Goal: Task Accomplishment & Management: Use online tool/utility

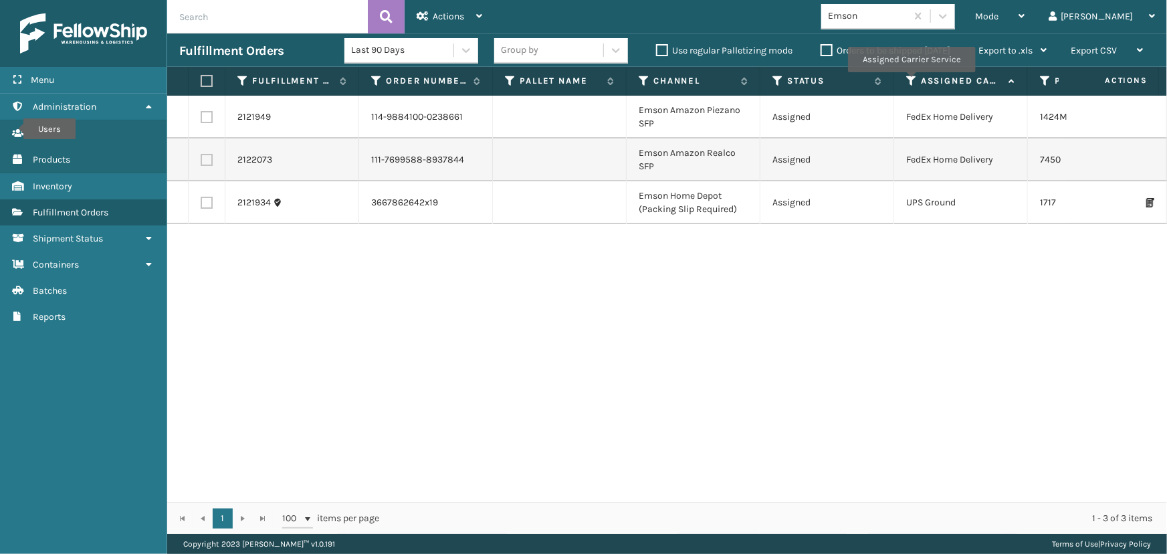
click at [911, 82] on icon at bounding box center [912, 81] width 11 height 12
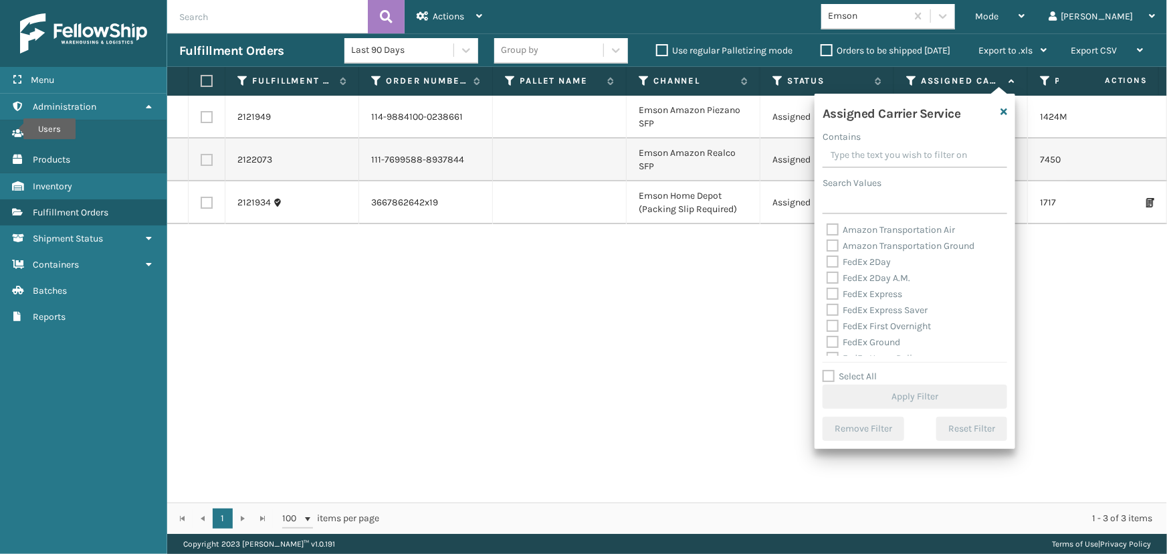
drag, startPoint x: 863, startPoint y: 261, endPoint x: 878, endPoint y: 282, distance: 25.8
click at [863, 261] on label "FedEx 2Day" at bounding box center [859, 261] width 64 height 11
click at [828, 261] on input "FedEx 2Day" at bounding box center [827, 258] width 1 height 9
checkbox input "true"
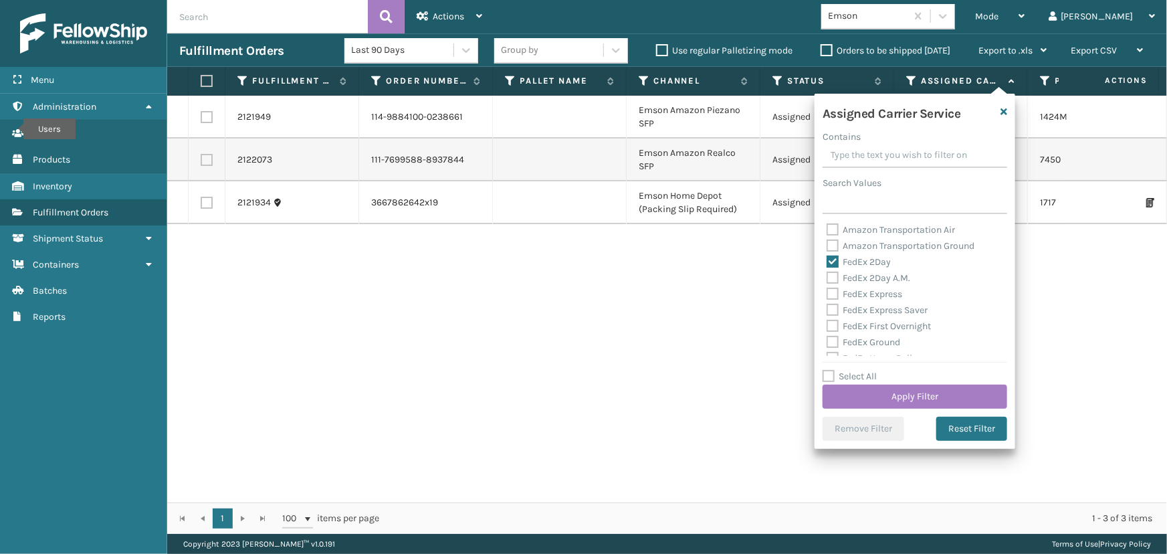
click at [880, 284] on div "FedEx 2Day A.M." at bounding box center [915, 278] width 177 height 16
drag, startPoint x: 876, startPoint y: 300, endPoint x: 867, endPoint y: 284, distance: 18.3
click at [875, 299] on div "FedEx Express" at bounding box center [915, 294] width 177 height 16
click at [865, 279] on label "FedEx 2Day A.M." at bounding box center [869, 277] width 84 height 11
click at [828, 279] on input "FedEx 2Day A.M." at bounding box center [827, 274] width 1 height 9
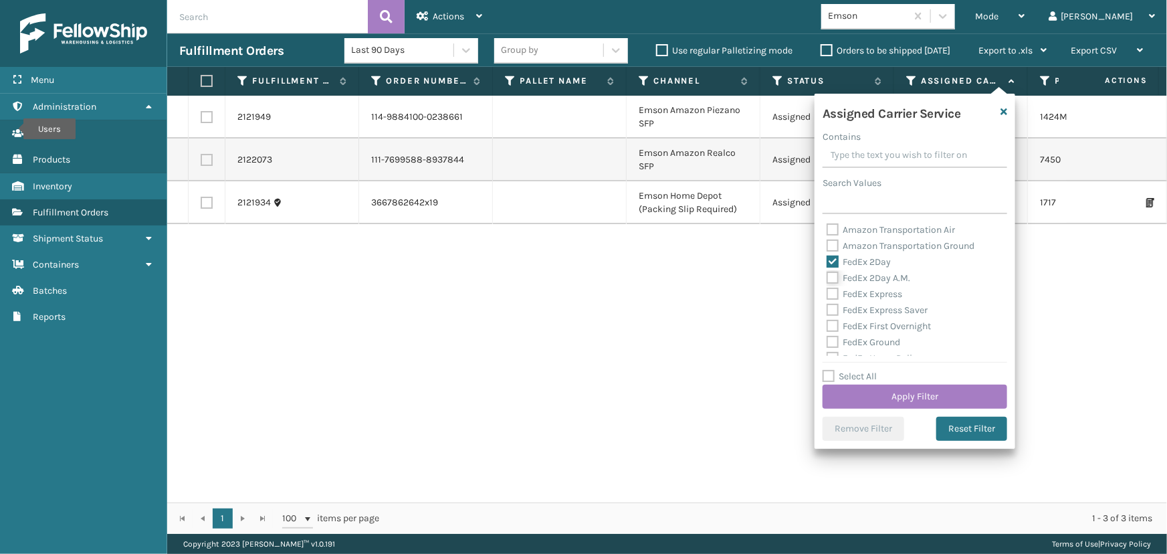
checkbox input "true"
click at [869, 296] on label "FedEx Express" at bounding box center [865, 293] width 76 height 11
click at [828, 295] on input "FedEx Express" at bounding box center [827, 290] width 1 height 9
checkbox input "true"
click at [874, 308] on label "FedEx Express Saver" at bounding box center [877, 309] width 101 height 11
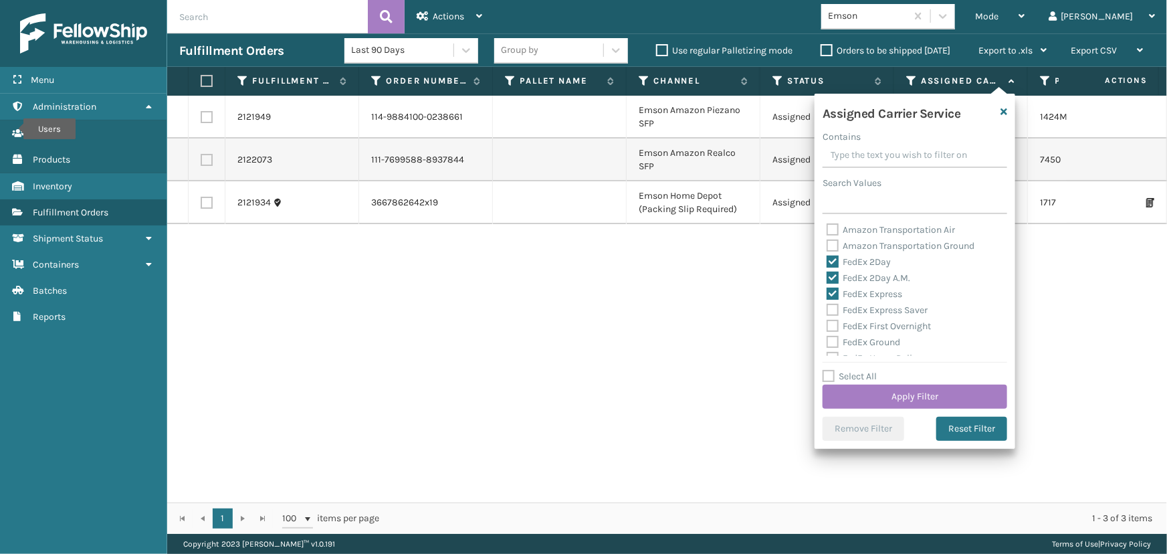
click at [828, 308] on input "FedEx Express Saver" at bounding box center [827, 306] width 1 height 9
checkbox input "true"
click at [866, 326] on label "FedEx First Overnight" at bounding box center [879, 325] width 104 height 11
click at [828, 326] on input "FedEx First Overnight" at bounding box center [827, 322] width 1 height 9
checkbox input "true"
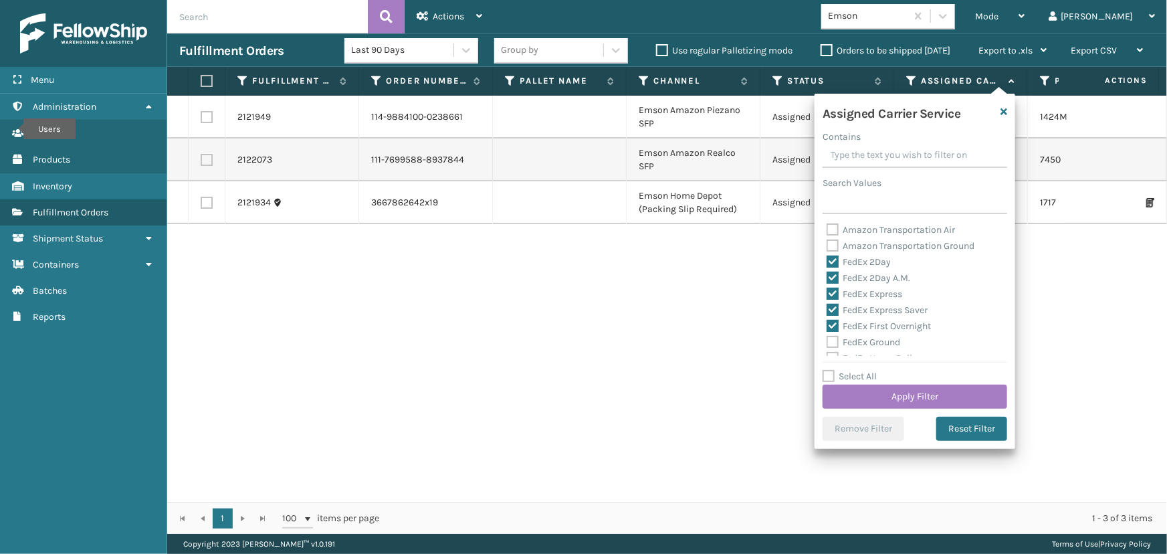
click at [866, 342] on label "FedEx Ground" at bounding box center [864, 342] width 74 height 11
click at [828, 342] on input "FedEx Ground" at bounding box center [827, 339] width 1 height 9
checkbox input "true"
click at [871, 294] on label "FedEx Home Delivery" at bounding box center [878, 297] width 103 height 11
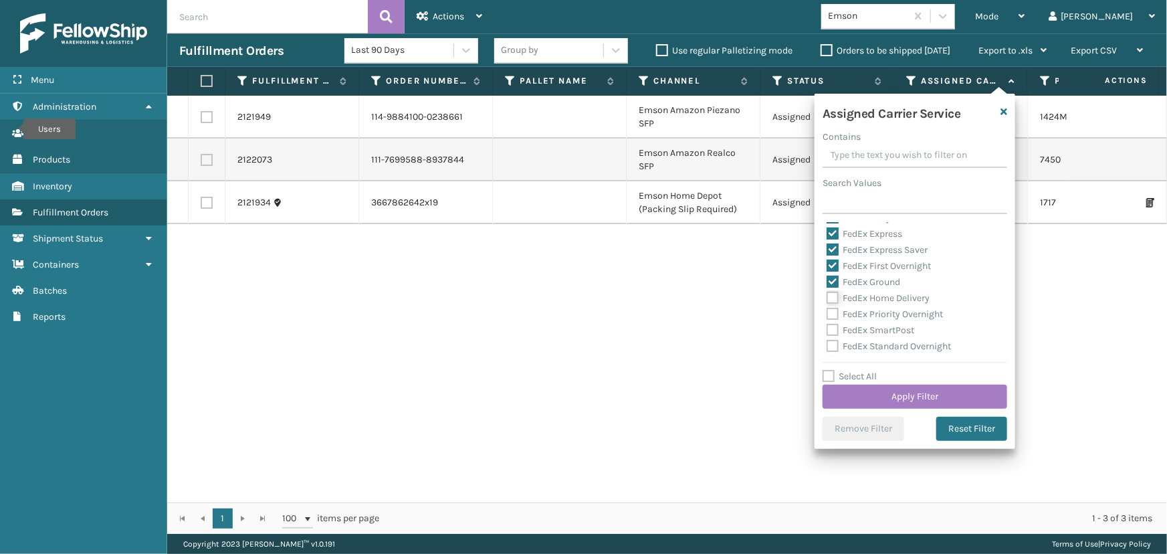
click at [828, 294] on input "FedEx Home Delivery" at bounding box center [827, 294] width 1 height 9
checkbox input "true"
click at [871, 305] on div "Amazon Transportation Air Amazon Transportation Ground FedEx 2Day FedEx 2Day A.…" at bounding box center [915, 289] width 185 height 134
click at [870, 312] on label "FedEx Priority Overnight" at bounding box center [885, 313] width 116 height 11
click at [828, 312] on input "FedEx Priority Overnight" at bounding box center [827, 310] width 1 height 9
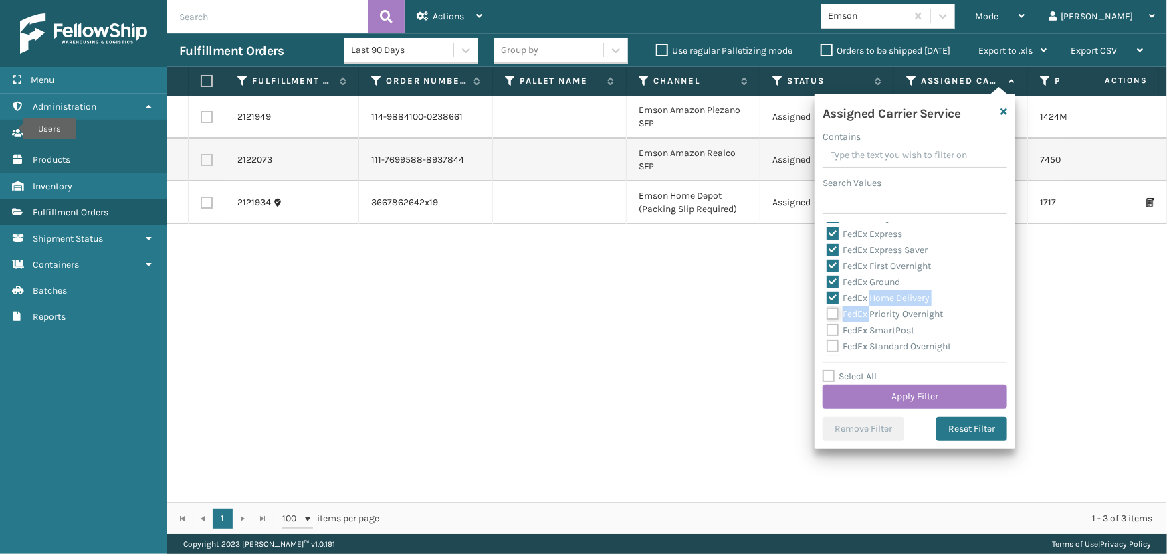
checkbox input "true"
click at [873, 326] on label "FedEx SmartPost" at bounding box center [871, 329] width 88 height 11
click at [828, 326] on input "FedEx SmartPost" at bounding box center [827, 326] width 1 height 9
checkbox input "true"
click at [876, 345] on label "FedEx Standard Overnight" at bounding box center [889, 346] width 124 height 11
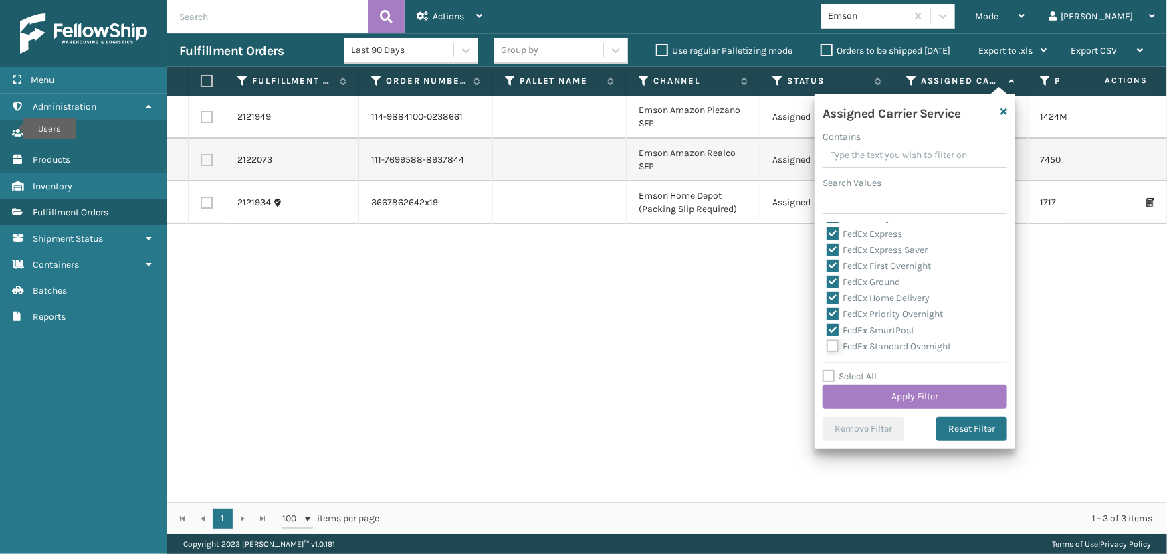
click at [828, 345] on input "FedEx Standard Overnight" at bounding box center [827, 343] width 1 height 9
checkbox input "true"
click at [915, 409] on div "Assigned Carrier Service Contains Search Values Amazon Transportation Air Amazo…" at bounding box center [915, 271] width 201 height 355
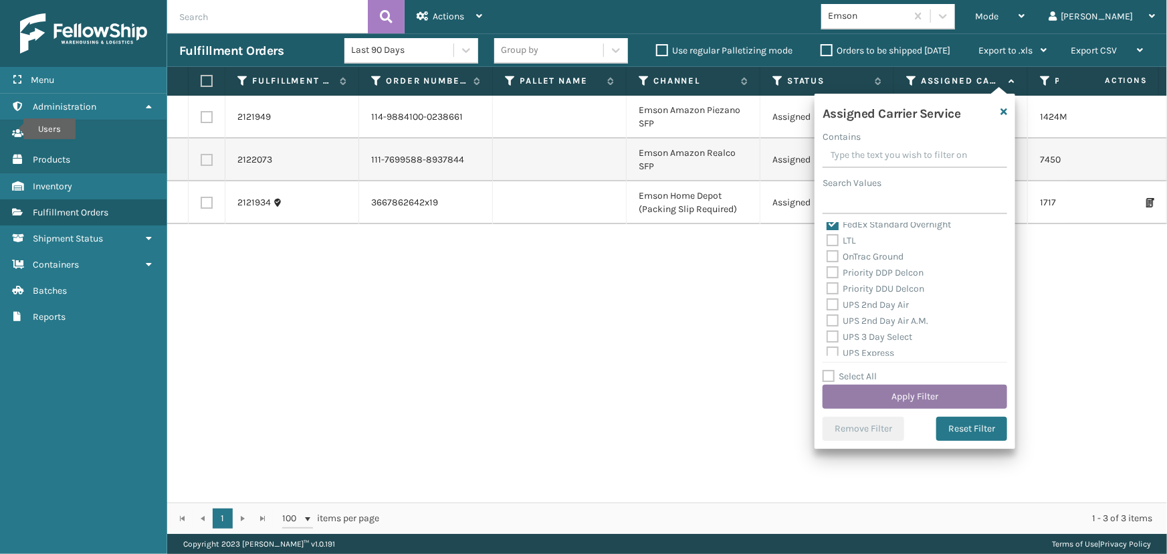
click at [917, 395] on button "Apply Filter" at bounding box center [915, 397] width 185 height 24
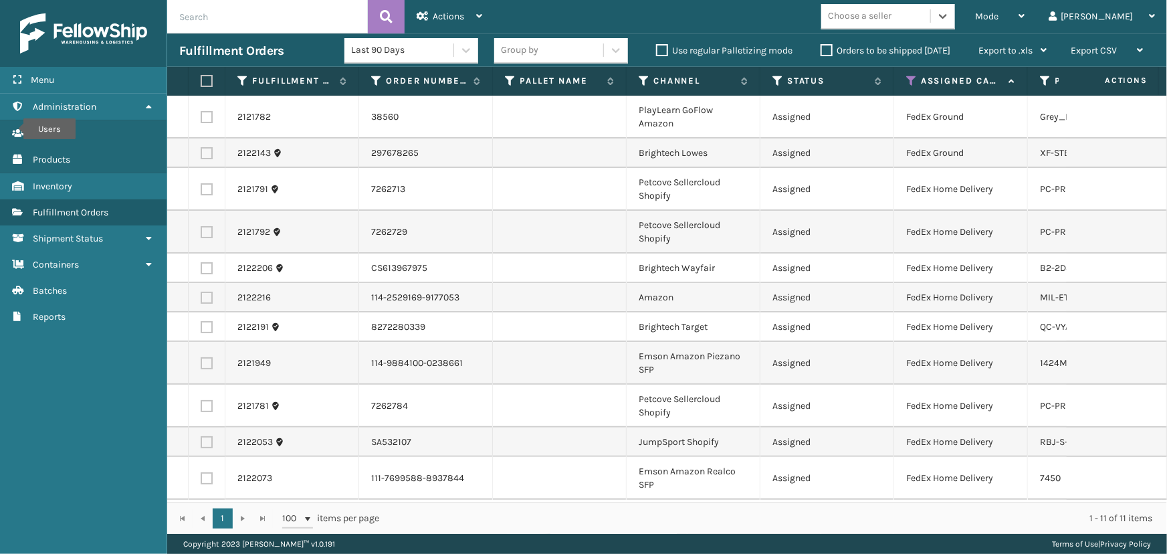
scroll to position [0, 0]
click at [209, 78] on label at bounding box center [205, 81] width 8 height 12
click at [201, 78] on input "checkbox" at bounding box center [201, 81] width 1 height 9
checkbox input "true"
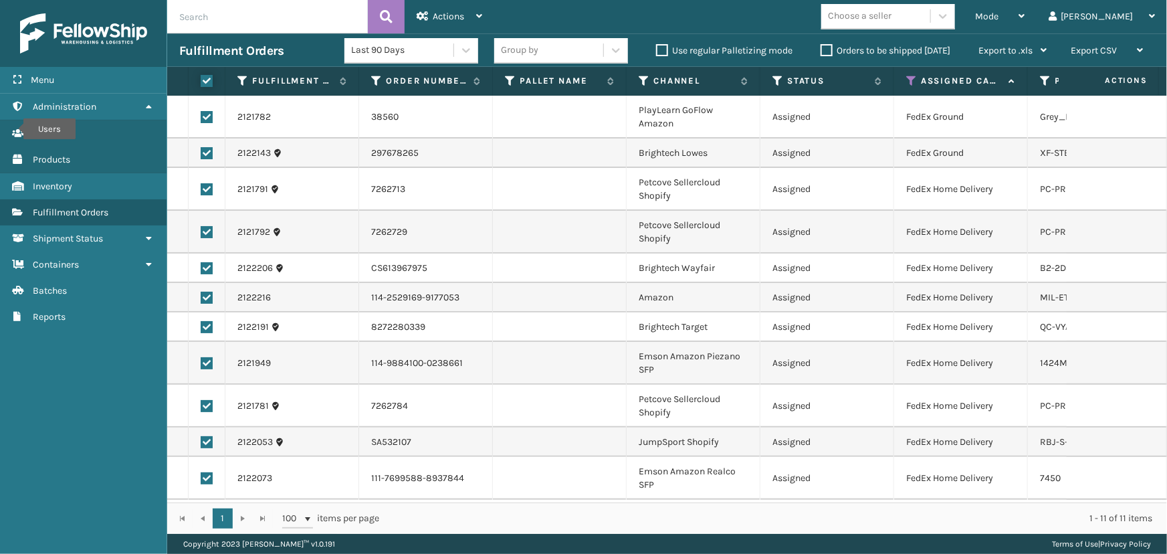
checkbox input "true"
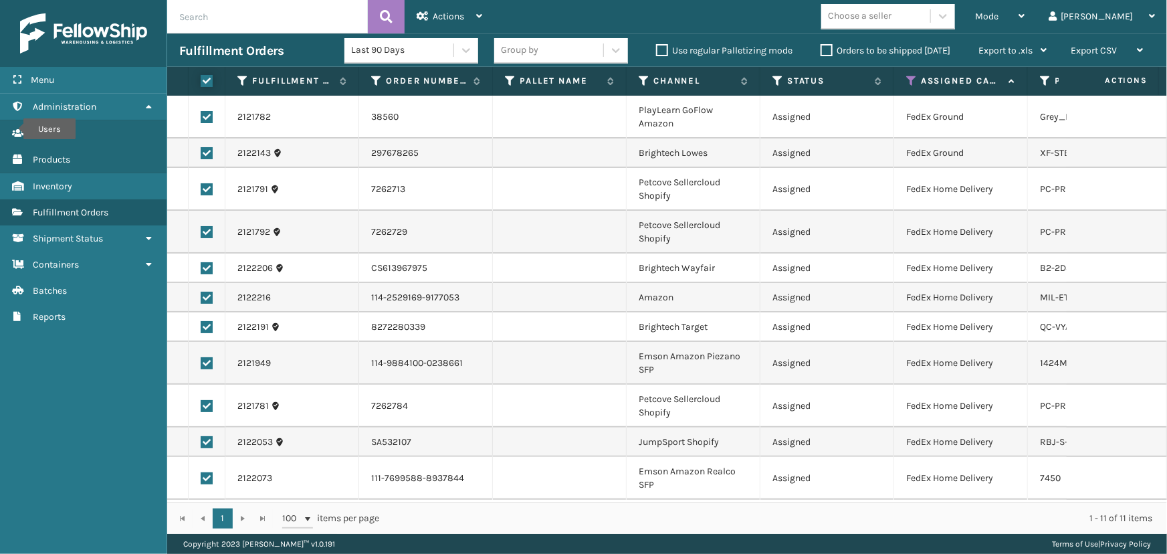
checkbox input "true"
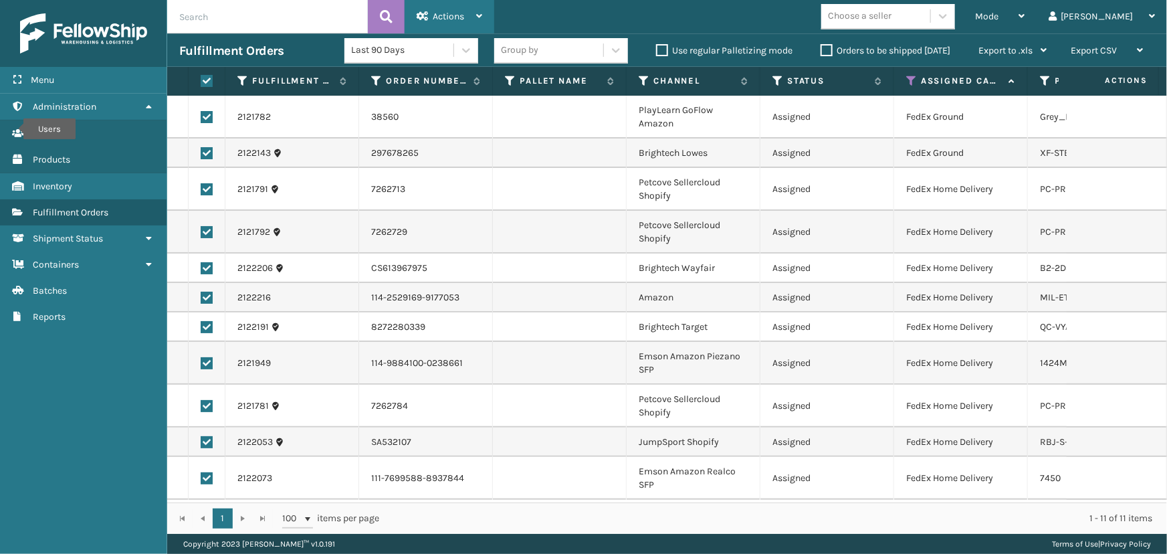
click at [455, 3] on div "Actions" at bounding box center [450, 16] width 66 height 33
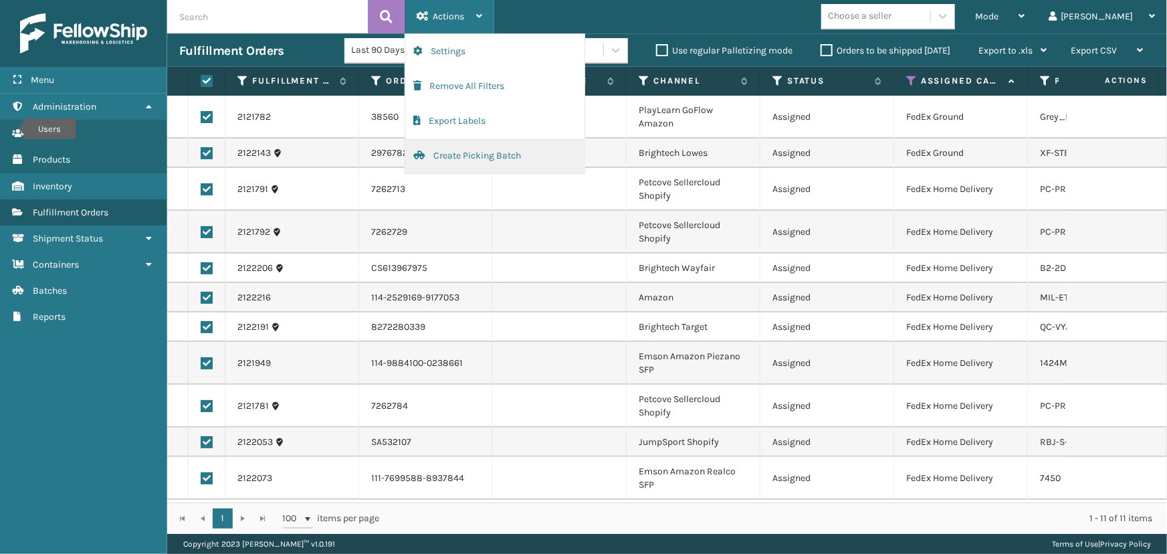
click at [456, 157] on button "Create Picking Batch" at bounding box center [494, 155] width 179 height 35
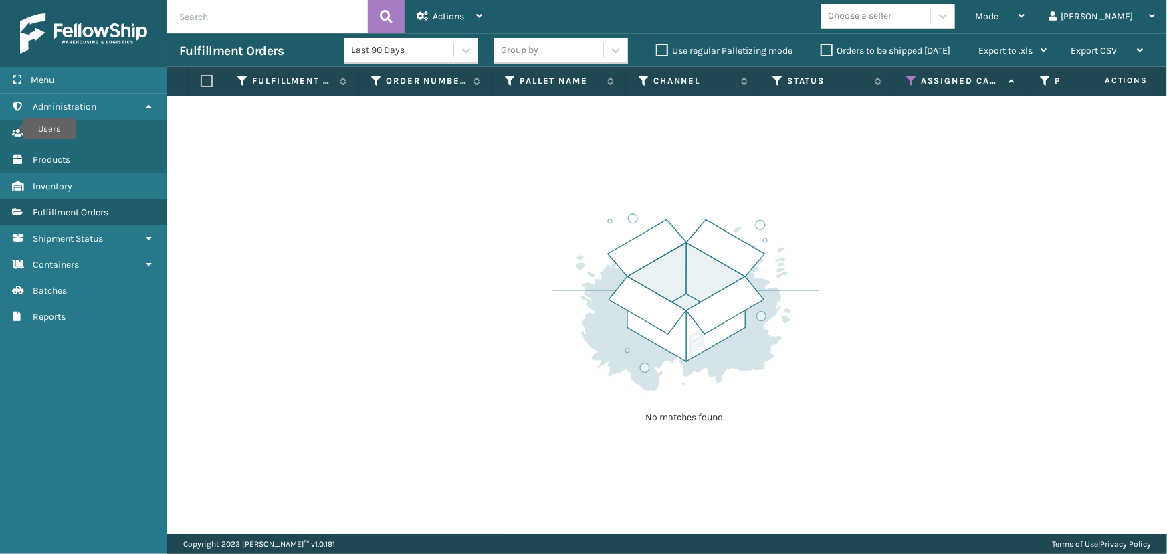
click at [913, 79] on icon at bounding box center [912, 81] width 11 height 12
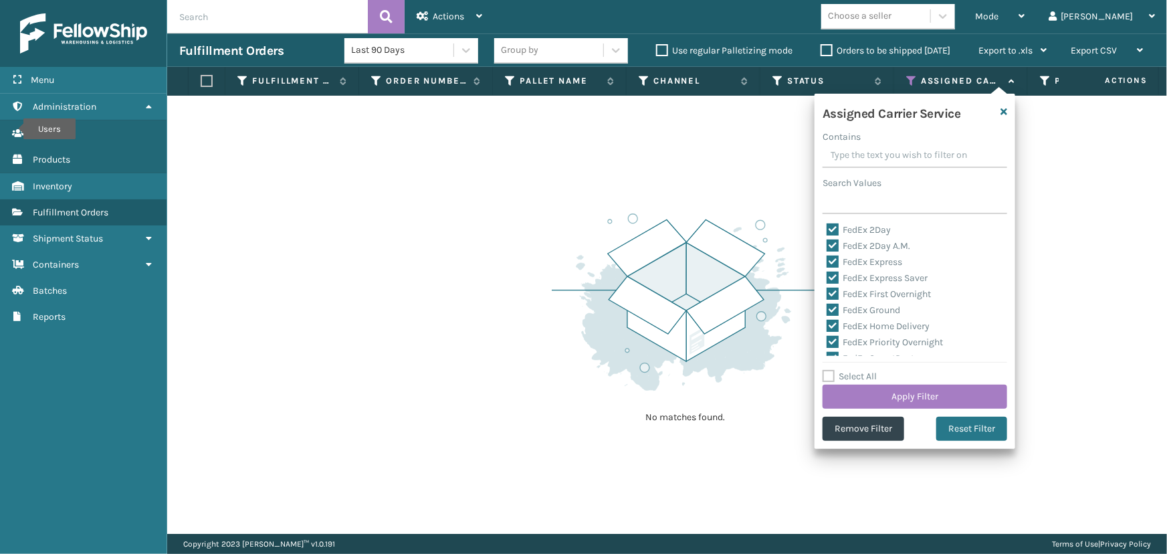
click at [860, 373] on label "Select All" at bounding box center [850, 376] width 54 height 11
click at [860, 370] on input "Select All" at bounding box center [923, 369] width 201 height 1
checkbox input "true"
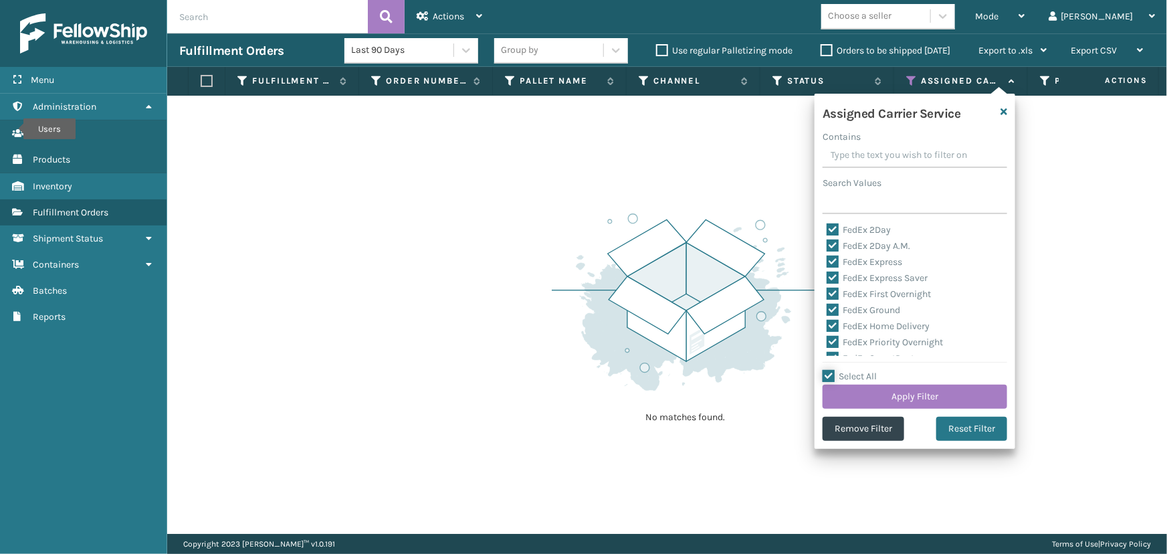
checkbox input "true"
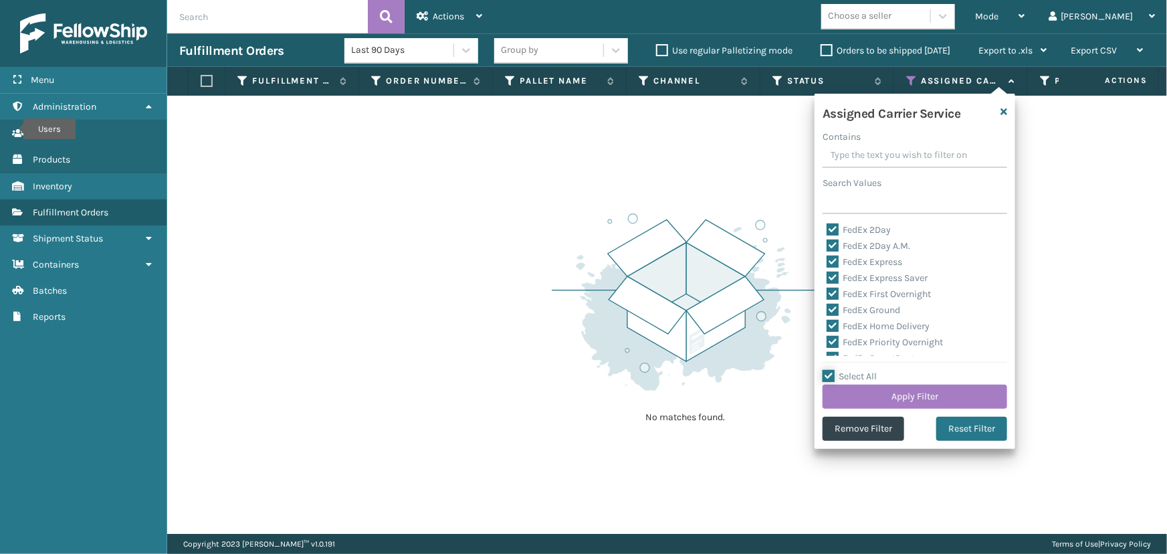
checkbox input "true"
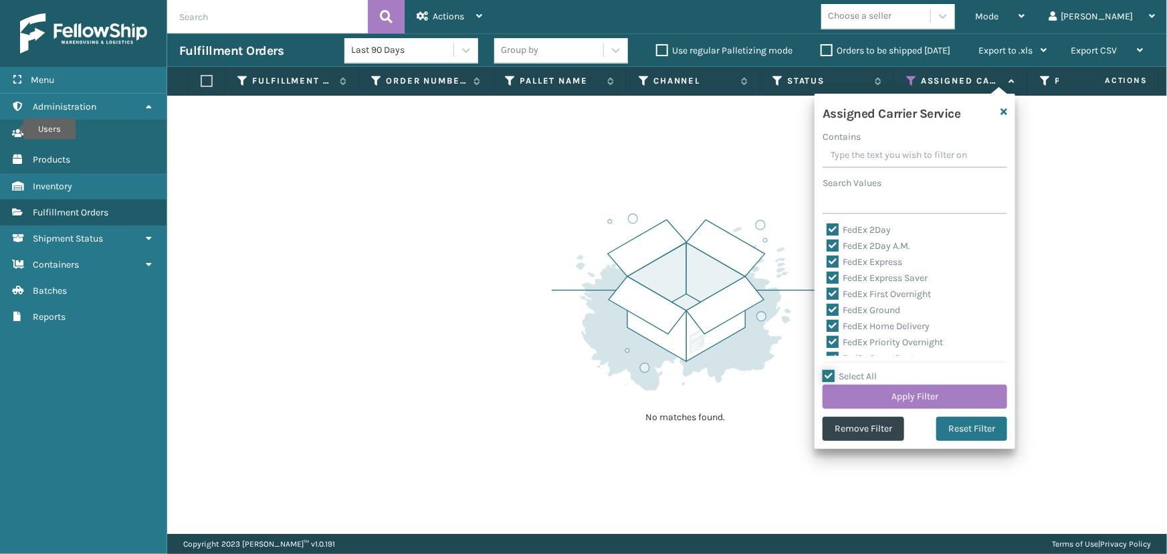
checkbox input "true"
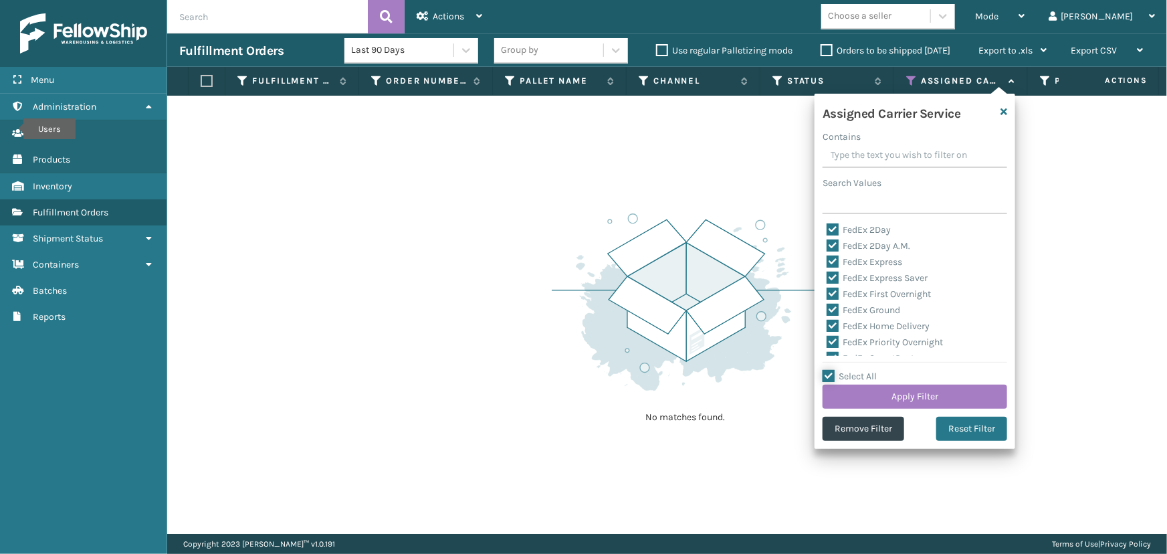
checkbox input "true"
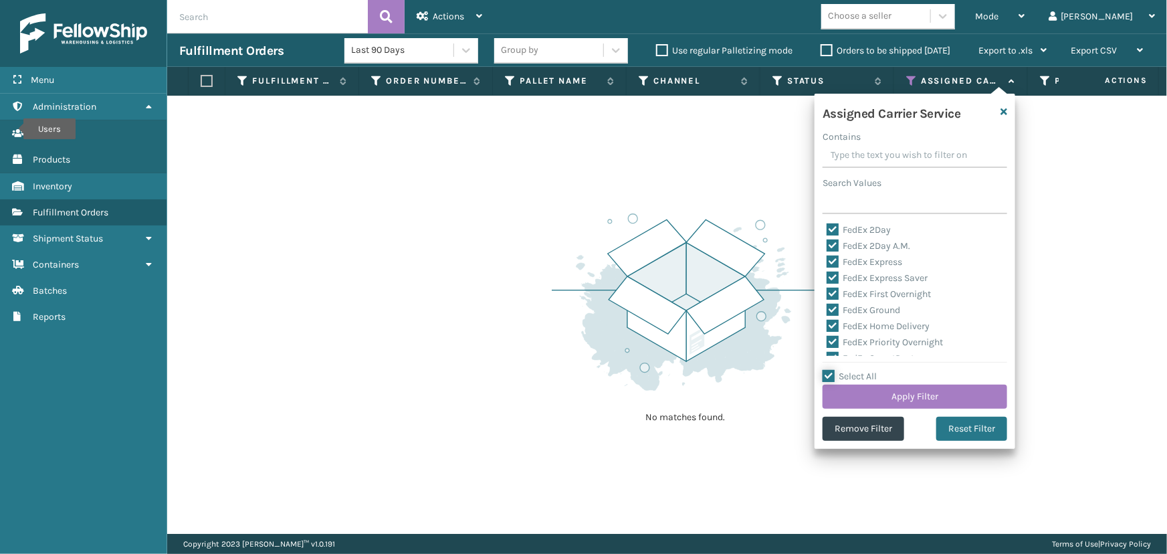
checkbox input "true"
click at [860, 373] on label "Select All" at bounding box center [850, 376] width 54 height 11
click at [860, 370] on input "Select All" at bounding box center [923, 369] width 201 height 1
checkbox input "false"
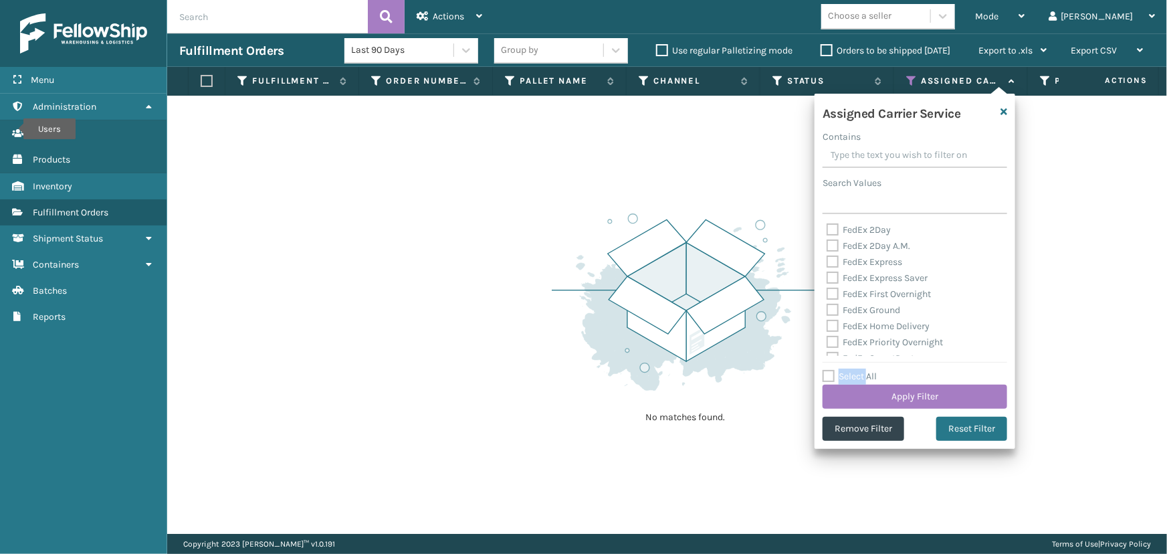
checkbox input "false"
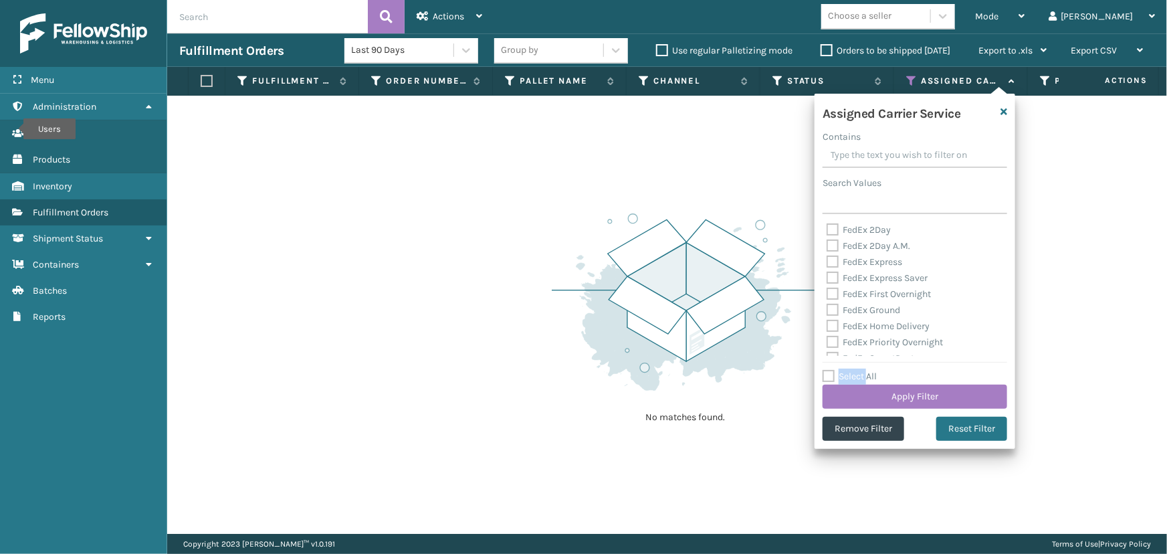
checkbox input "false"
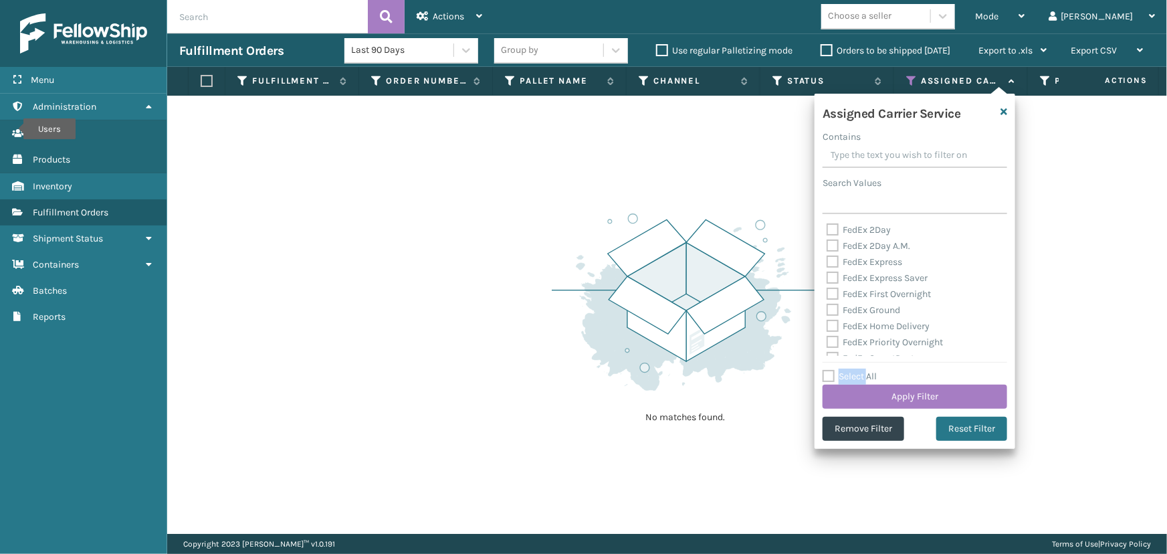
checkbox input "false"
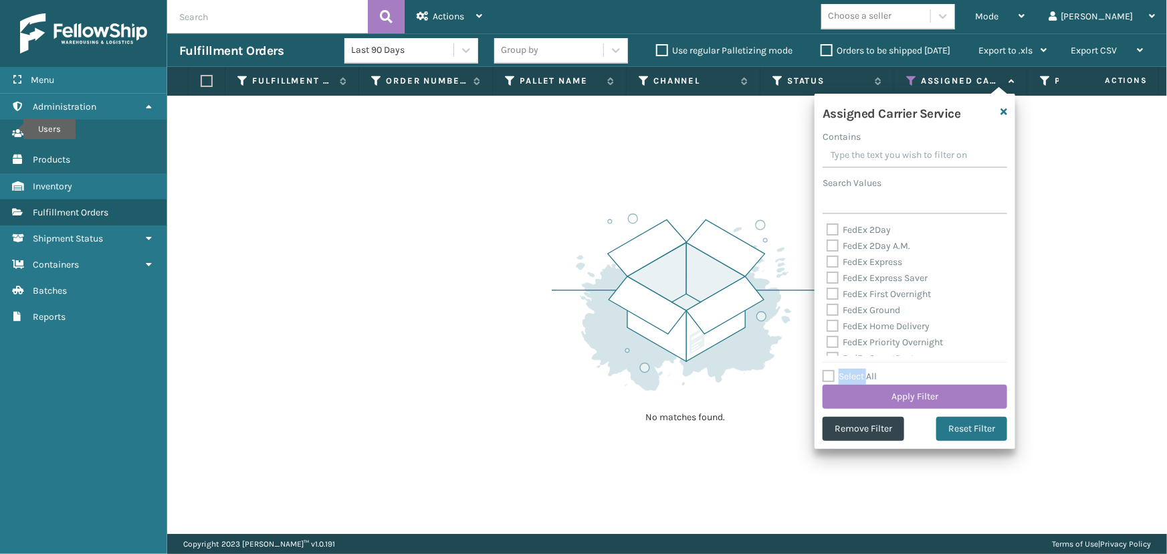
checkbox input "false"
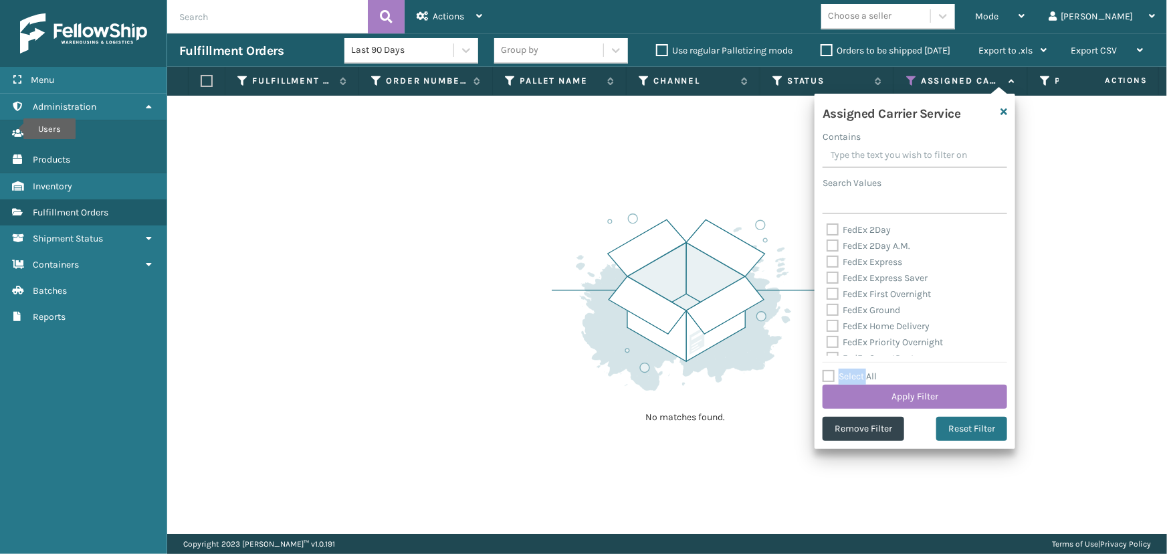
checkbox input "false"
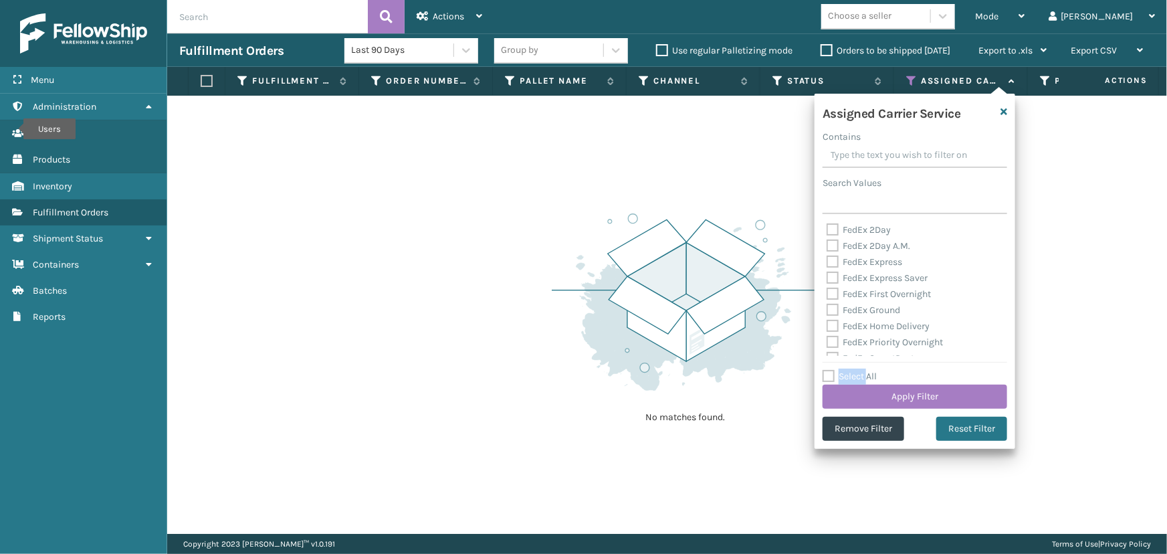
checkbox input "false"
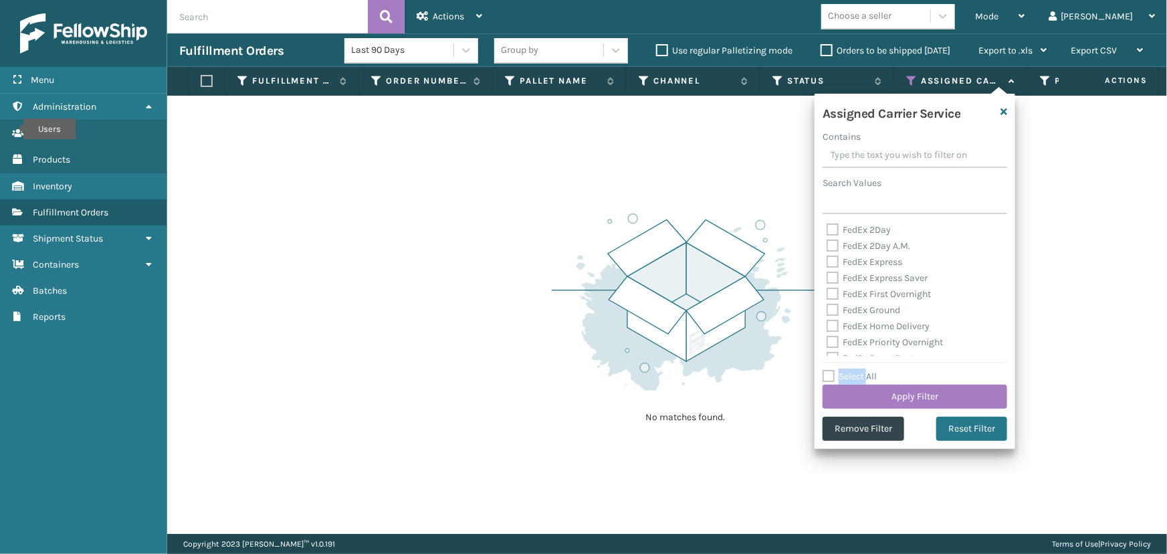
checkbox input "false"
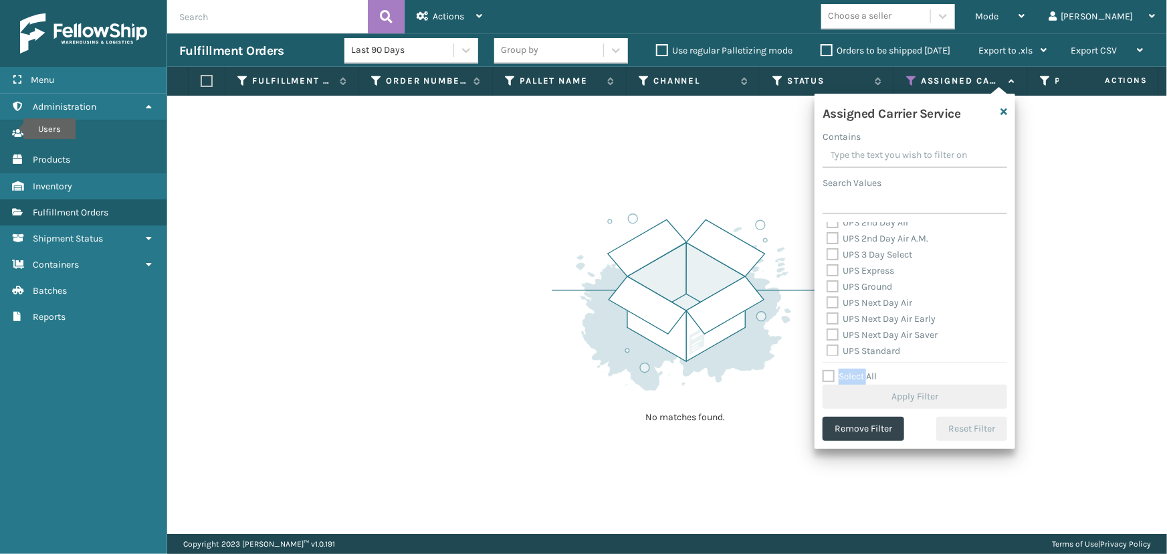
scroll to position [243, 0]
click at [862, 244] on label "UPS 2nd Day Air" at bounding box center [868, 243] width 82 height 11
click at [828, 244] on input "UPS 2nd Day Air" at bounding box center [827, 240] width 1 height 9
checkbox input "true"
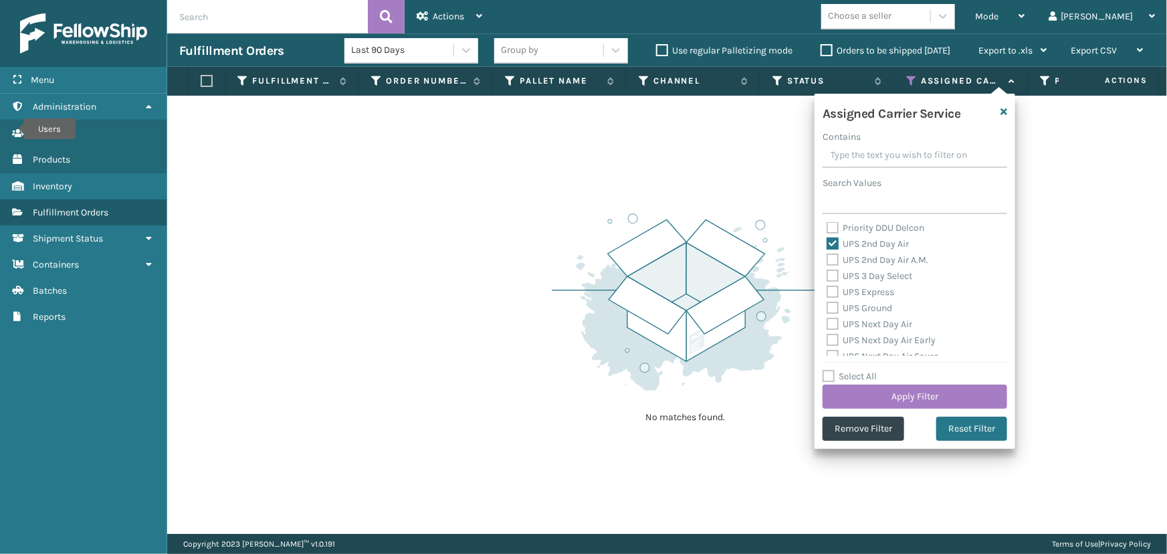
click at [864, 262] on label "UPS 2nd Day Air A.M." at bounding box center [878, 259] width 102 height 11
click at [828, 261] on input "UPS 2nd Day Air A.M." at bounding box center [827, 256] width 1 height 9
checkbox input "true"
click at [860, 277] on label "UPS 3 Day Select" at bounding box center [870, 275] width 86 height 11
click at [828, 277] on input "UPS 3 Day Select" at bounding box center [827, 272] width 1 height 9
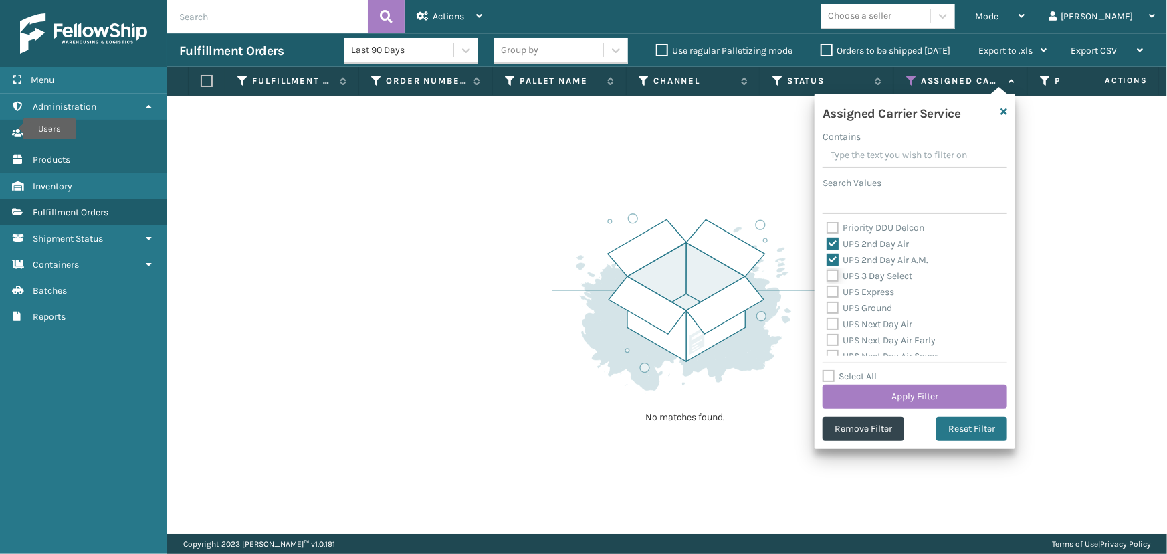
checkbox input "true"
click at [856, 290] on label "UPS Express" at bounding box center [861, 291] width 68 height 11
click at [828, 290] on input "UPS Express" at bounding box center [827, 288] width 1 height 9
checkbox input "true"
click at [854, 306] on label "UPS Ground" at bounding box center [860, 307] width 66 height 11
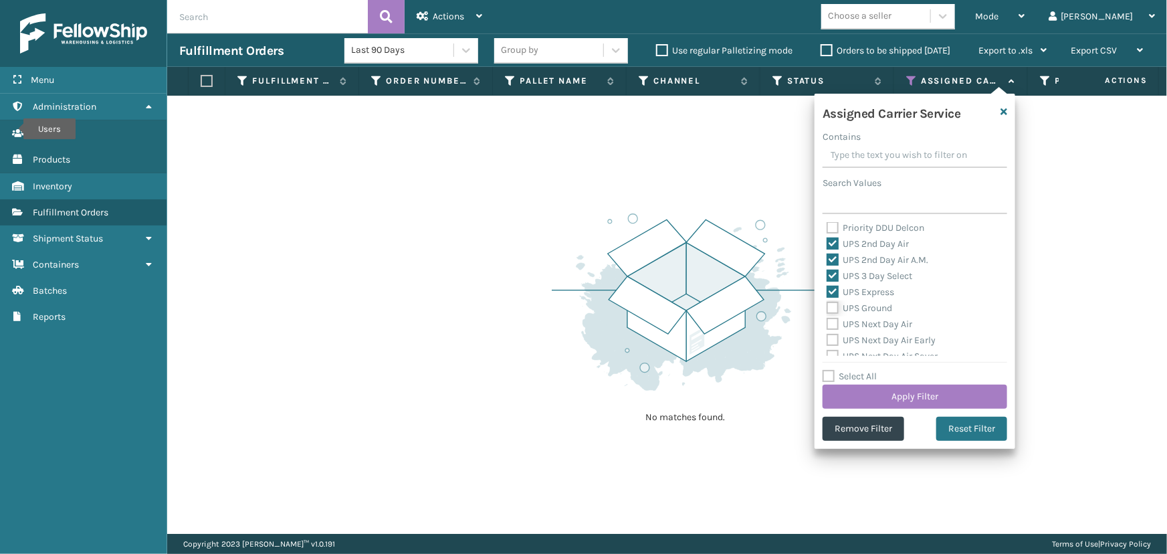
click at [828, 306] on input "UPS Ground" at bounding box center [827, 304] width 1 height 9
checkbox input "true"
click at [858, 324] on label "UPS Next Day Air" at bounding box center [870, 323] width 86 height 11
click at [828, 324] on input "UPS Next Day Air" at bounding box center [827, 320] width 1 height 9
checkbox input "true"
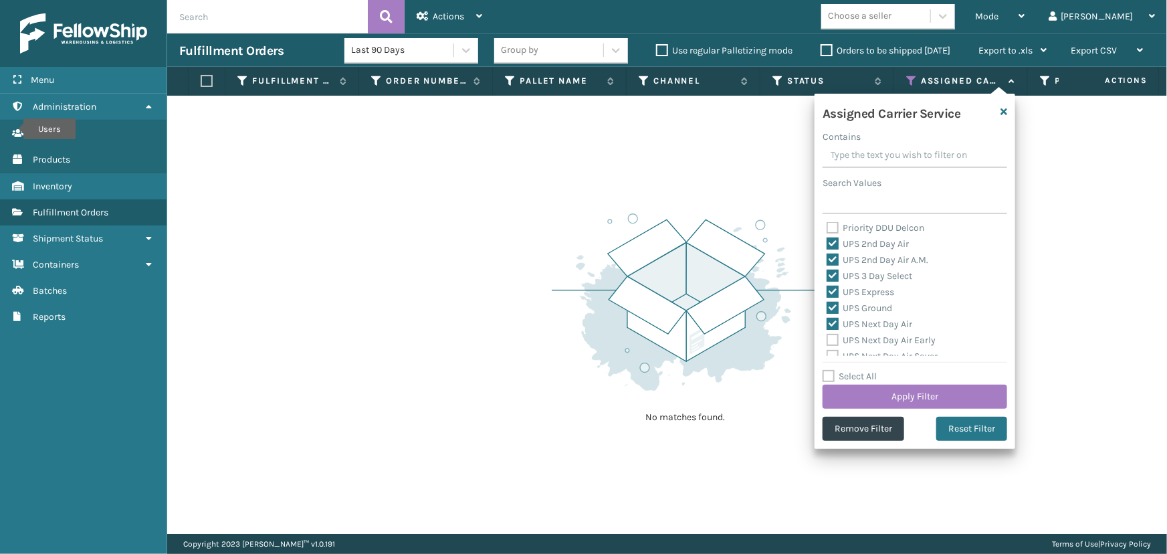
click at [864, 341] on label "UPS Next Day Air Early" at bounding box center [881, 340] width 109 height 11
click at [828, 341] on input "UPS Next Day Air Early" at bounding box center [827, 336] width 1 height 9
checkbox input "true"
click at [856, 297] on label "UPS Next Day Air Saver" at bounding box center [882, 295] width 111 height 11
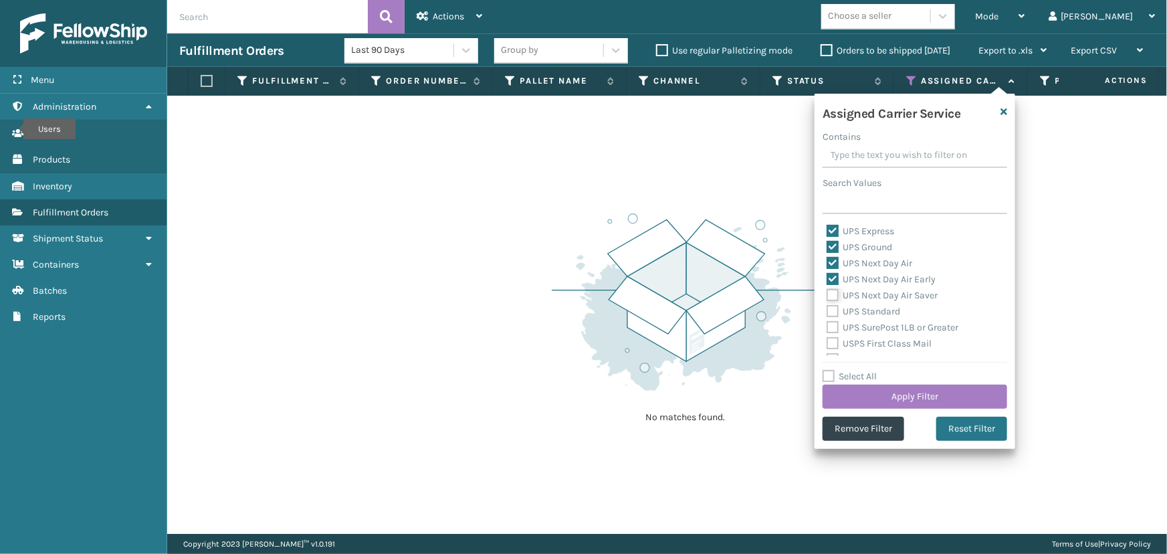
click at [828, 296] on input "UPS Next Day Air Saver" at bounding box center [827, 292] width 1 height 9
checkbox input "true"
click at [856, 312] on label "UPS Standard" at bounding box center [864, 311] width 74 height 11
click at [828, 312] on input "UPS Standard" at bounding box center [827, 308] width 1 height 9
checkbox input "true"
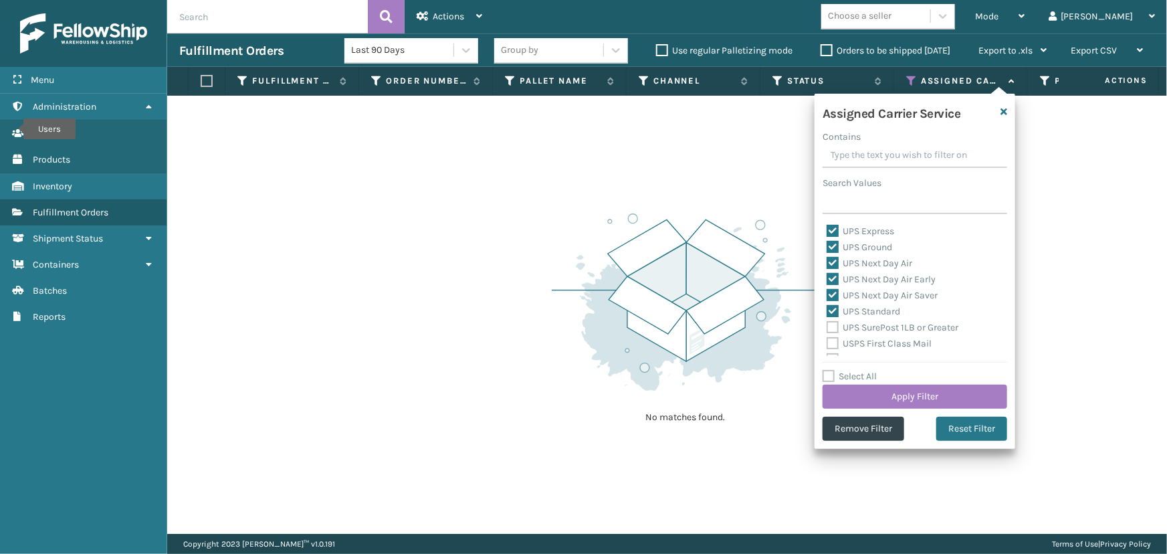
click at [862, 324] on label "UPS SurePost 1LB or Greater" at bounding box center [893, 327] width 132 height 11
click at [828, 324] on input "UPS SurePost 1LB or Greater" at bounding box center [827, 324] width 1 height 9
checkbox input "true"
click at [853, 282] on label "USPS First Class Mail" at bounding box center [879, 282] width 105 height 11
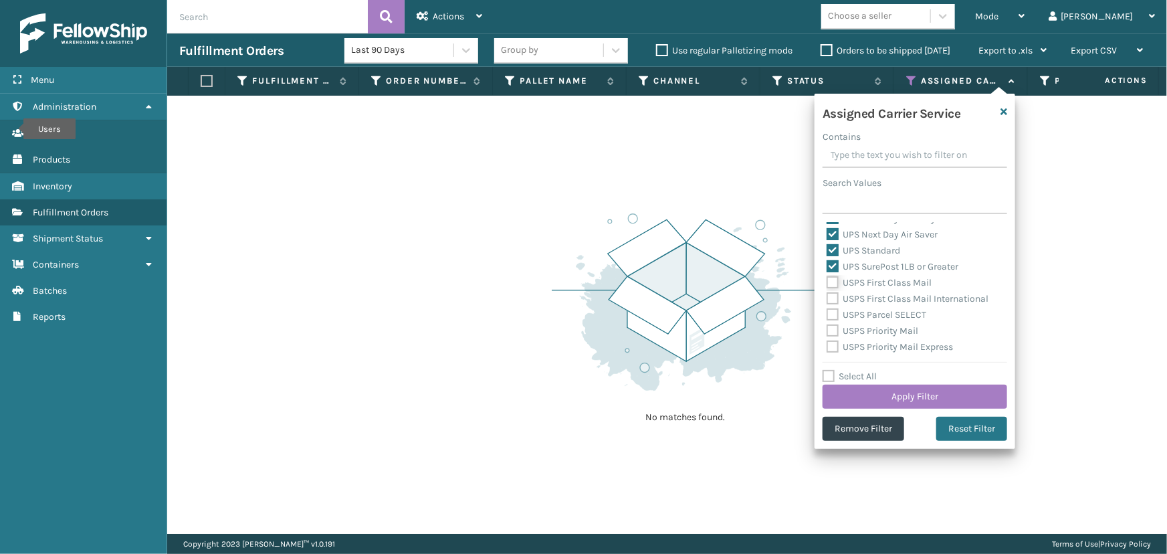
click at [828, 282] on input "USPS First Class Mail" at bounding box center [827, 279] width 1 height 9
checkbox input "true"
click at [857, 293] on label "USPS First Class Mail International" at bounding box center [908, 298] width 162 height 11
click at [828, 293] on input "USPS First Class Mail International" at bounding box center [827, 295] width 1 height 9
checkbox input "true"
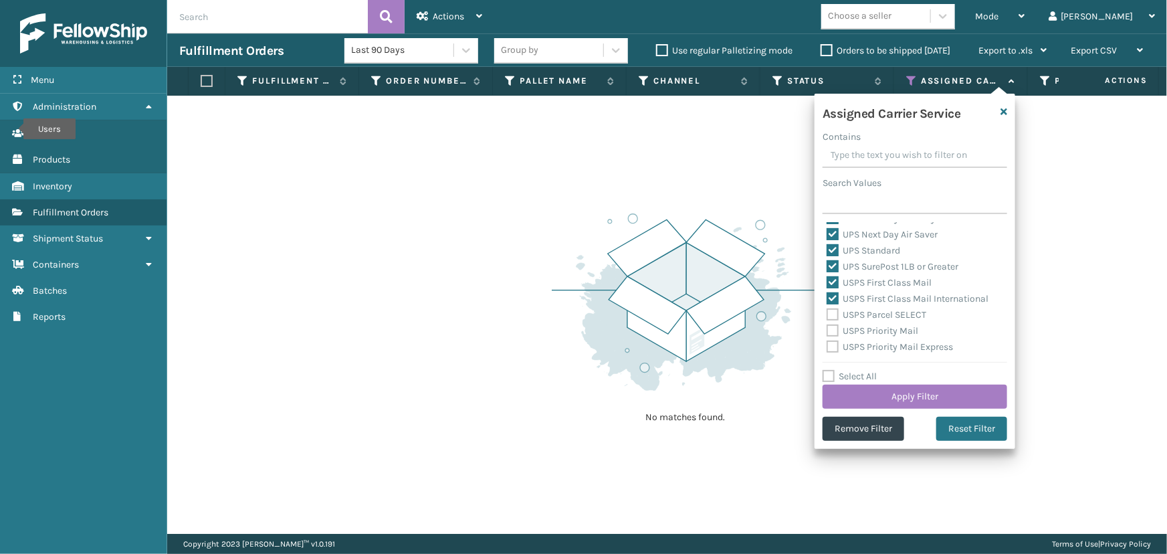
click at [856, 314] on label "USPS Parcel SELECT" at bounding box center [877, 314] width 100 height 11
click at [828, 314] on input "USPS Parcel SELECT" at bounding box center [827, 311] width 1 height 9
checkbox input "true"
click at [853, 330] on label "USPS Priority Mail" at bounding box center [873, 330] width 92 height 11
click at [828, 330] on input "USPS Priority Mail" at bounding box center [827, 327] width 1 height 9
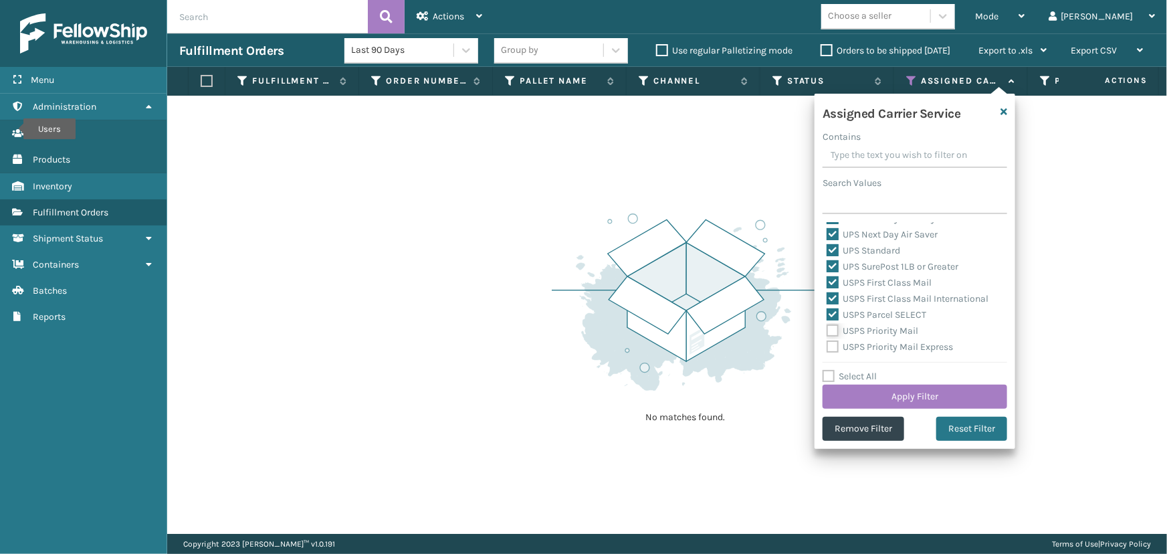
checkbox input "true"
click at [898, 395] on button "Apply Filter" at bounding box center [915, 397] width 185 height 24
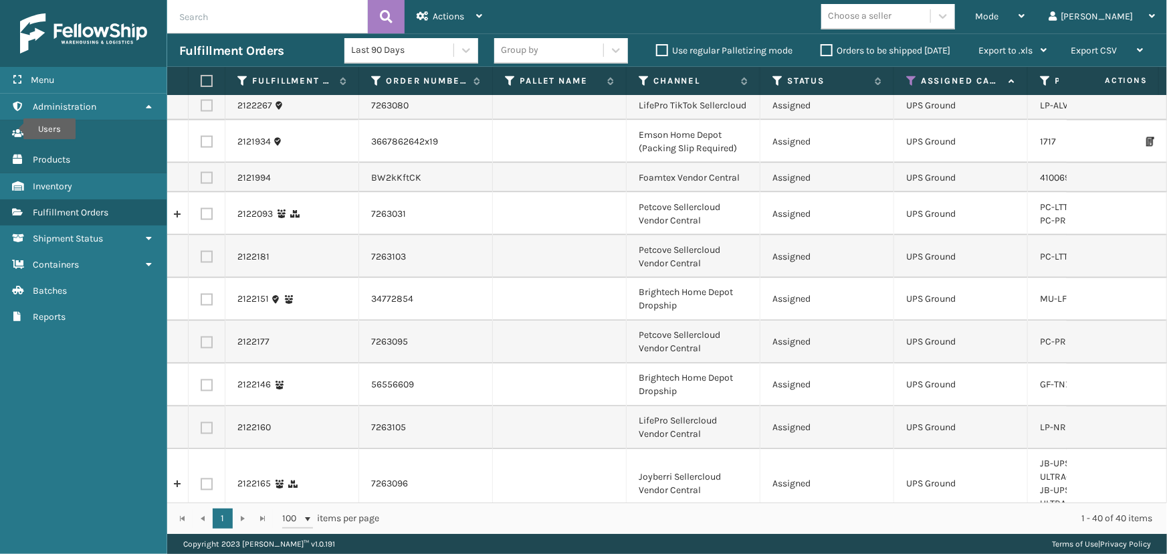
scroll to position [1180, 0]
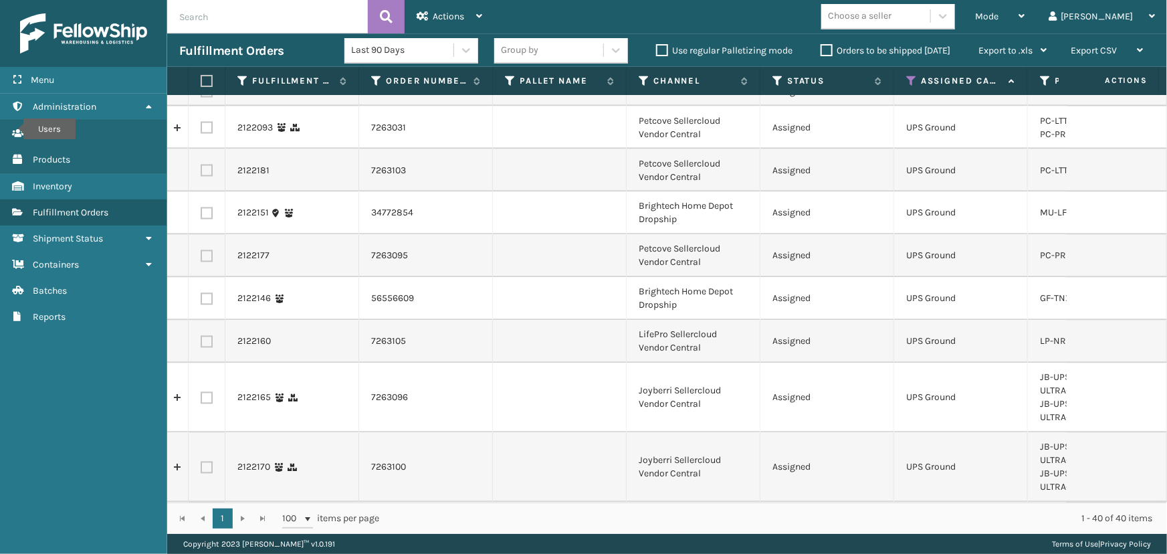
click at [892, 18] on div "Choose a seller" at bounding box center [860, 16] width 64 height 14
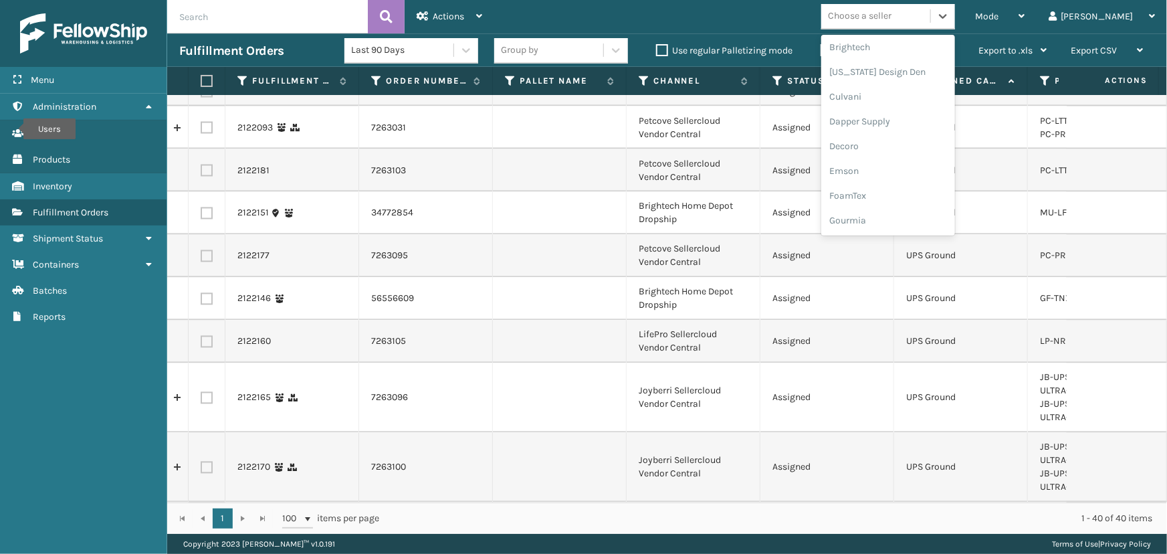
scroll to position [423, 0]
click at [901, 124] on div "LifePro Fitness" at bounding box center [889, 122] width 134 height 25
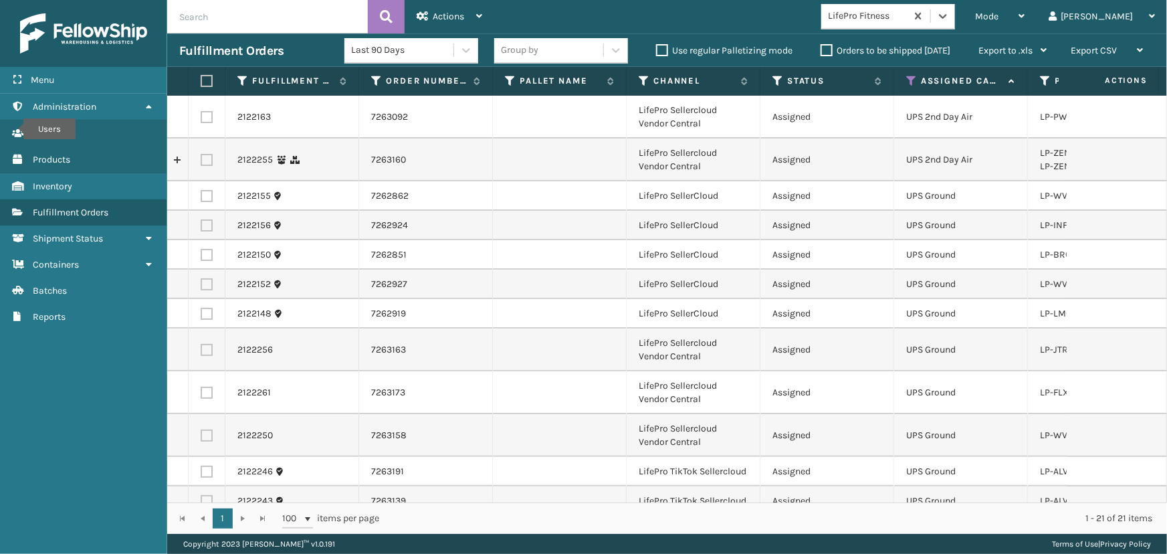
click at [207, 79] on label at bounding box center [205, 81] width 8 height 12
click at [201, 79] on input "checkbox" at bounding box center [201, 81] width 1 height 9
checkbox input "true"
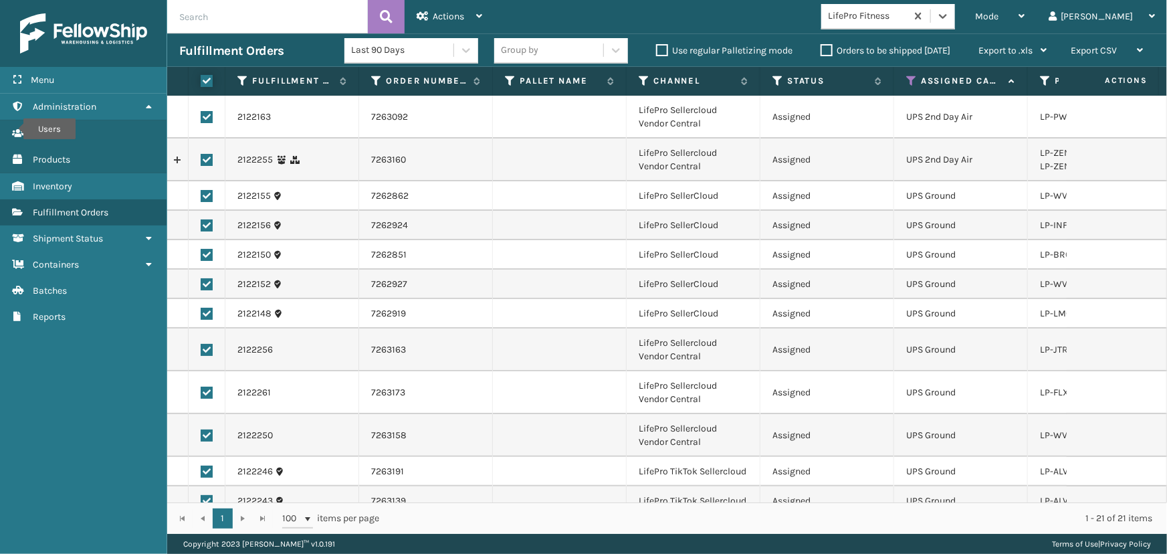
checkbox input "true"
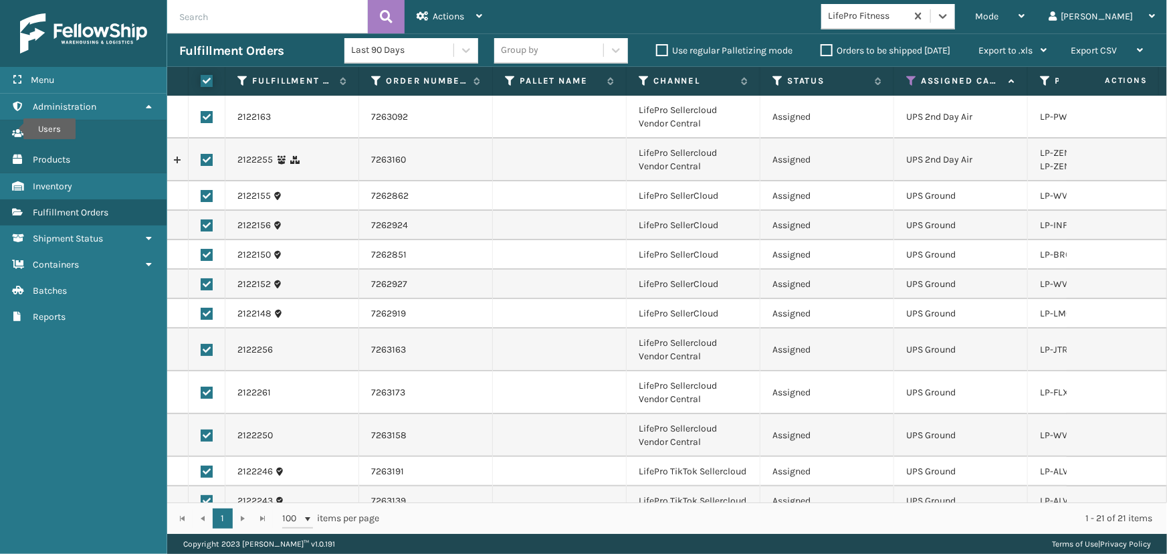
checkbox input "true"
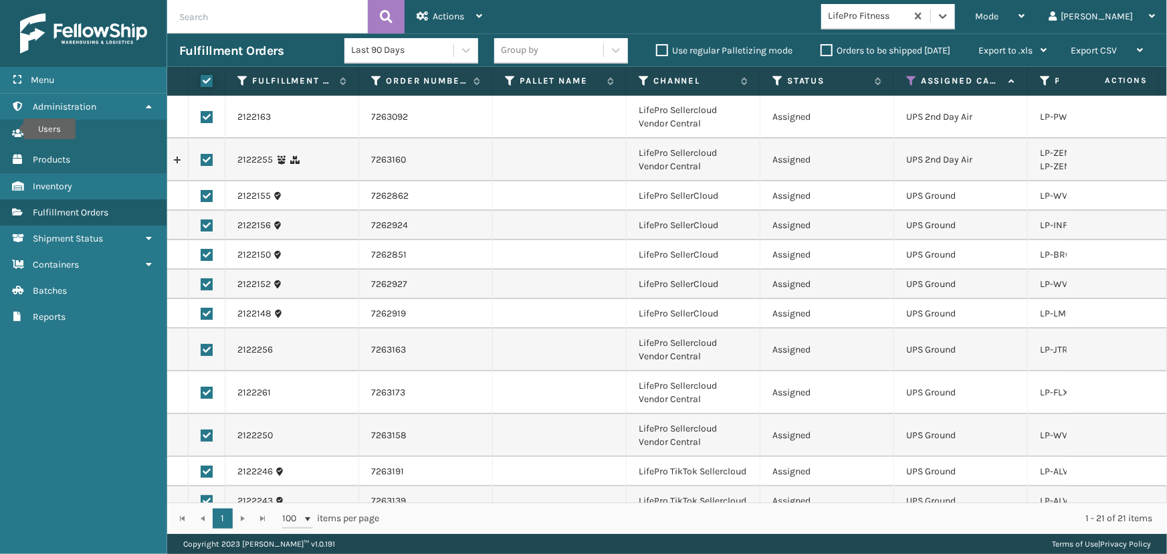
checkbox input "true"
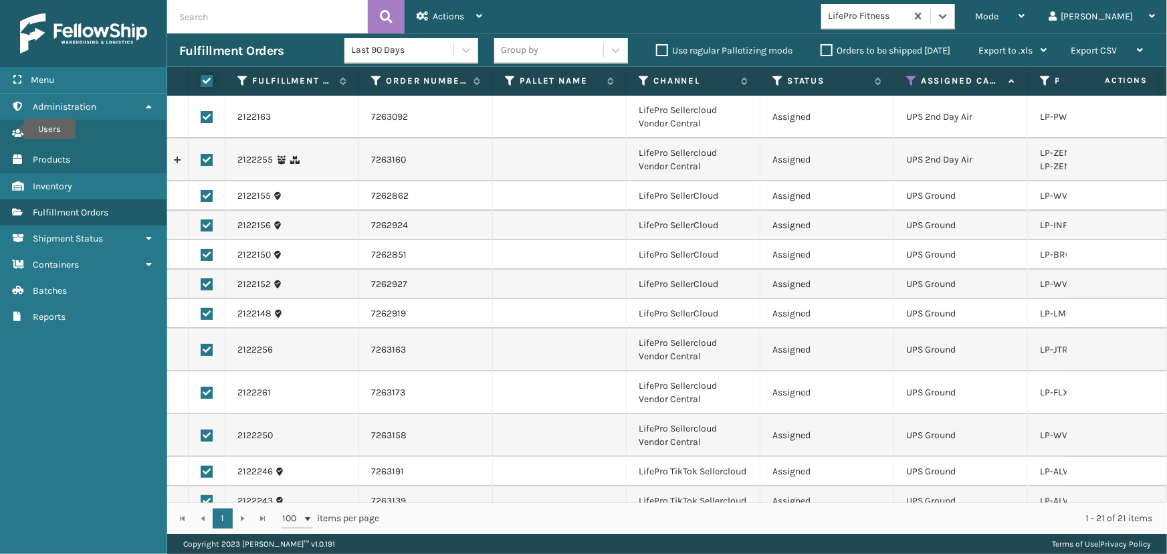
checkbox input "true"
click at [445, 19] on span "Actions" at bounding box center [448, 16] width 31 height 11
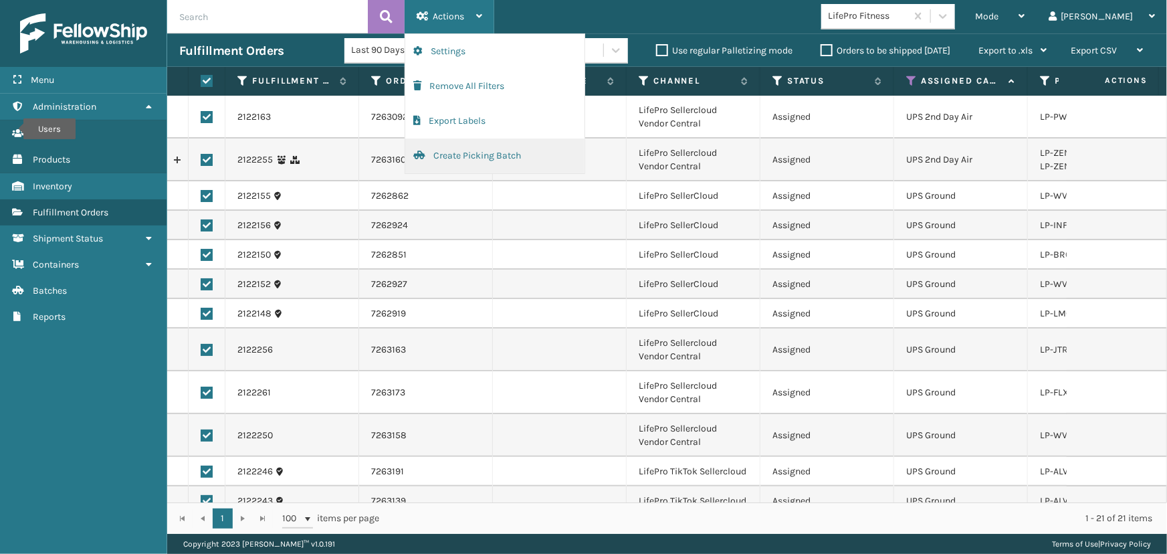
click at [468, 161] on button "Create Picking Batch" at bounding box center [494, 155] width 179 height 35
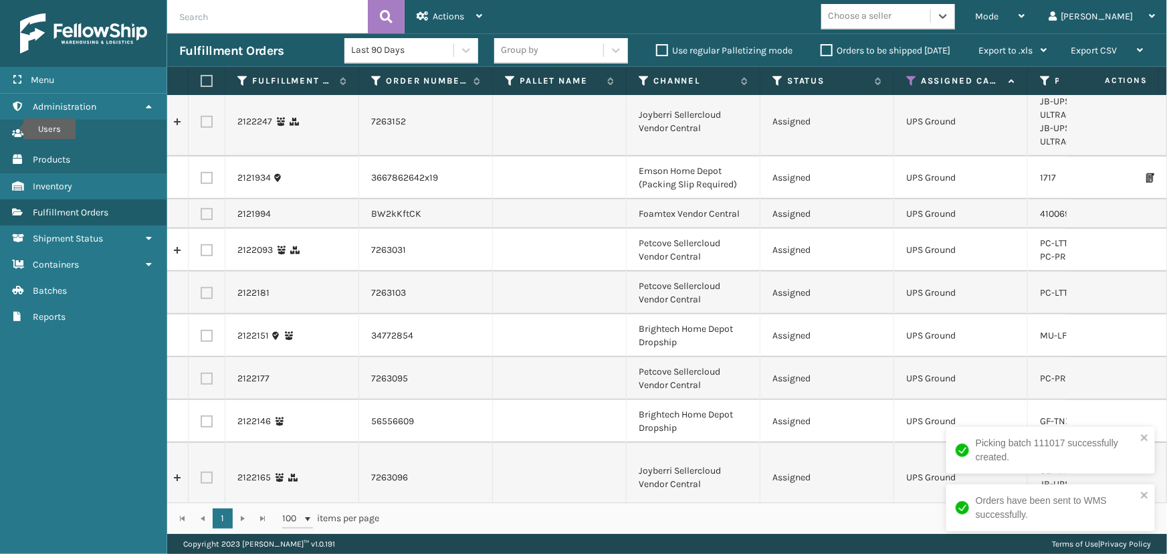
scroll to position [0, 0]
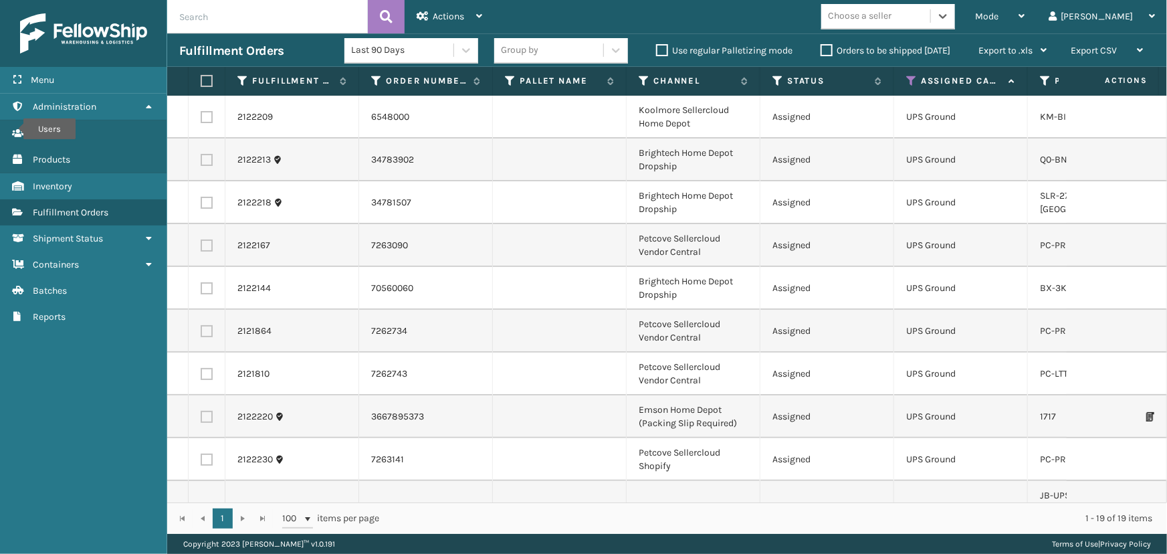
click at [892, 21] on div "Choose a seller" at bounding box center [860, 16] width 64 height 14
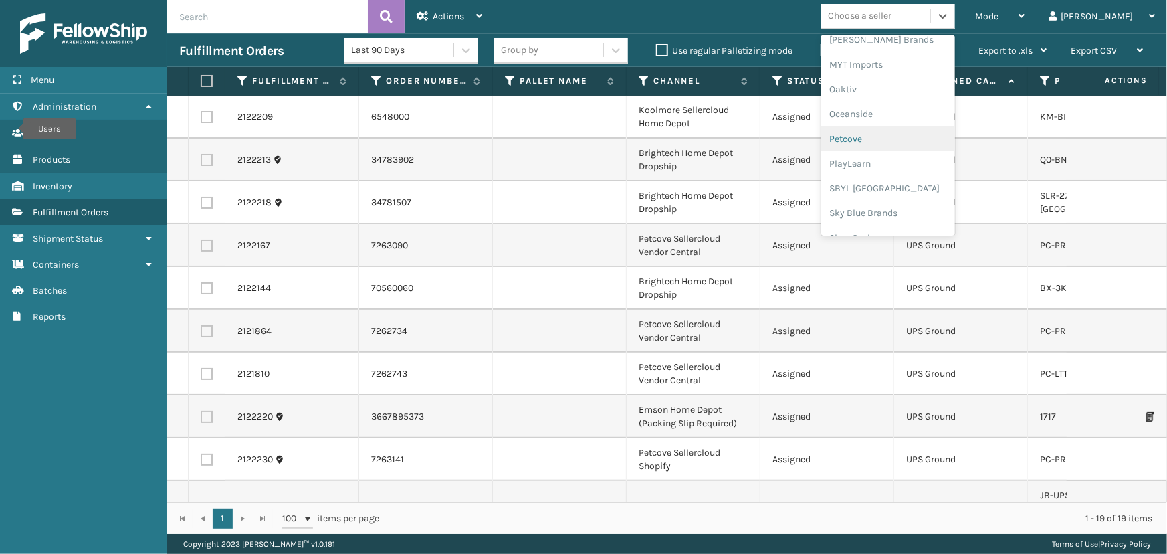
scroll to position [666, 0]
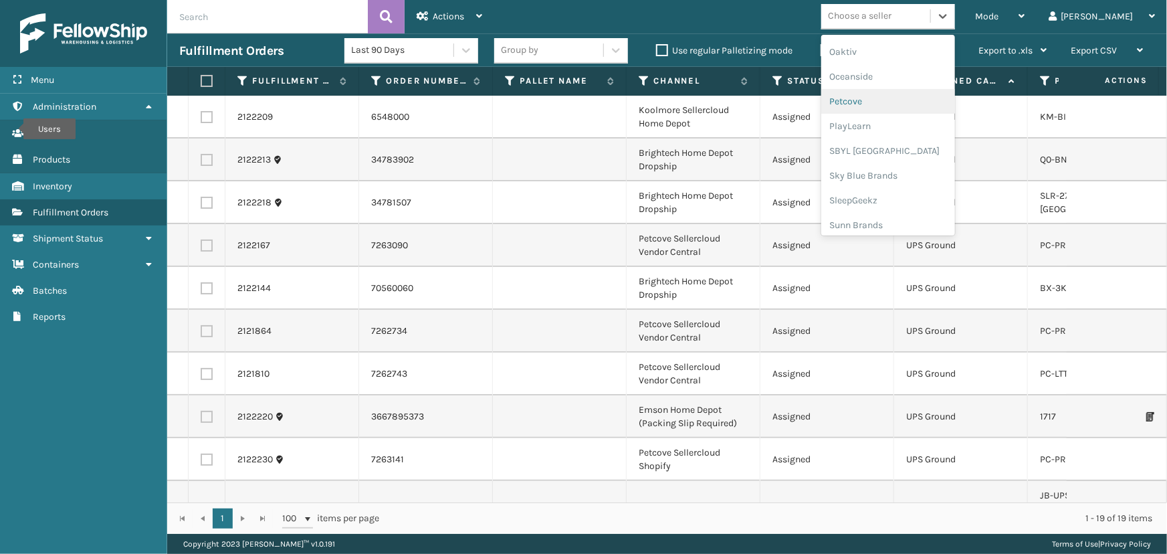
click at [891, 94] on div "Petcove" at bounding box center [889, 101] width 134 height 25
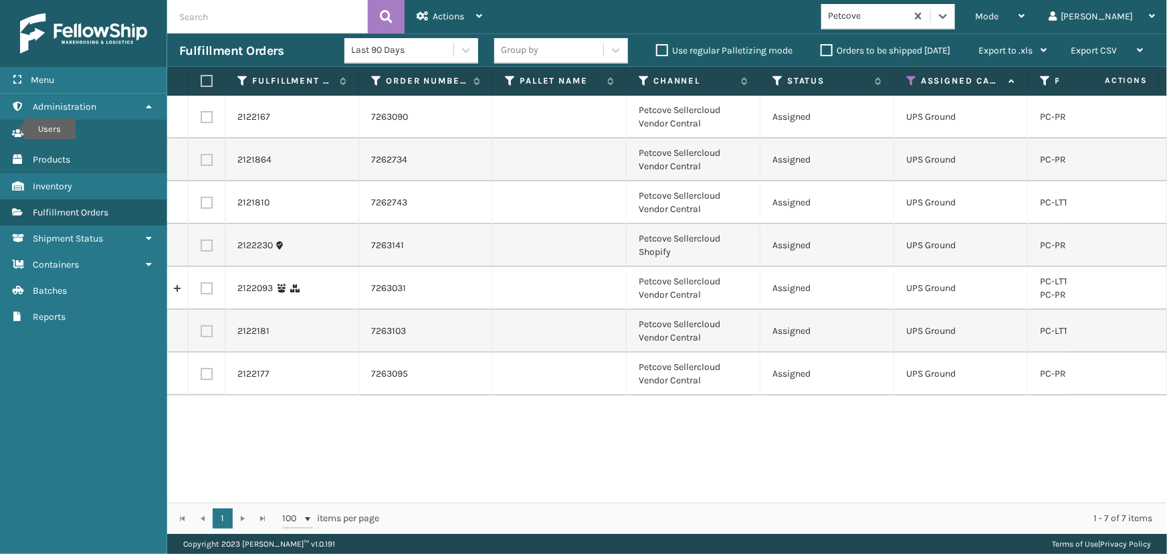
click at [208, 83] on label at bounding box center [205, 81] width 8 height 12
click at [201, 83] on input "checkbox" at bounding box center [201, 81] width 1 height 9
checkbox input "true"
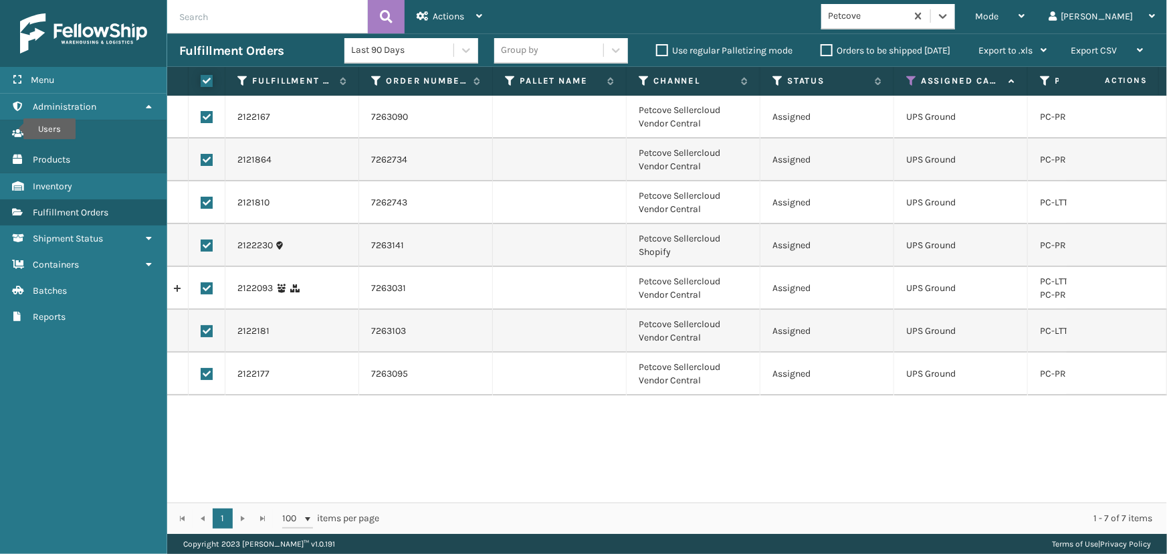
checkbox input "true"
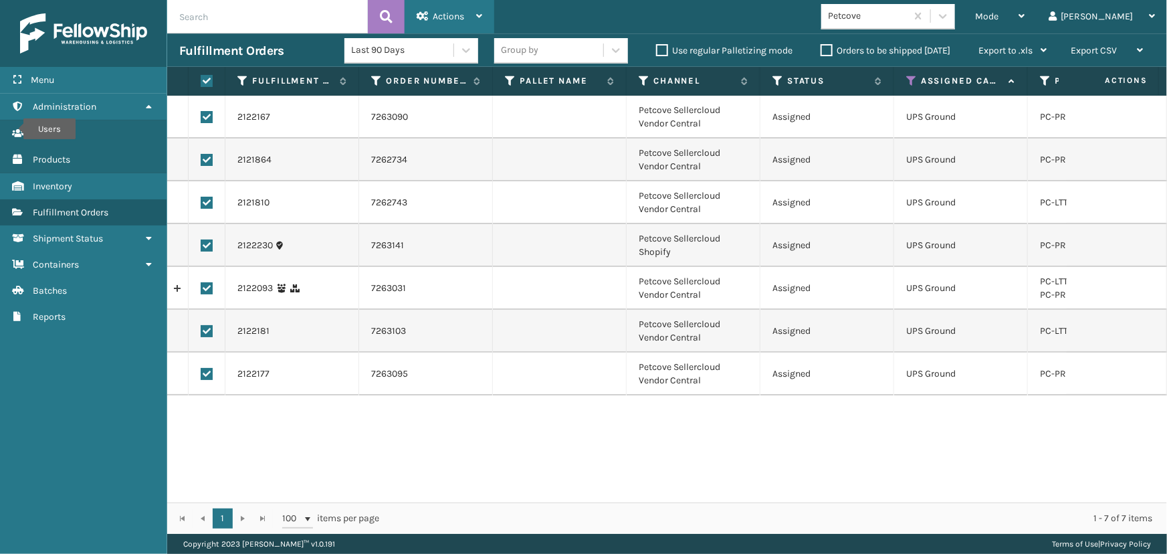
click at [458, 12] on span "Actions" at bounding box center [448, 16] width 31 height 11
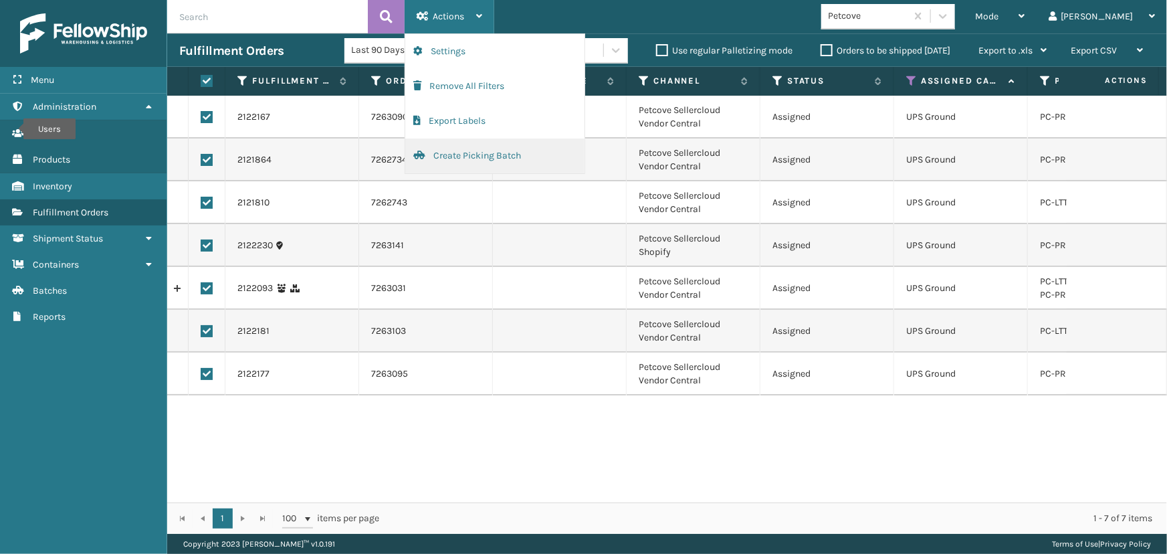
click at [482, 165] on button "Create Picking Batch" at bounding box center [494, 155] width 179 height 35
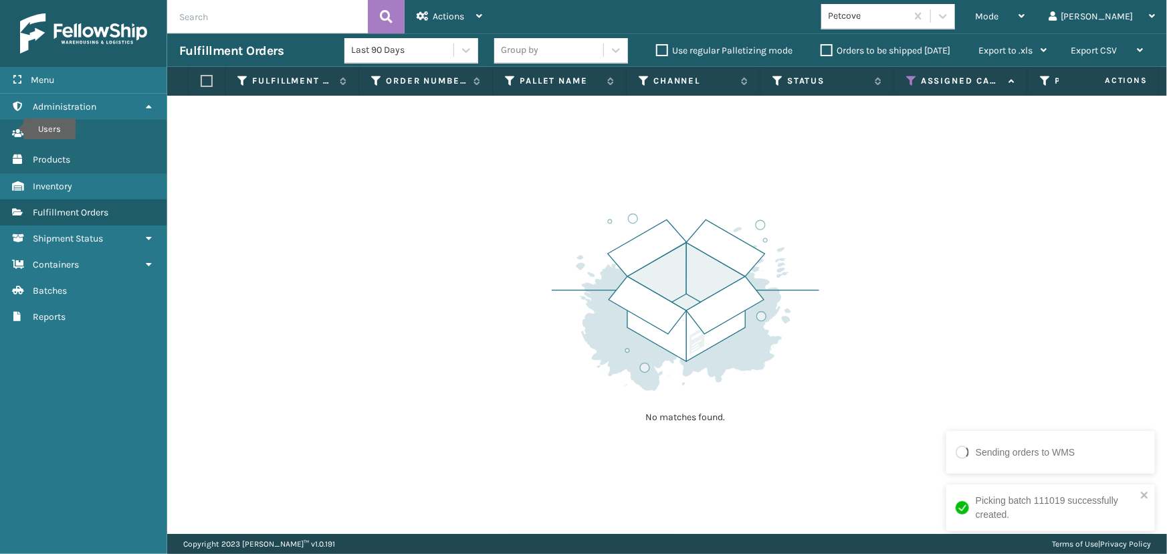
click at [891, 25] on div "Petcove" at bounding box center [864, 16] width 85 height 22
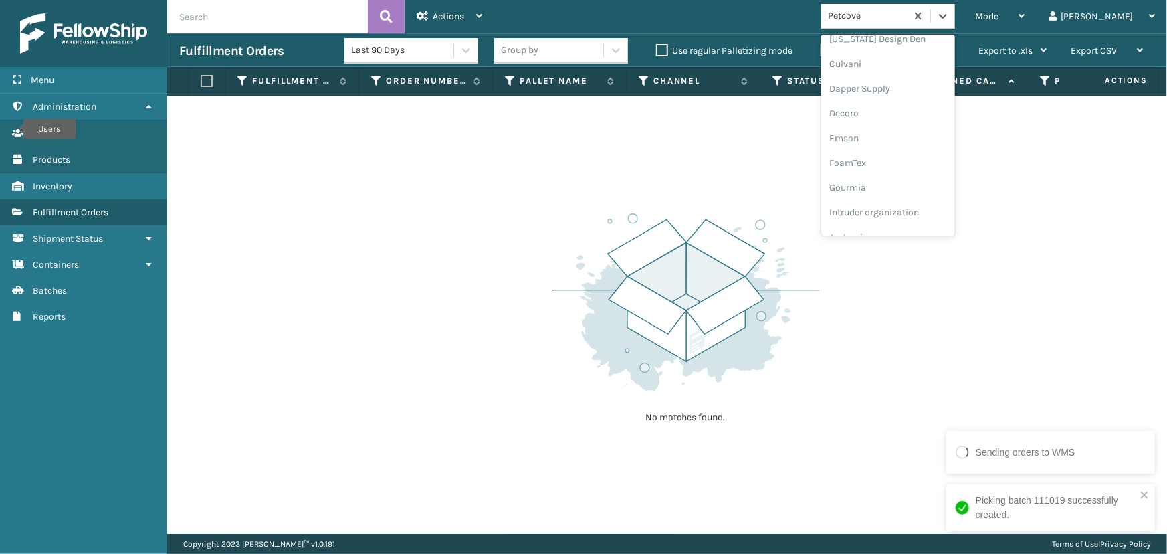
scroll to position [304, 0]
click at [890, 138] on div "Joyberri" at bounding box center [889, 142] width 134 height 25
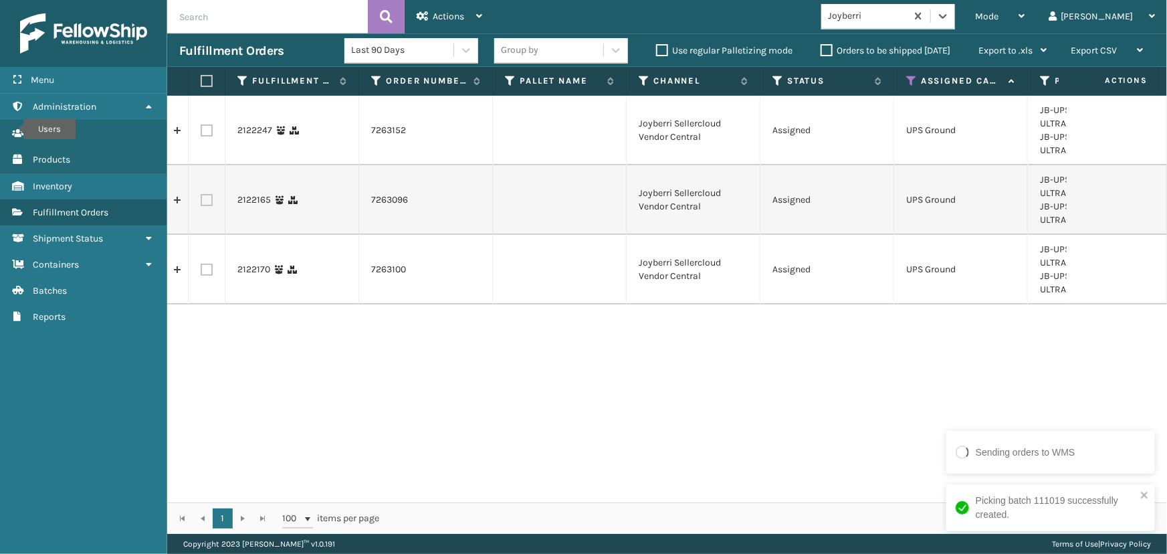
click at [206, 82] on label at bounding box center [205, 81] width 8 height 12
click at [201, 82] on input "checkbox" at bounding box center [201, 81] width 1 height 9
checkbox input "true"
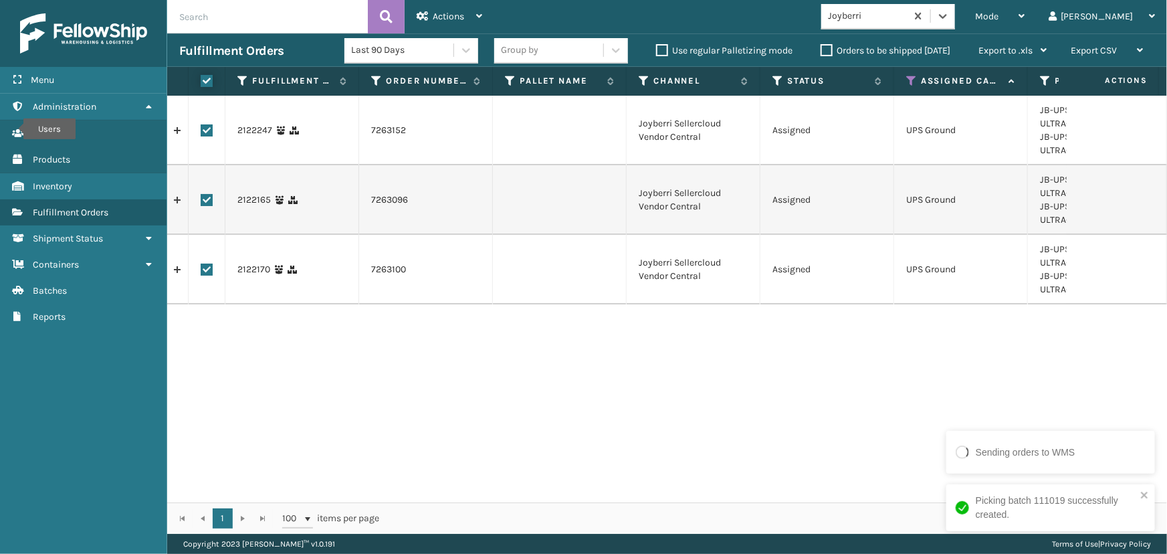
checkbox input "true"
click at [442, 5] on div "Actions" at bounding box center [450, 16] width 66 height 33
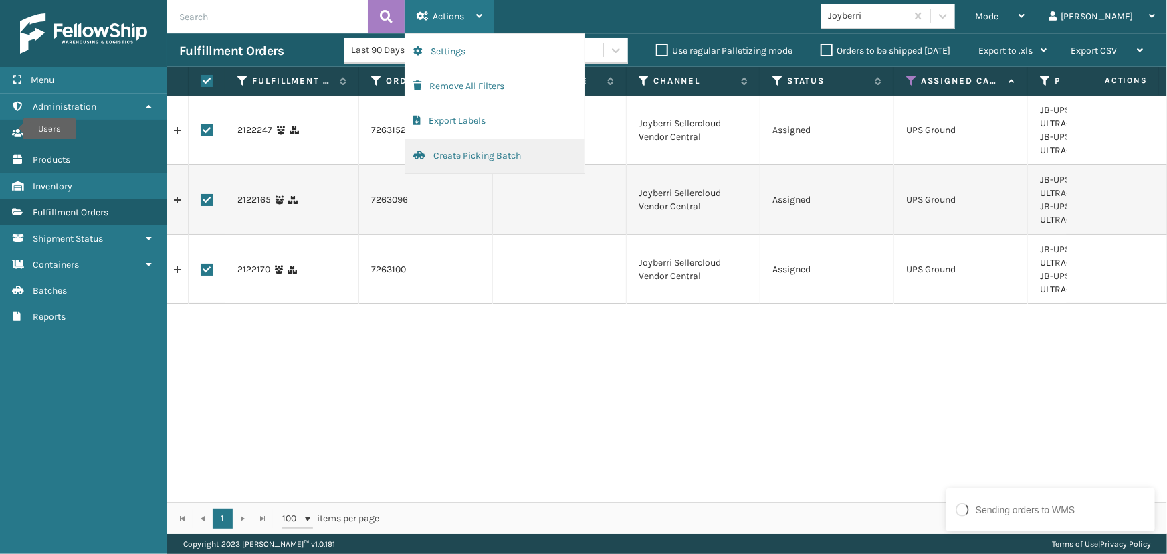
click at [486, 158] on button "Create Picking Batch" at bounding box center [494, 155] width 179 height 35
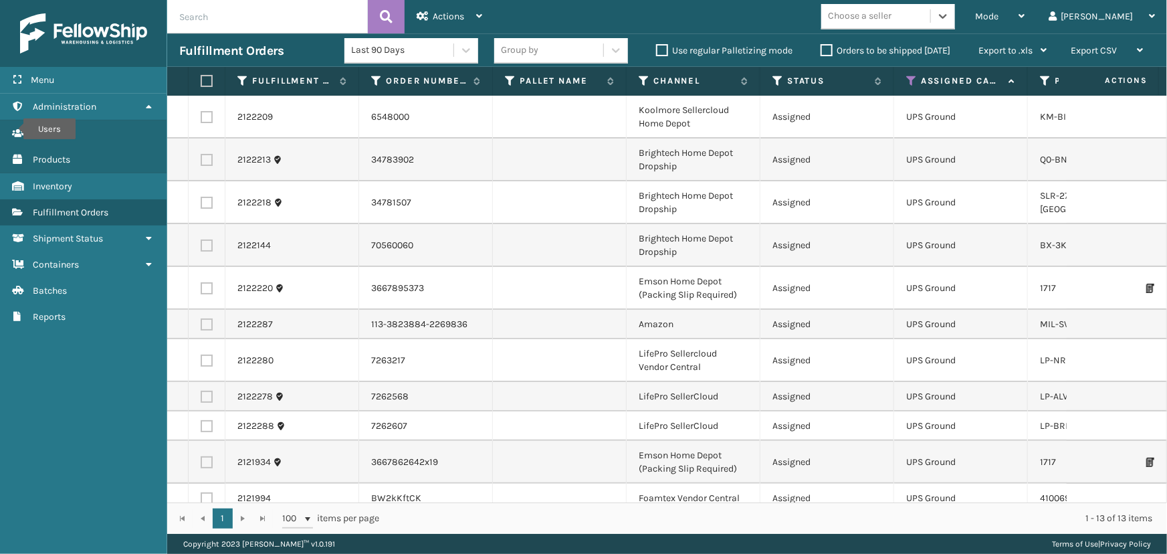
scroll to position [0, 0]
click at [892, 15] on div "Choose a seller" at bounding box center [860, 16] width 64 height 14
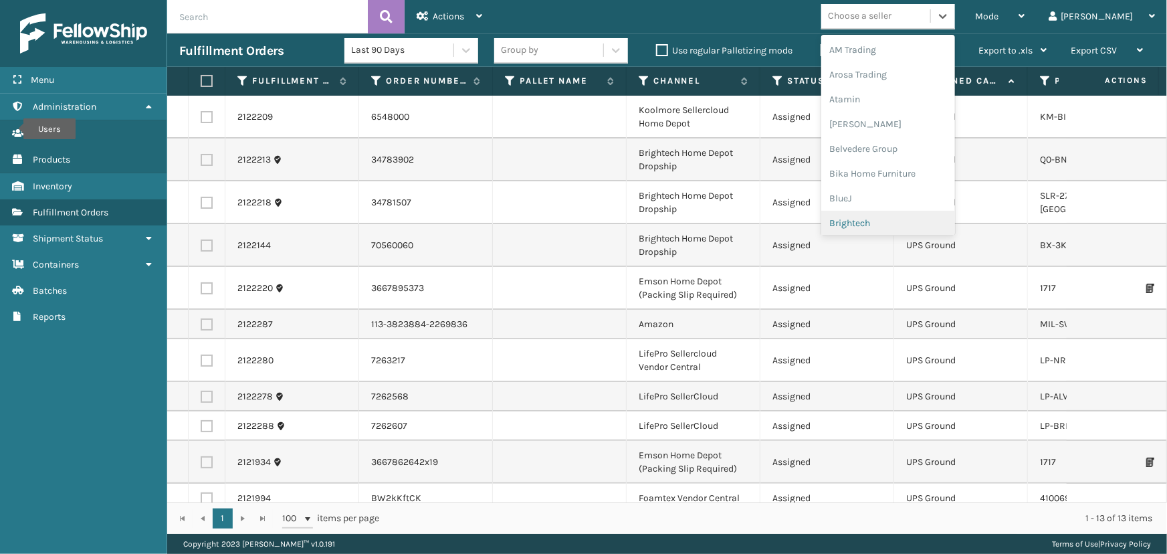
click at [923, 221] on div "Brightech" at bounding box center [889, 223] width 134 height 25
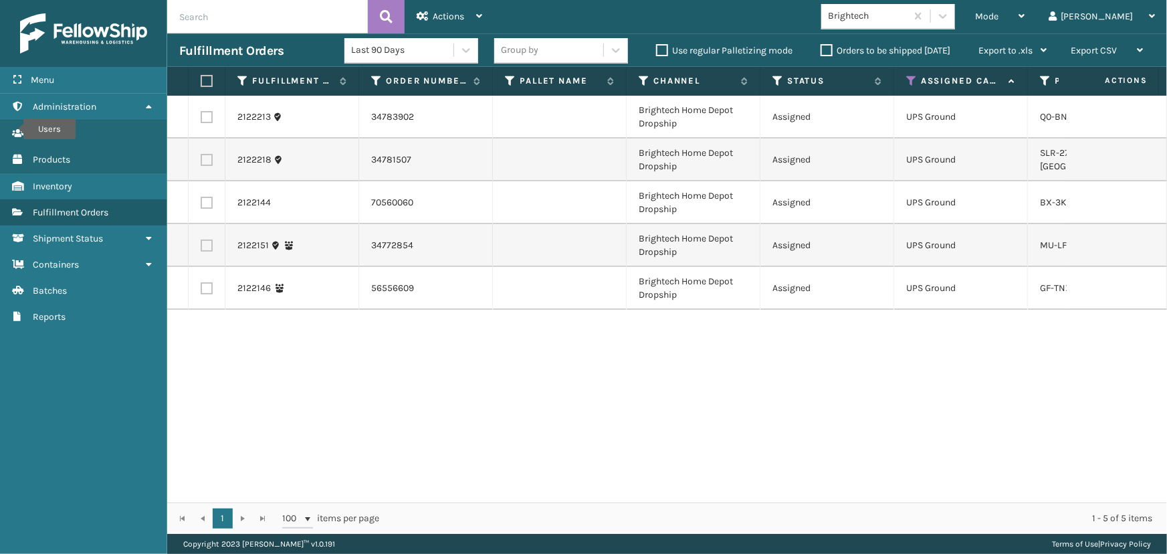
click at [203, 76] on label at bounding box center [205, 81] width 8 height 12
click at [201, 77] on input "checkbox" at bounding box center [201, 81] width 1 height 9
checkbox input "true"
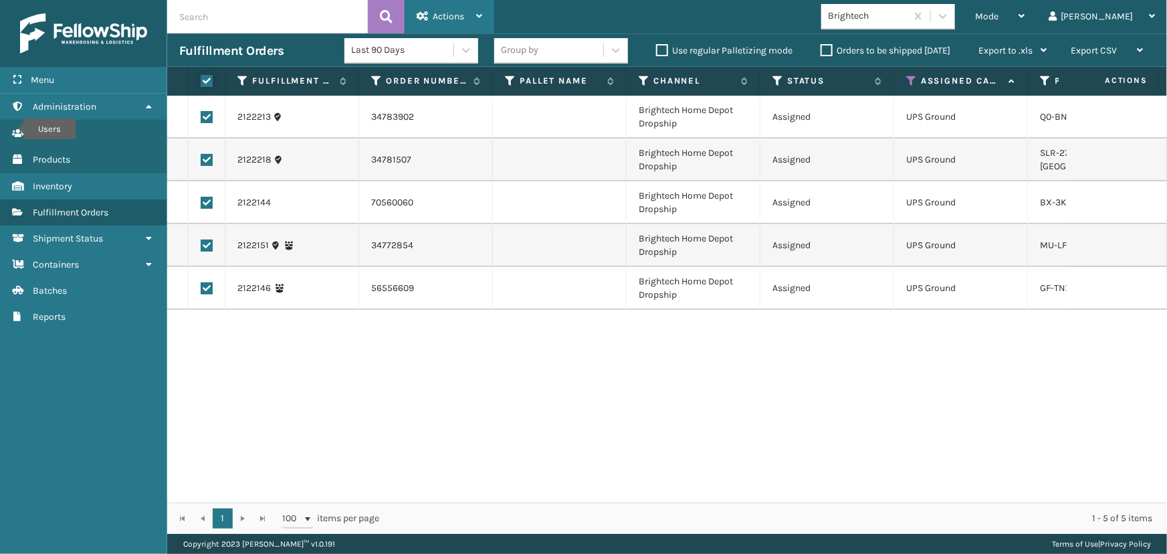
checkbox input "true"
click at [458, 17] on span "Actions" at bounding box center [448, 16] width 31 height 11
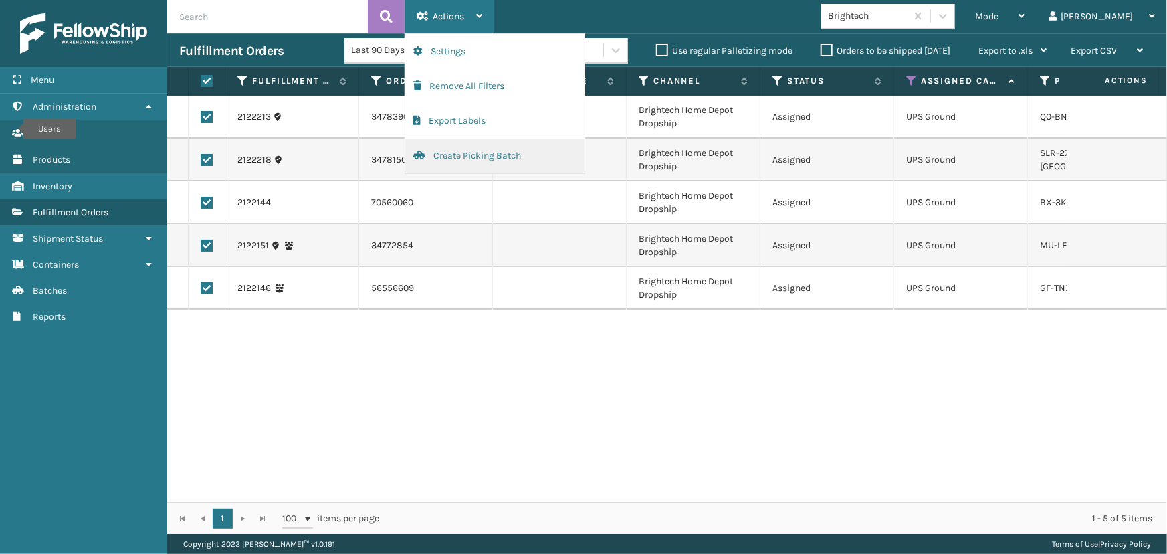
click at [494, 167] on button "Create Picking Batch" at bounding box center [494, 155] width 179 height 35
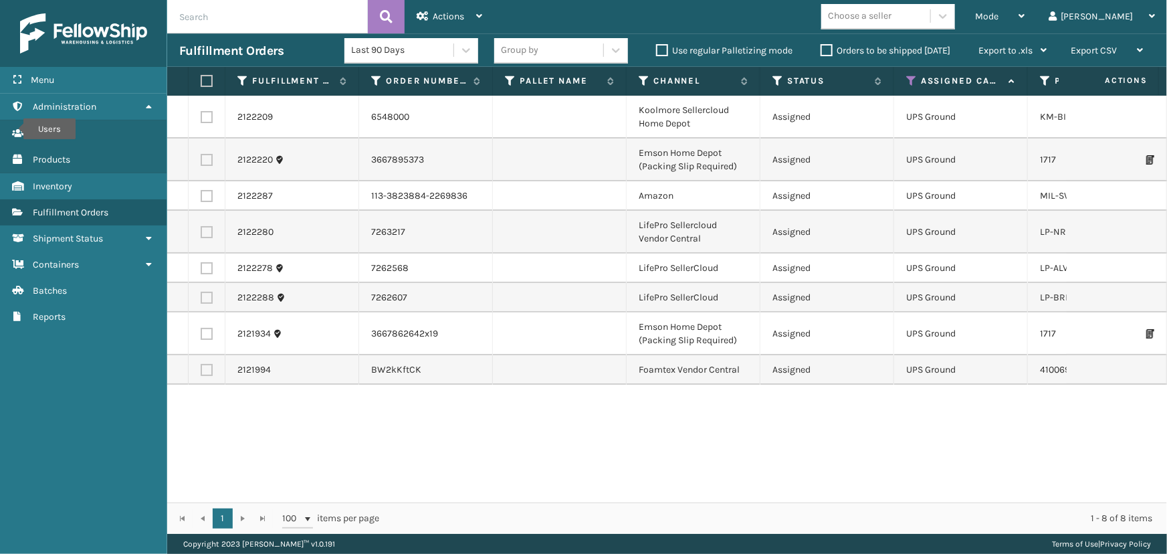
click at [892, 20] on div "Choose a seller" at bounding box center [860, 16] width 64 height 14
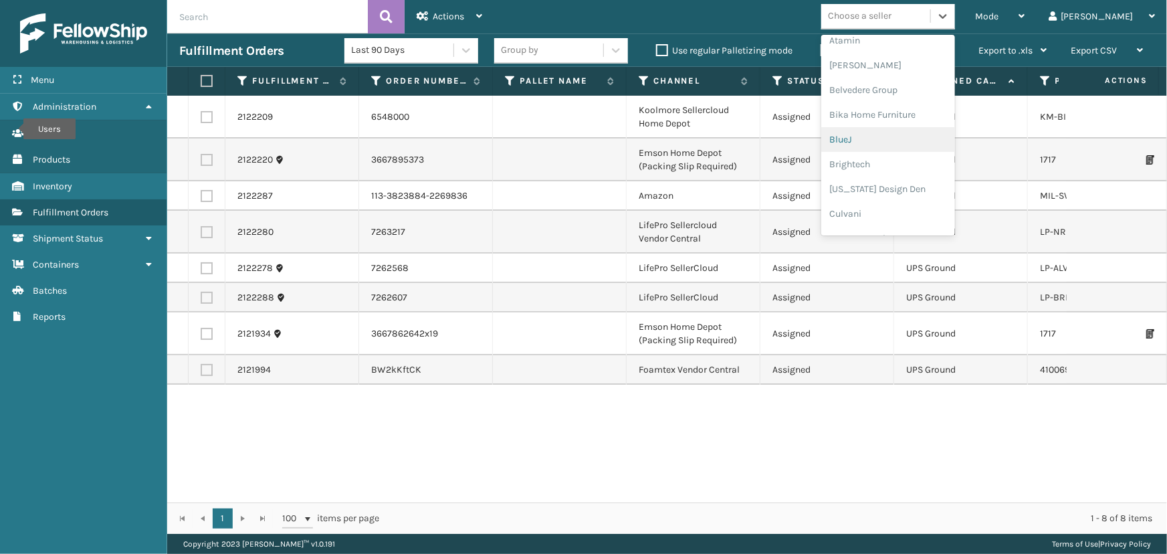
scroll to position [121, 0]
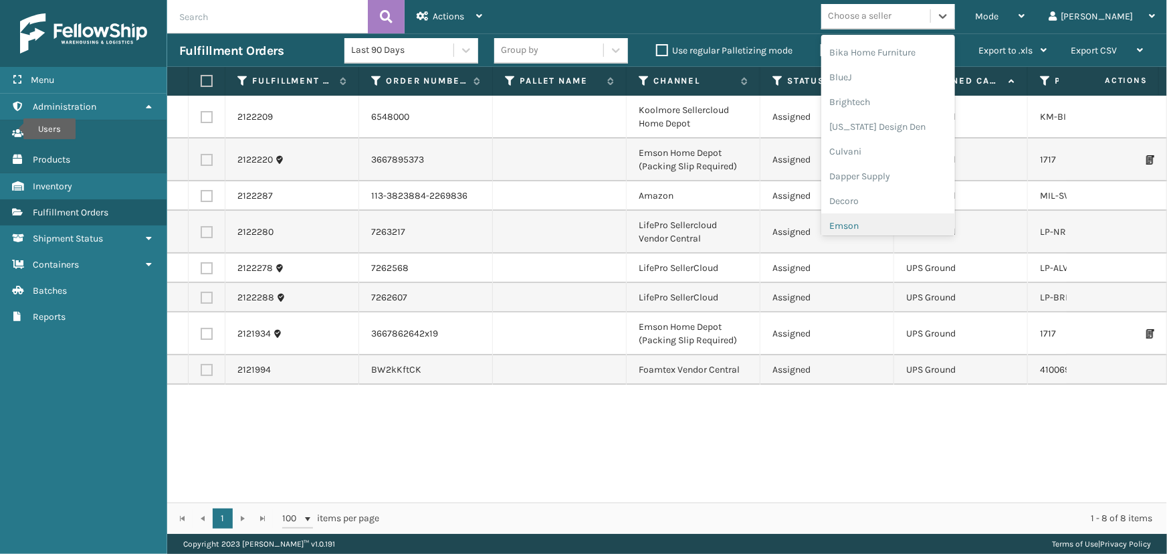
click at [917, 225] on div "Emson" at bounding box center [889, 225] width 134 height 25
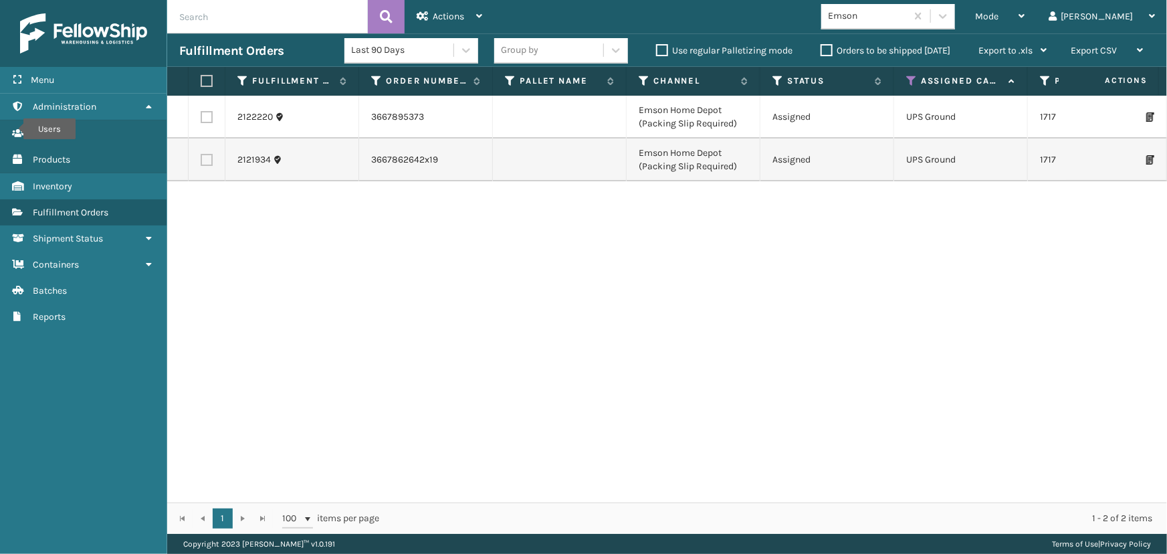
click at [209, 80] on label at bounding box center [205, 81] width 8 height 12
click at [201, 80] on input "checkbox" at bounding box center [201, 81] width 1 height 9
checkbox input "true"
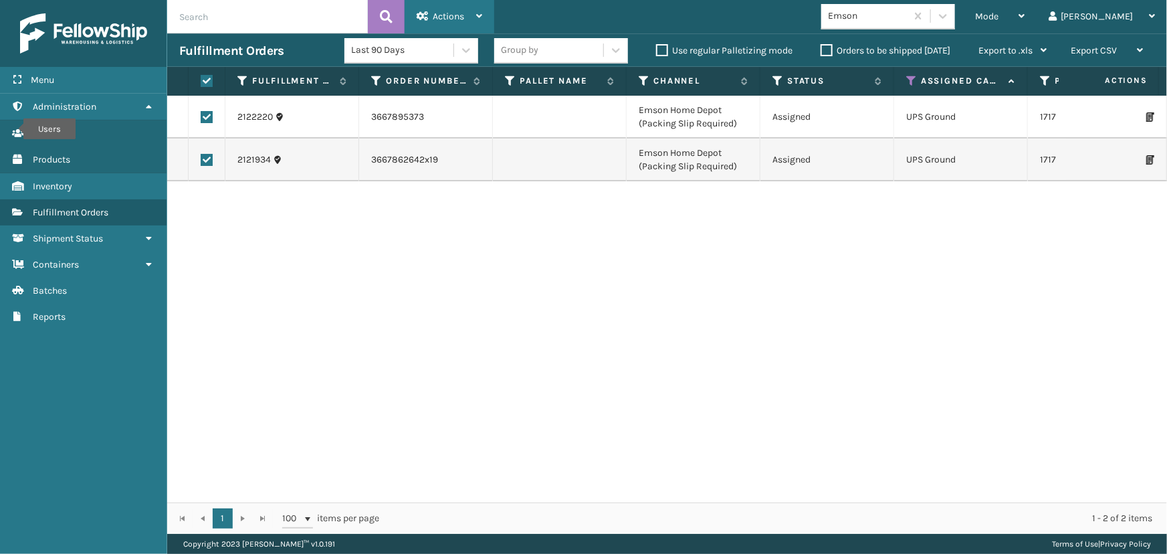
click at [460, 7] on div "Actions" at bounding box center [450, 16] width 66 height 33
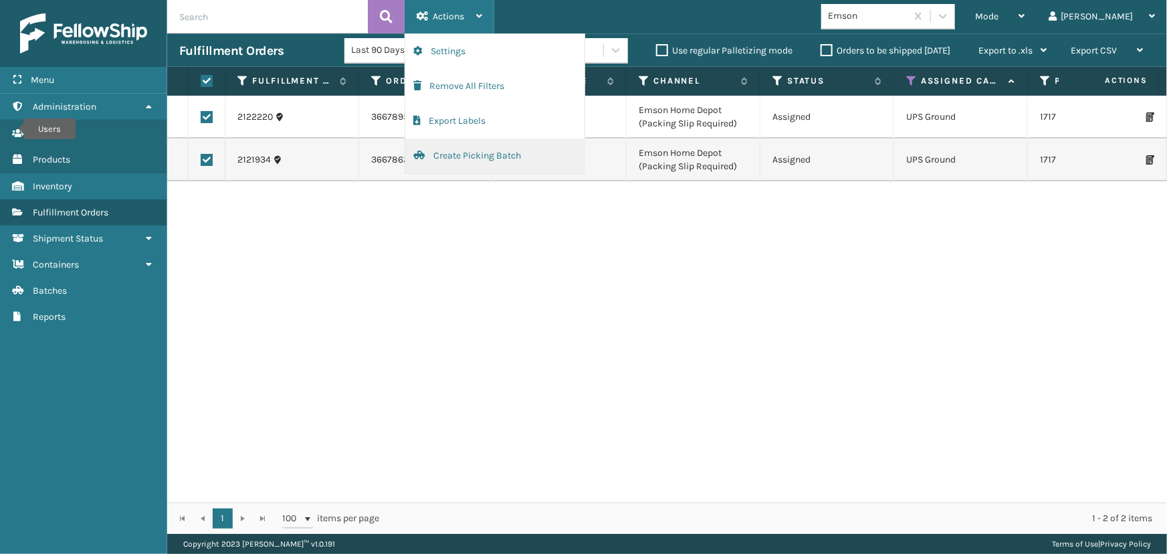
click at [476, 160] on button "Create Picking Batch" at bounding box center [494, 155] width 179 height 35
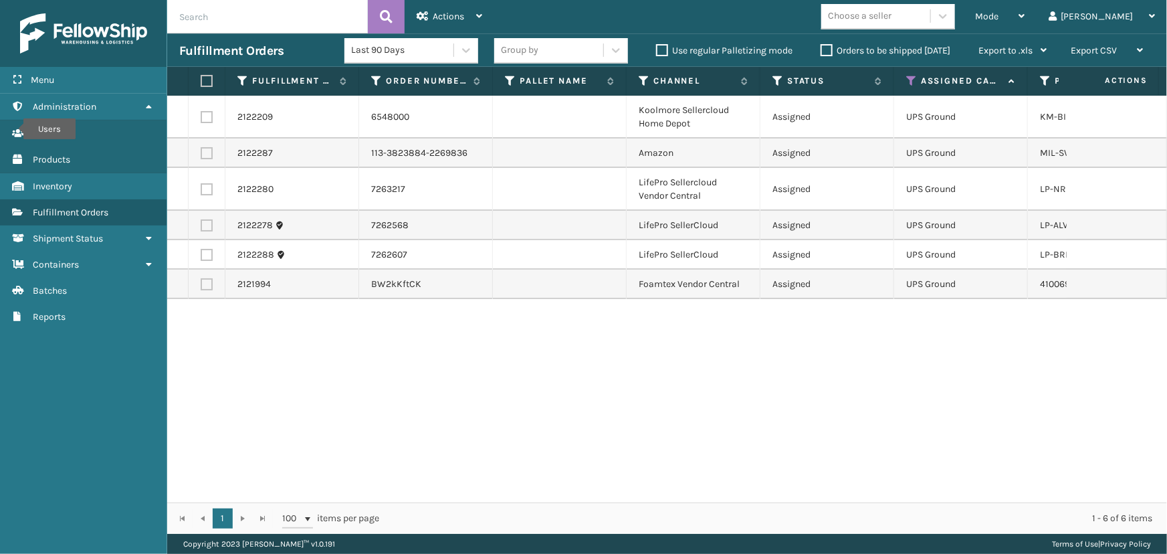
click at [209, 84] on label at bounding box center [205, 81] width 8 height 12
click at [201, 84] on input "checkbox" at bounding box center [201, 81] width 1 height 9
checkbox input "true"
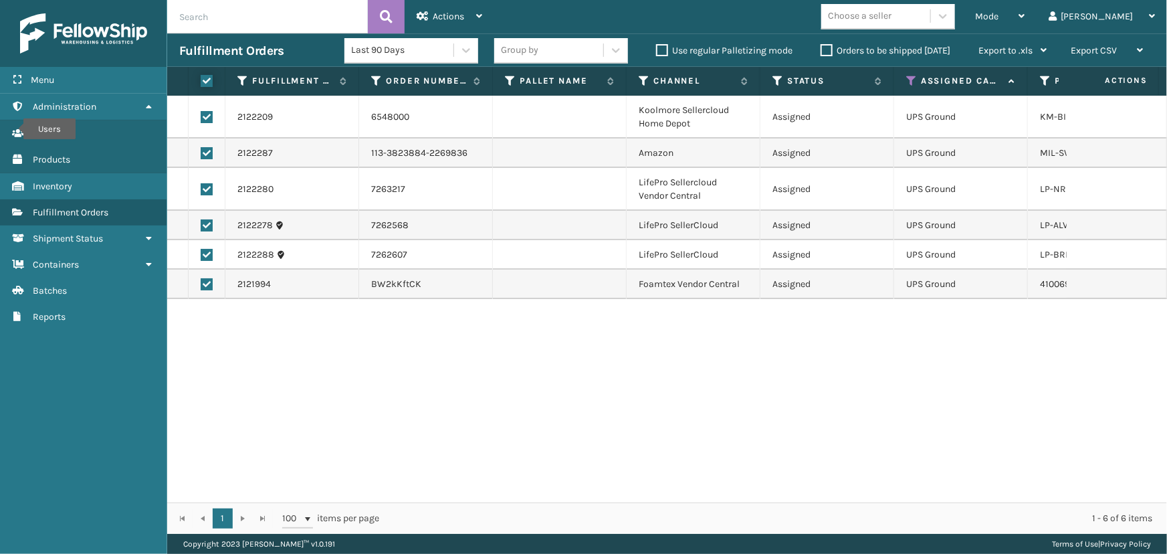
checkbox input "true"
click at [442, 8] on div "Actions" at bounding box center [450, 16] width 66 height 33
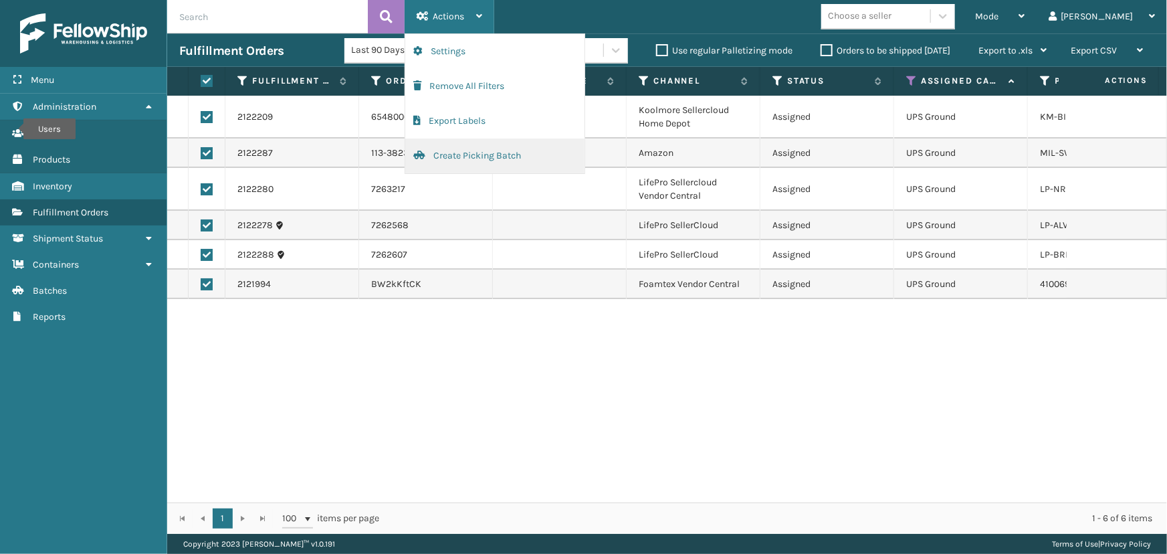
click at [463, 146] on button "Create Picking Batch" at bounding box center [494, 155] width 179 height 35
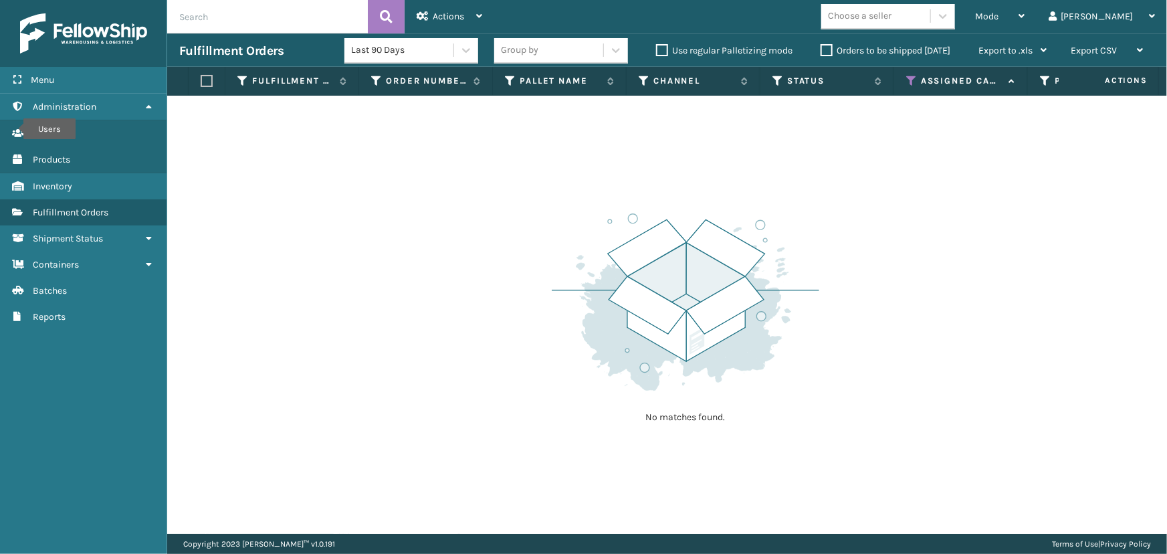
click at [908, 76] on icon at bounding box center [912, 81] width 11 height 12
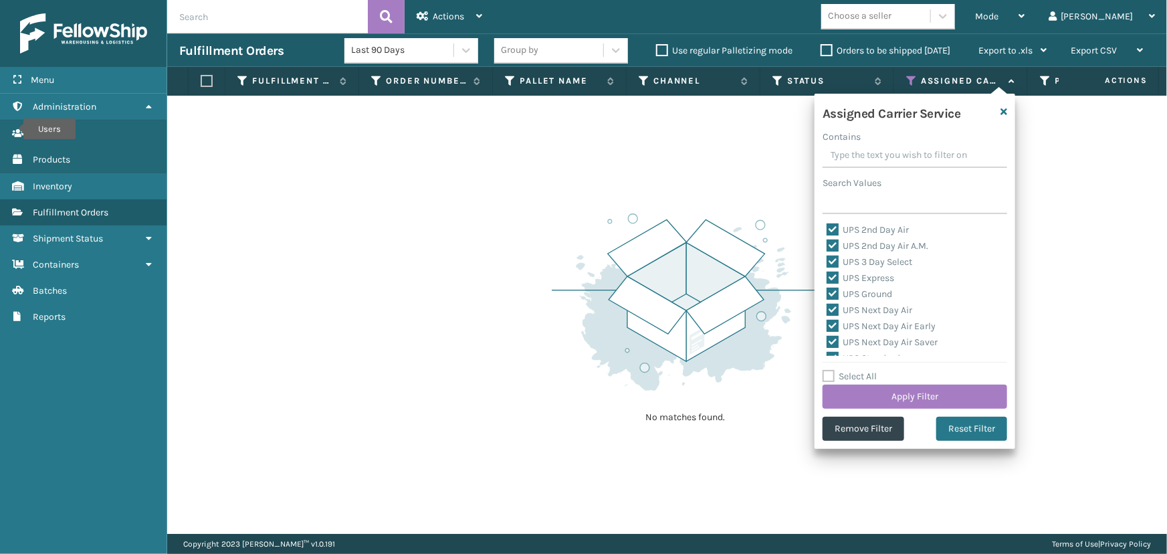
click at [864, 377] on label "Select All" at bounding box center [850, 376] width 54 height 11
click at [864, 370] on input "Select All" at bounding box center [923, 369] width 201 height 1
checkbox input "true"
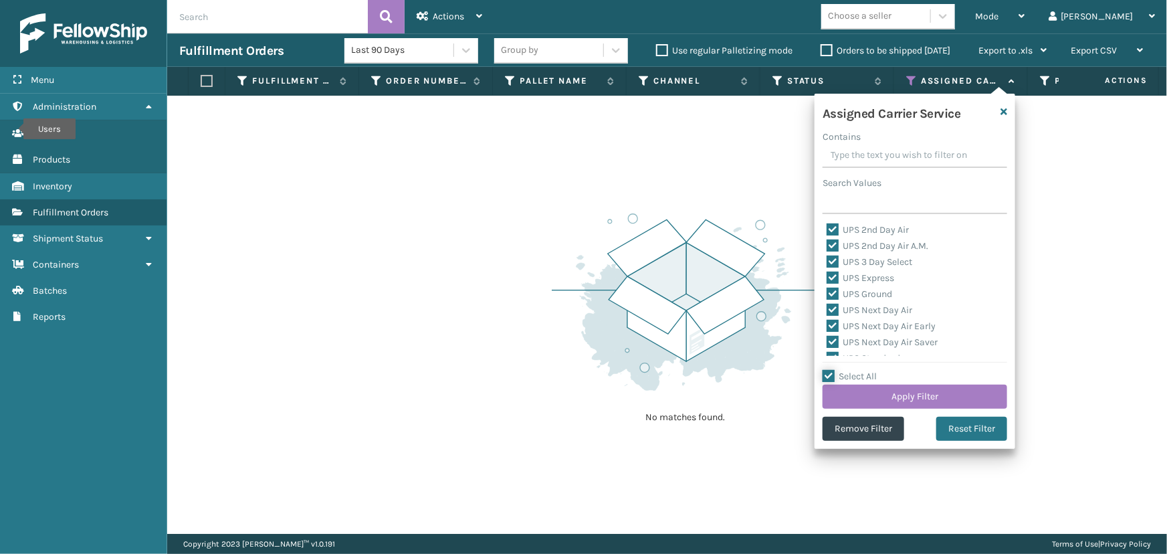
checkbox input "true"
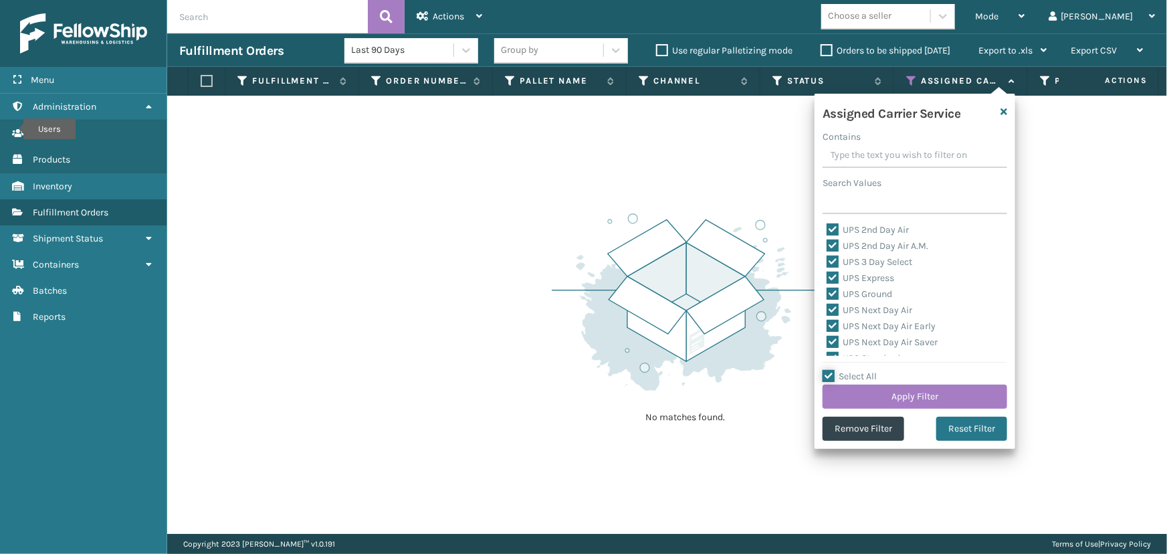
checkbox input "true"
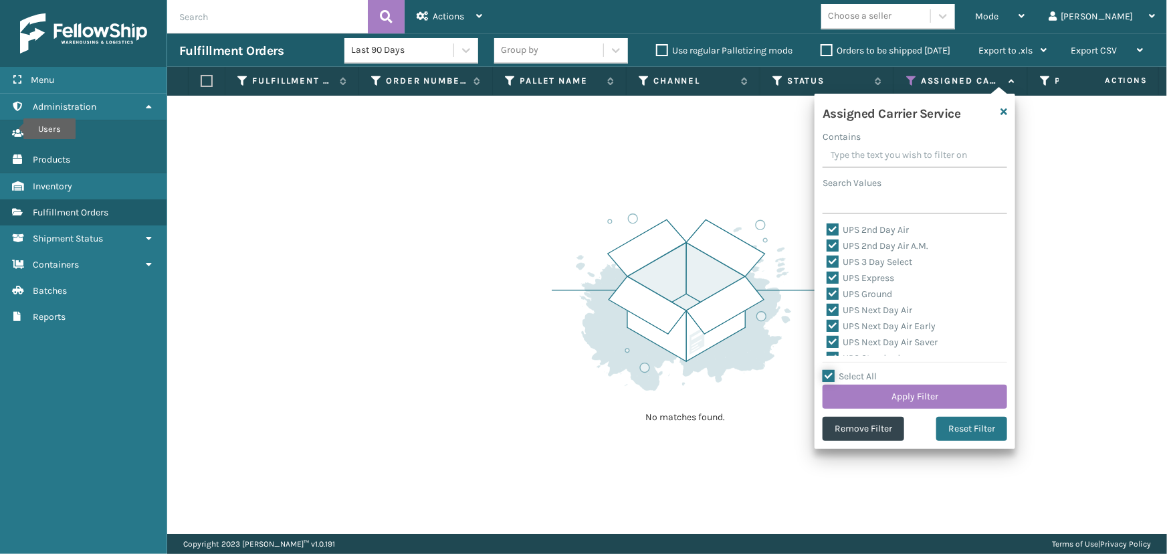
checkbox input "true"
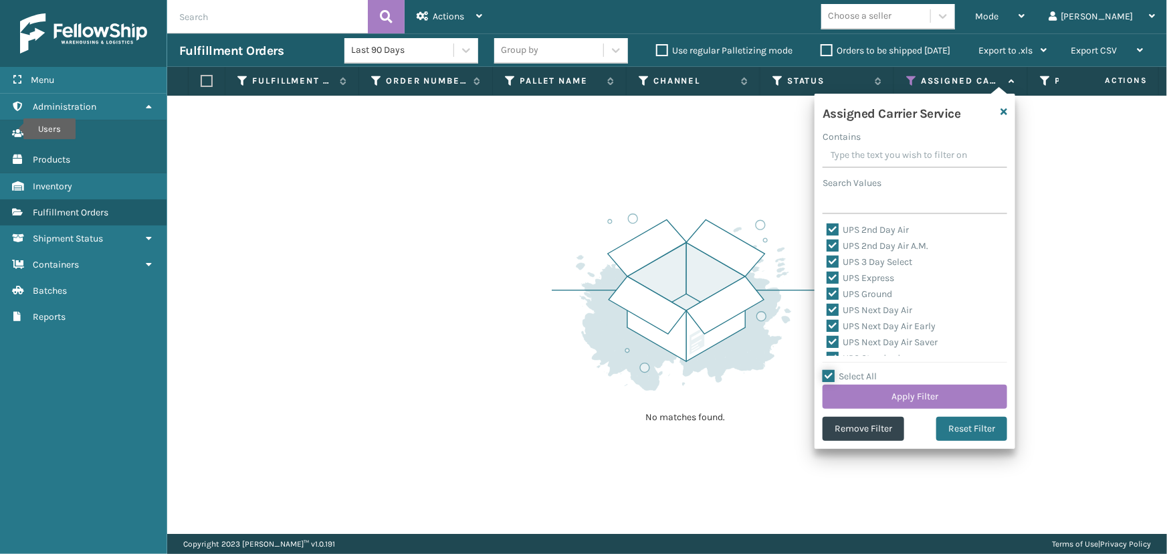
checkbox input "true"
click at [845, 285] on label "LTL" at bounding box center [841, 282] width 29 height 11
click at [828, 284] on input "LTL" at bounding box center [827, 279] width 1 height 9
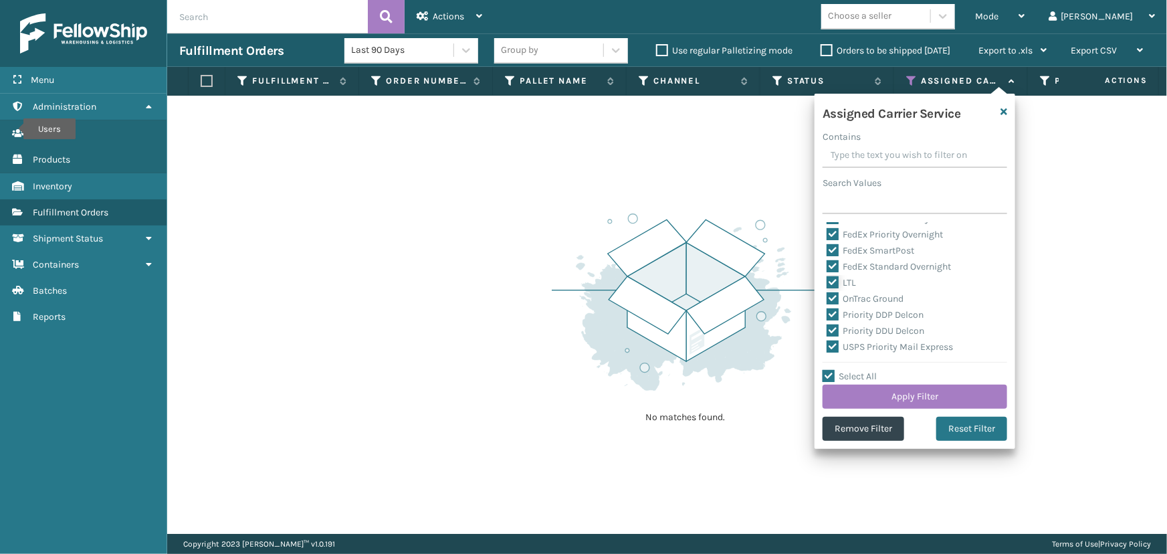
checkbox input "false"
click at [917, 392] on button "Apply Filter" at bounding box center [915, 397] width 185 height 24
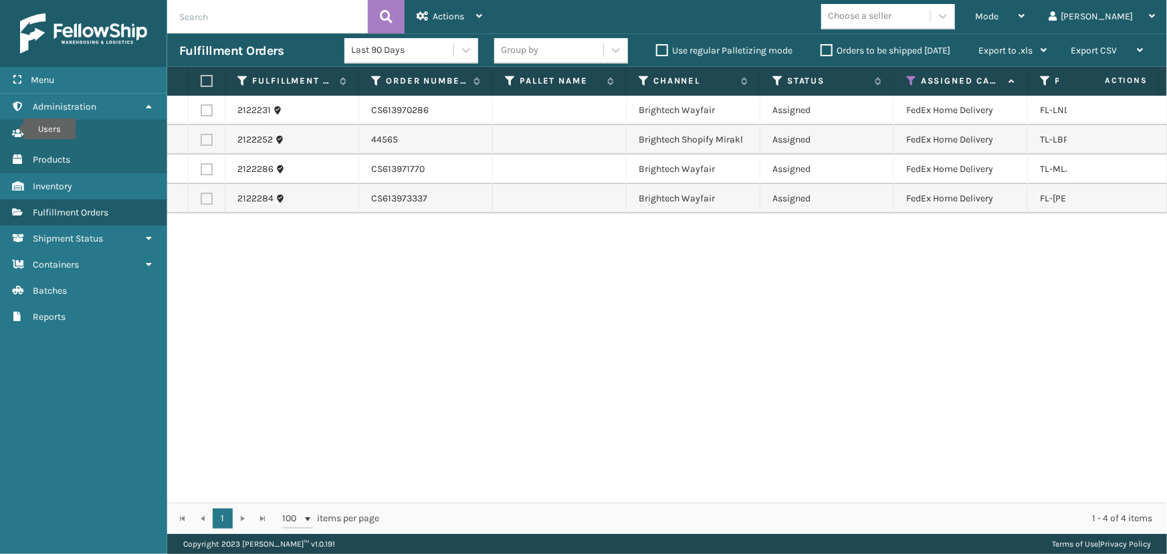
click at [223, 268] on div "2122231 CS613970286 Brightech Wayfair Assigned FedEx Home Delivery FL-LNDRP-BRS…" at bounding box center [667, 299] width 1000 height 407
click at [1025, 19] on div "Mode" at bounding box center [1000, 16] width 50 height 33
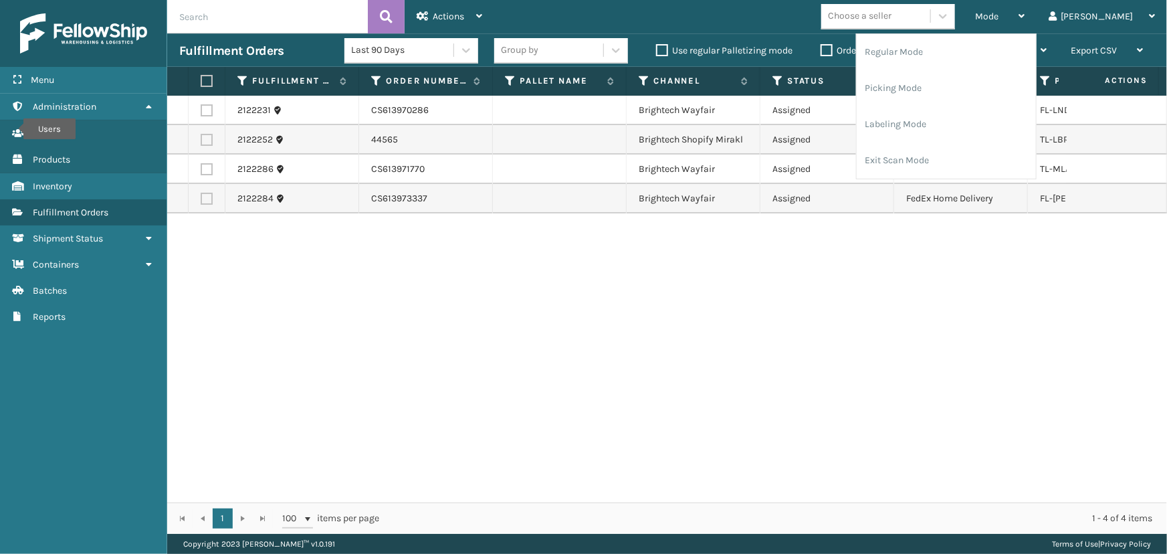
click at [810, 60] on div "Last 90 Days Group by Use regular Palletizing mode Orders to be shipped [DATE] …" at bounding box center [702, 50] width 715 height 33
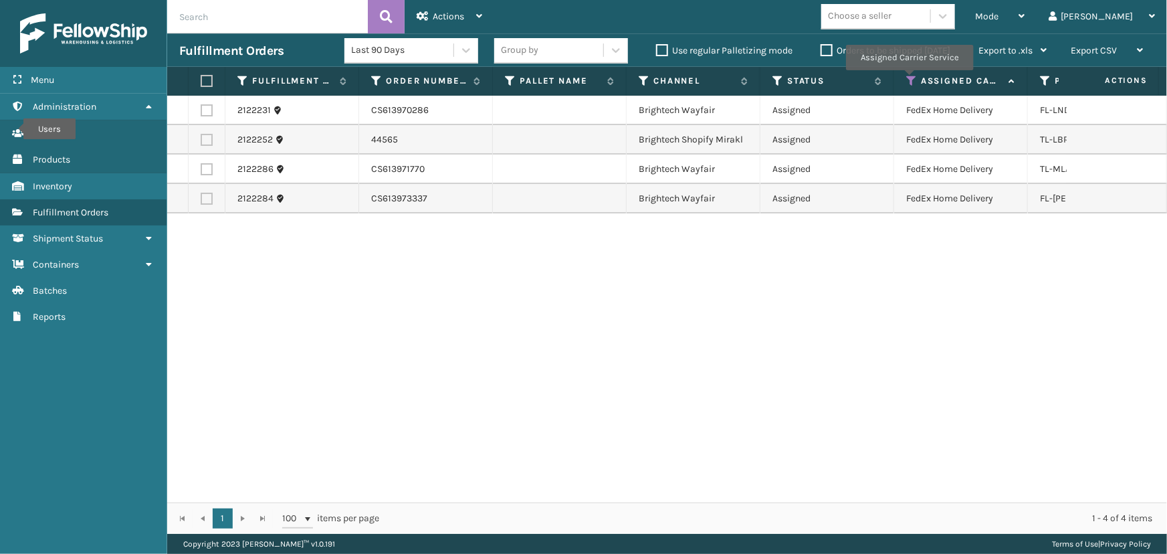
click at [909, 80] on icon at bounding box center [912, 81] width 11 height 12
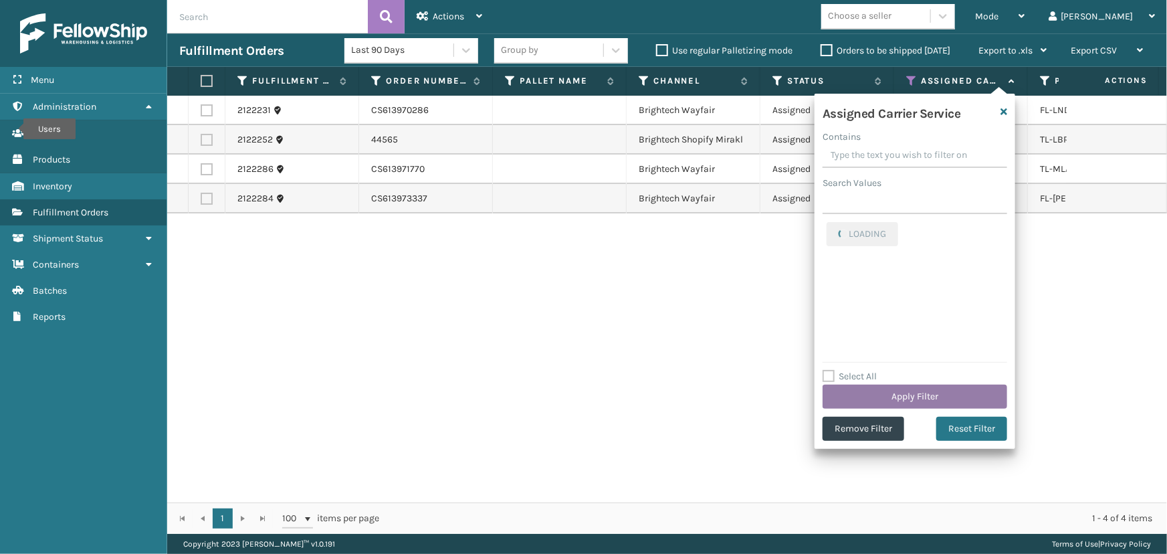
click at [907, 395] on button "Apply Filter" at bounding box center [915, 397] width 185 height 24
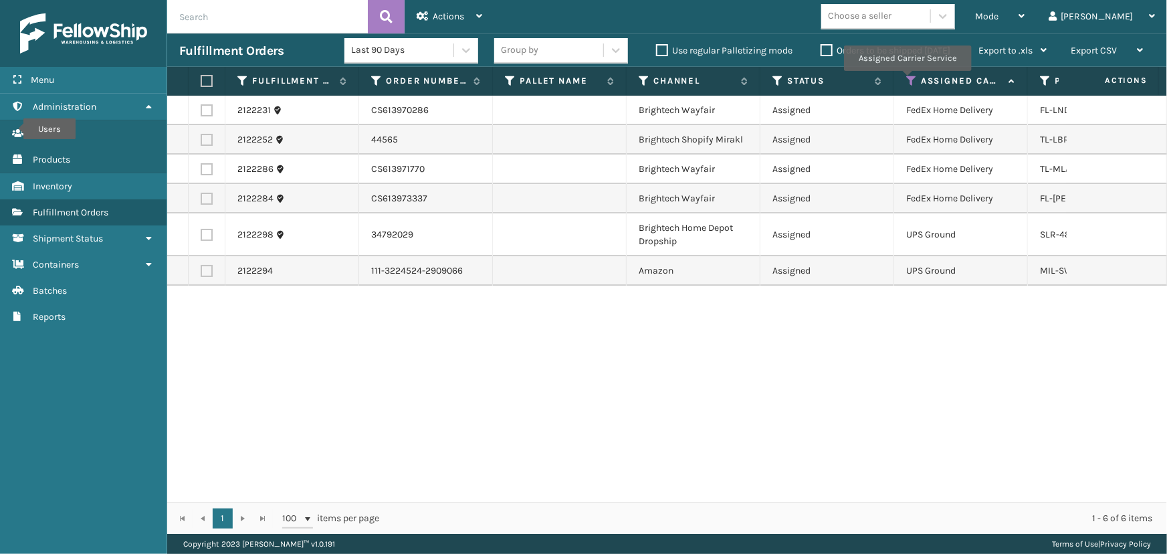
click at [907, 80] on icon at bounding box center [912, 81] width 11 height 12
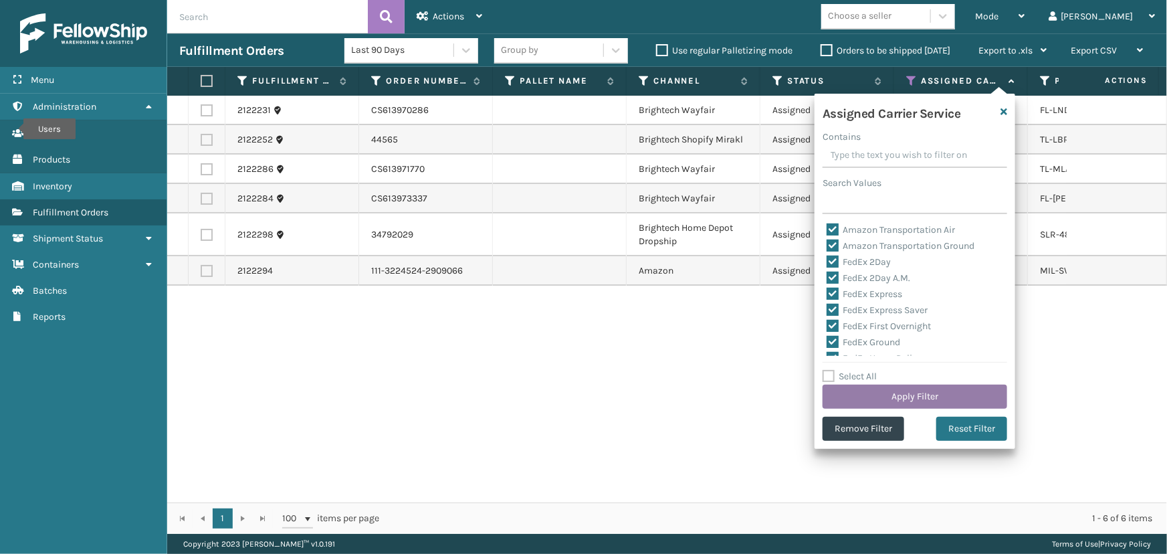
click at [918, 385] on button "Apply Filter" at bounding box center [915, 397] width 185 height 24
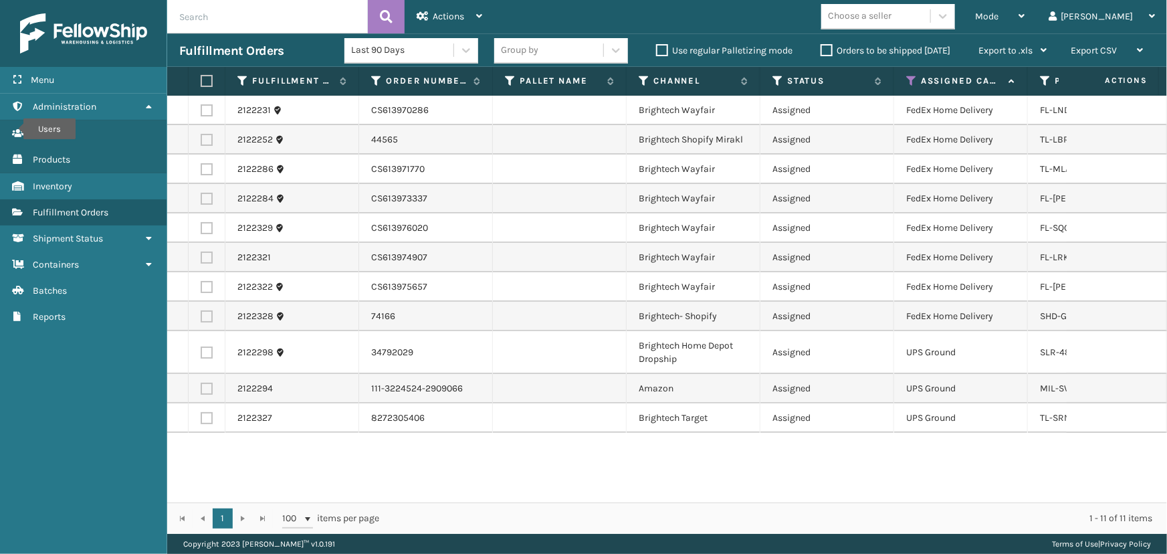
click at [209, 79] on label at bounding box center [205, 81] width 8 height 12
click at [201, 79] on input "checkbox" at bounding box center [201, 81] width 1 height 9
checkbox input "true"
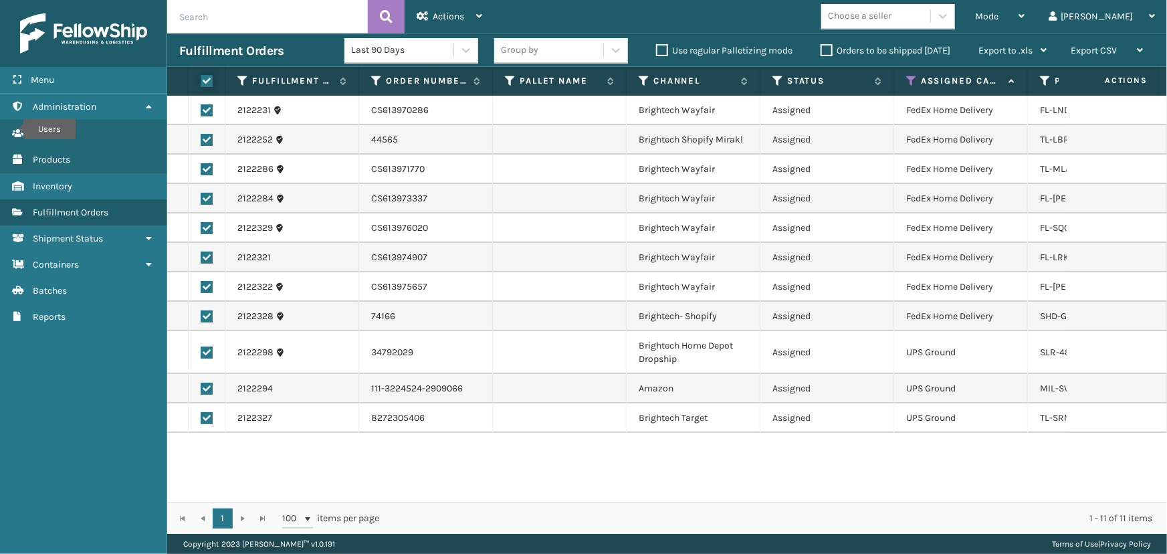
checkbox input "true"
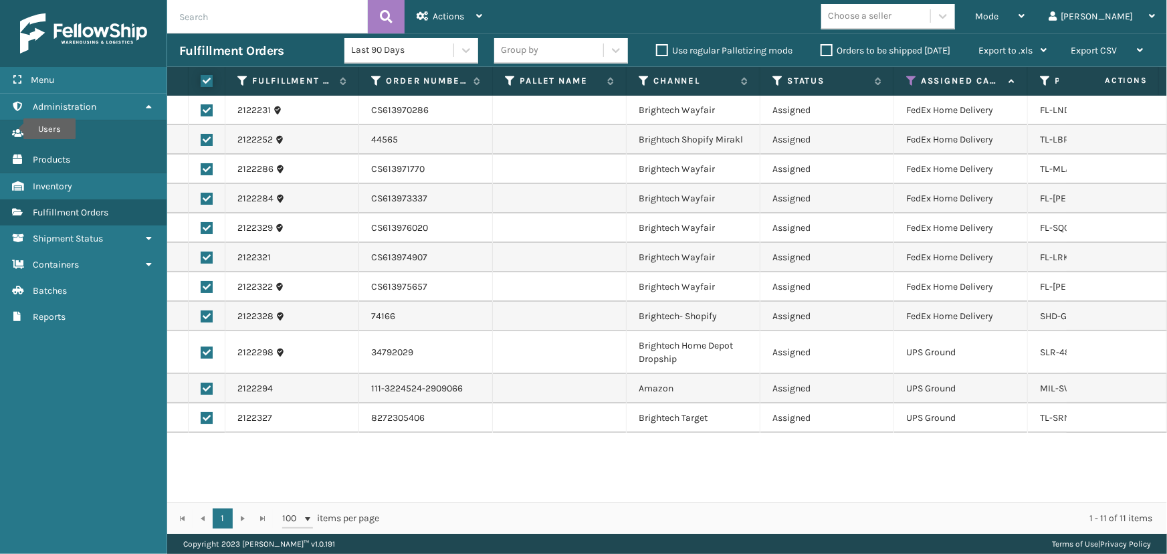
checkbox input "true"
click at [205, 349] on label at bounding box center [207, 353] width 12 height 12
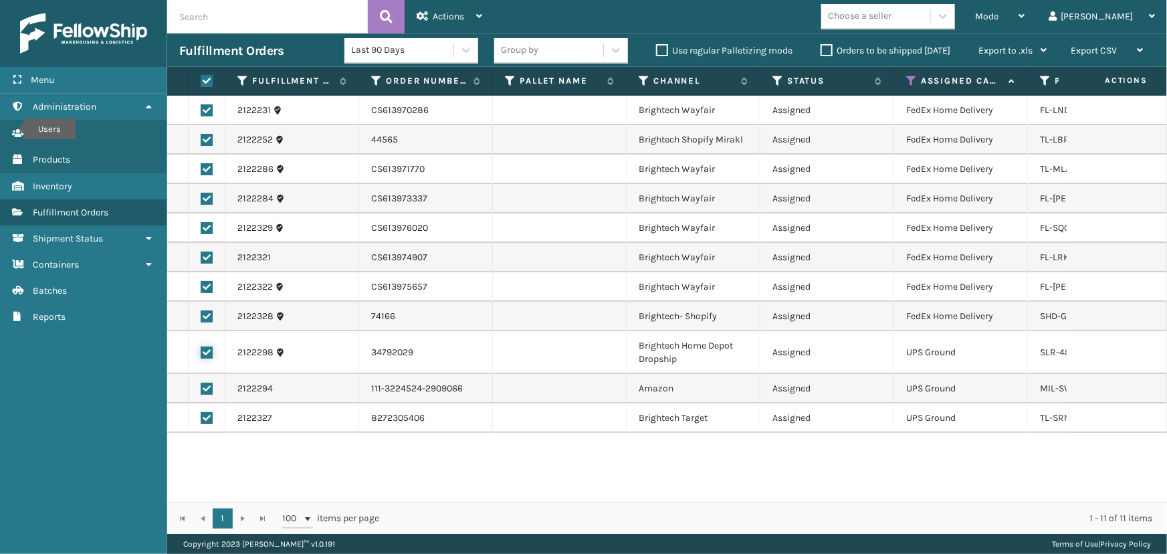
click at [201, 349] on input "checkbox" at bounding box center [201, 351] width 1 height 9
checkbox input "false"
drag, startPoint x: 207, startPoint y: 385, endPoint x: 207, endPoint y: 403, distance: 18.1
click at [207, 386] on label at bounding box center [207, 389] width 12 height 12
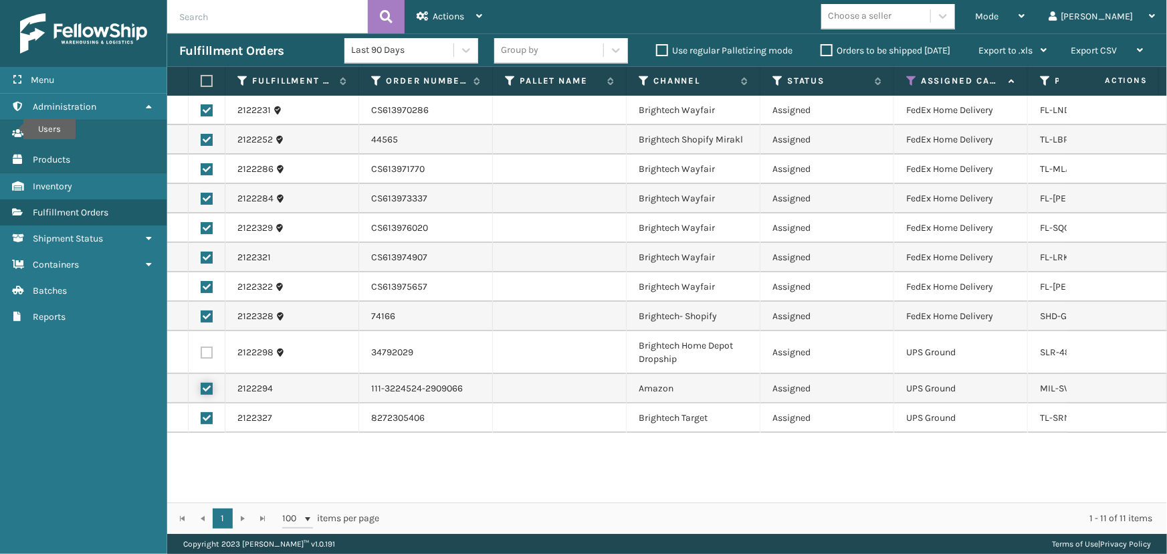
click at [201, 386] on input "checkbox" at bounding box center [201, 387] width 1 height 9
checkbox input "false"
click at [203, 416] on label at bounding box center [207, 418] width 12 height 12
click at [201, 416] on input "checkbox" at bounding box center [201, 416] width 1 height 9
checkbox input "false"
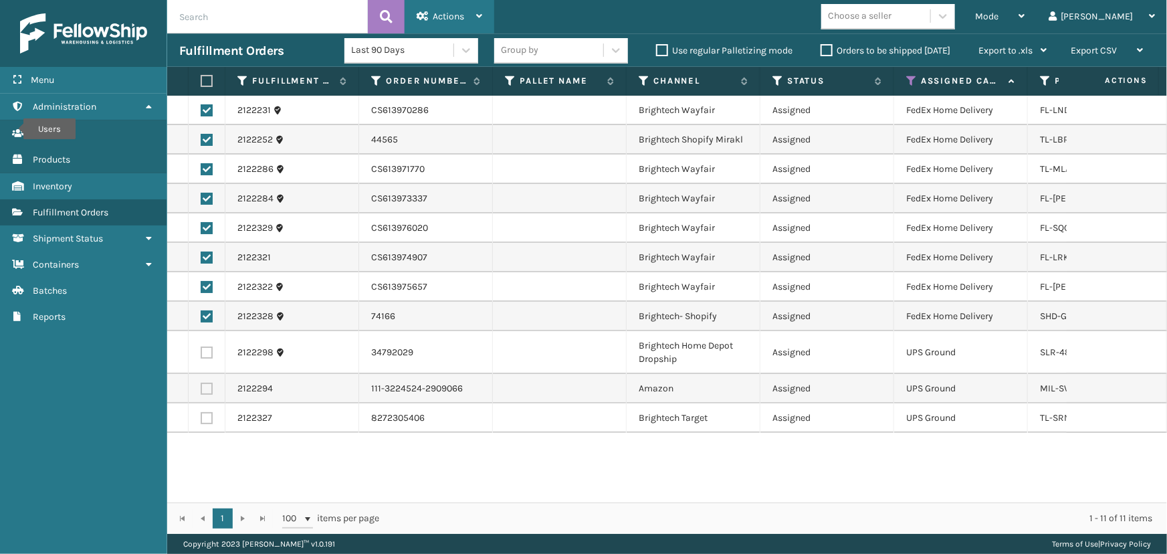
click at [441, 17] on span "Actions" at bounding box center [448, 16] width 31 height 11
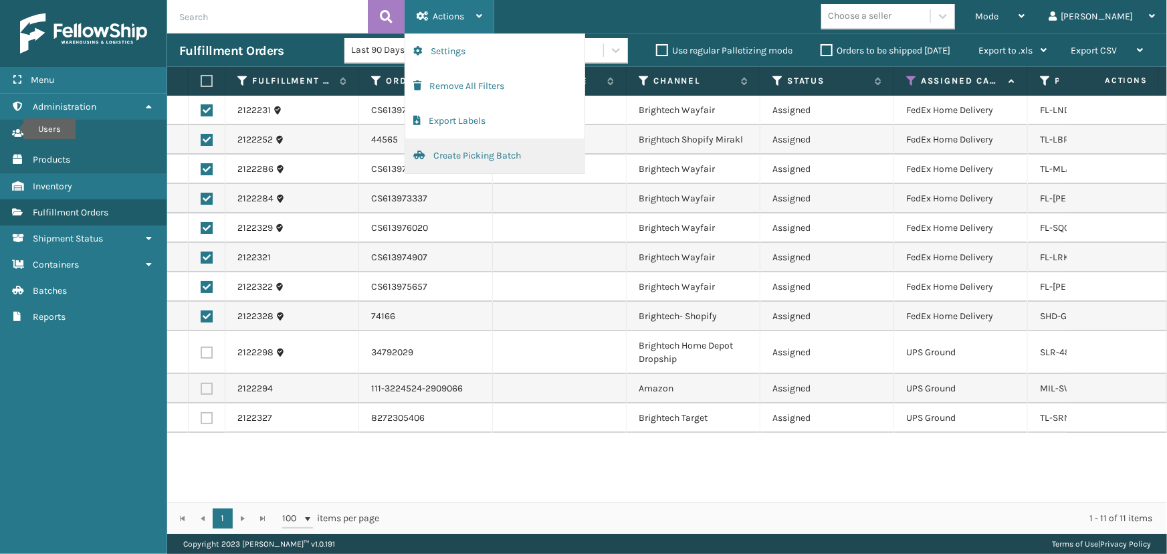
click at [449, 161] on button "Create Picking Batch" at bounding box center [494, 155] width 179 height 35
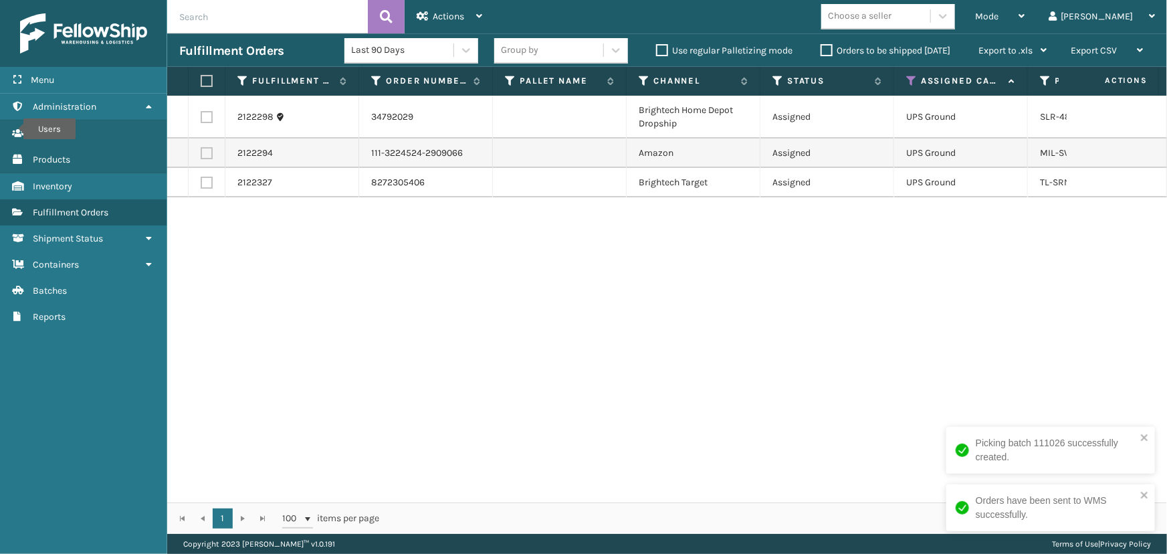
click at [911, 75] on icon at bounding box center [912, 81] width 11 height 12
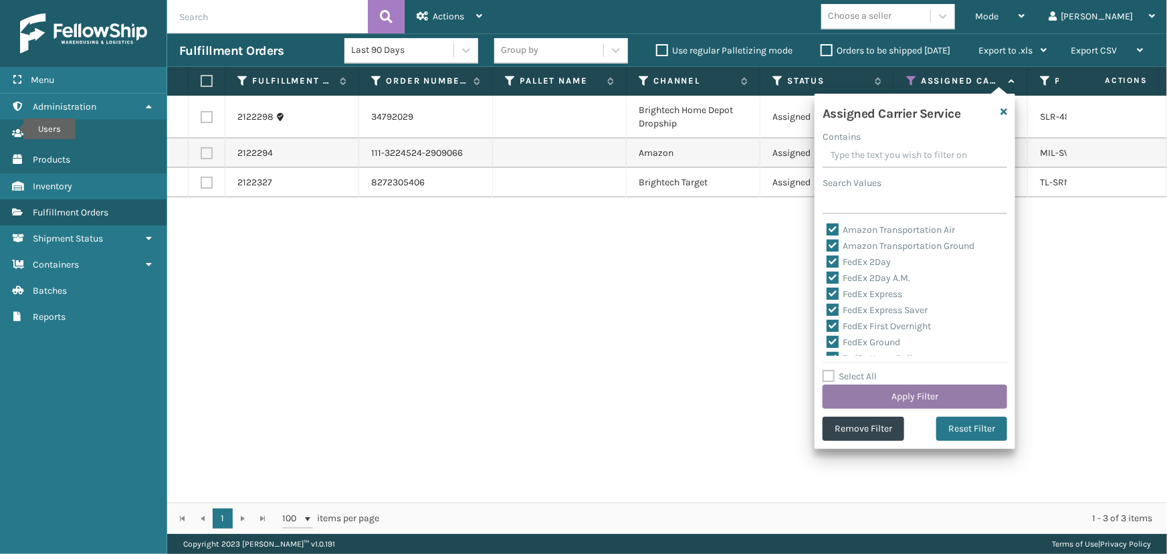
click at [919, 393] on button "Apply Filter" at bounding box center [915, 397] width 185 height 24
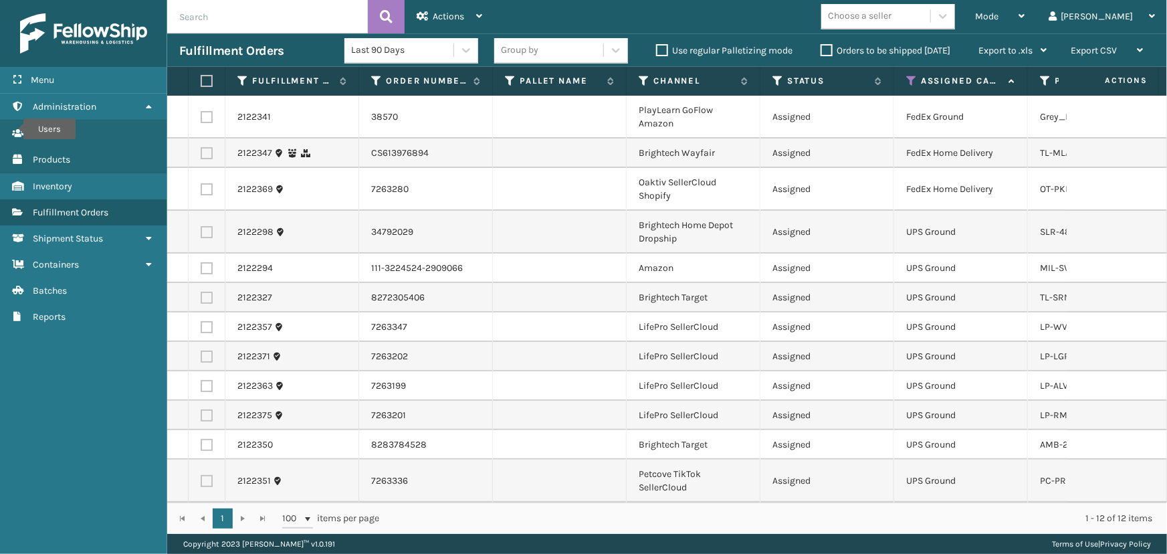
scroll to position [9, 0]
click at [205, 80] on label at bounding box center [205, 81] width 8 height 12
click at [201, 80] on input "checkbox" at bounding box center [201, 81] width 1 height 9
checkbox input "true"
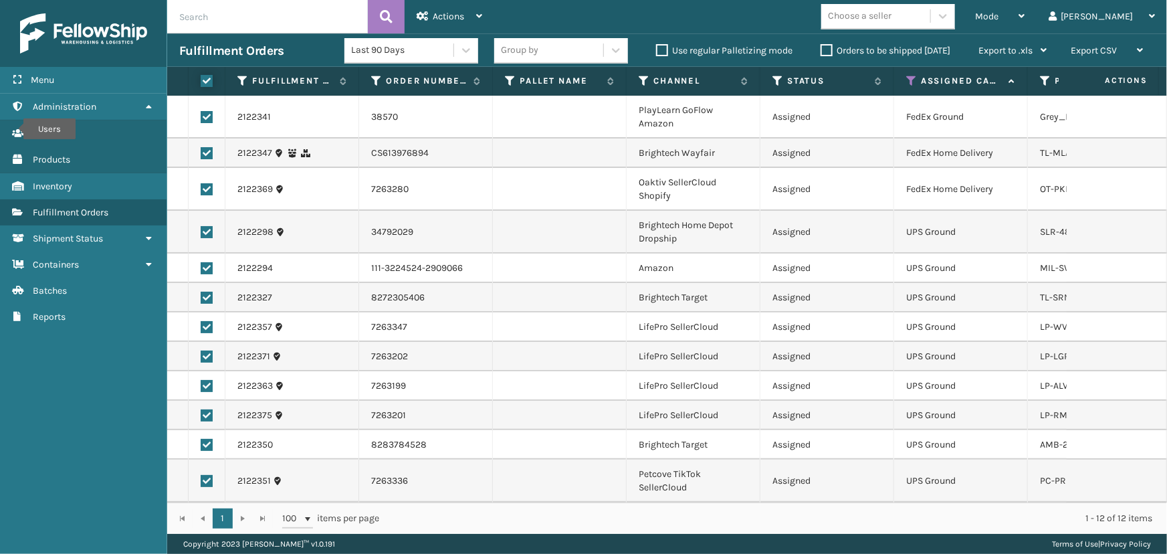
checkbox input "true"
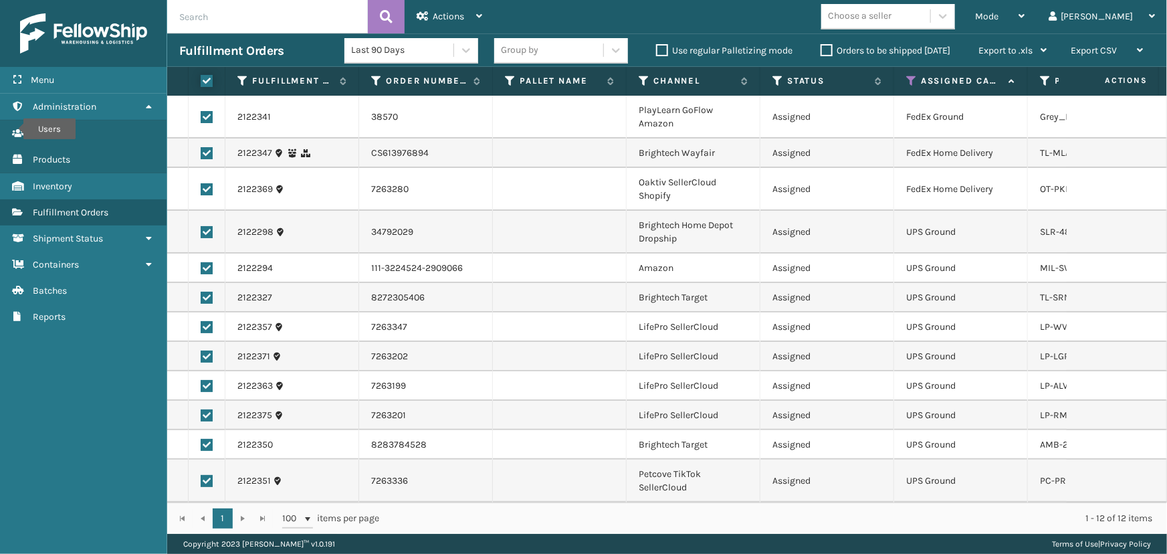
checkbox input "true"
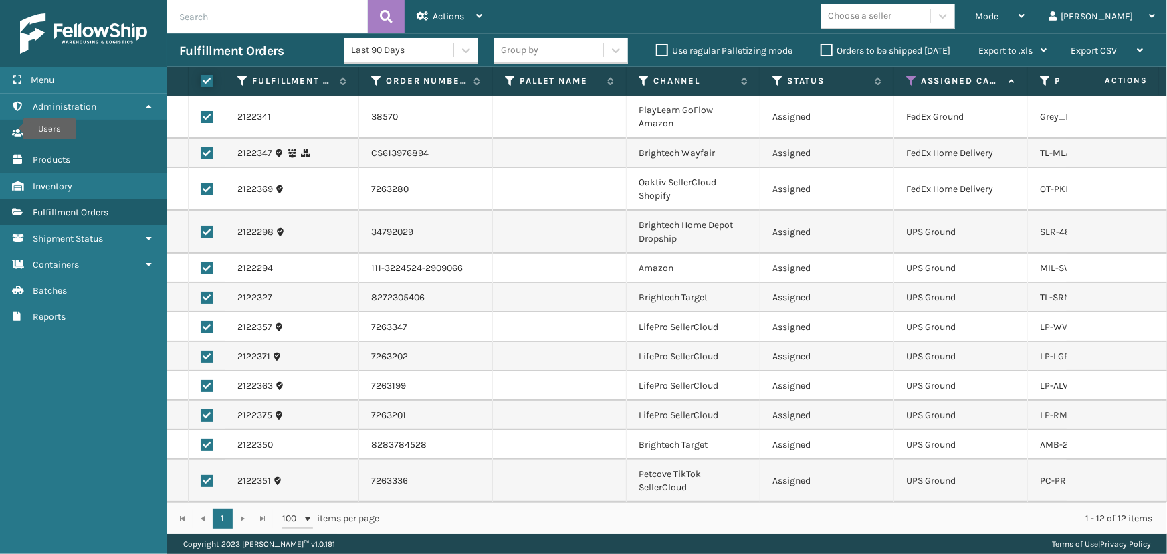
checkbox input "true"
click at [204, 226] on label at bounding box center [207, 232] width 12 height 12
click at [201, 226] on input "checkbox" at bounding box center [201, 230] width 1 height 9
checkbox input "false"
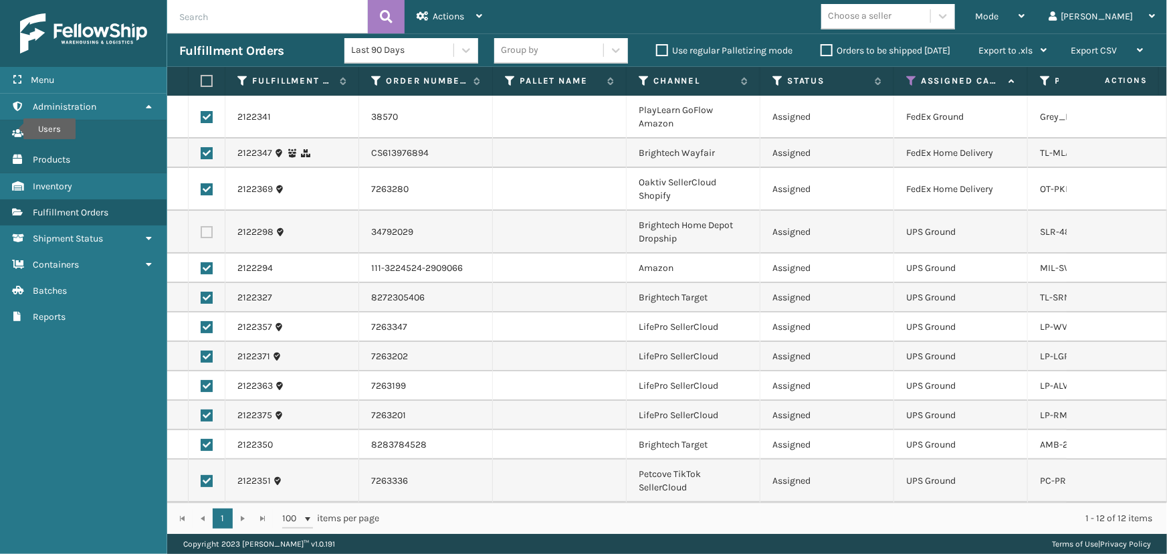
click at [208, 183] on label at bounding box center [207, 189] width 12 height 12
click at [201, 183] on input "checkbox" at bounding box center [201, 187] width 1 height 9
checkbox input "false"
click at [206, 147] on label at bounding box center [207, 153] width 12 height 12
click at [201, 147] on input "checkbox" at bounding box center [201, 151] width 1 height 9
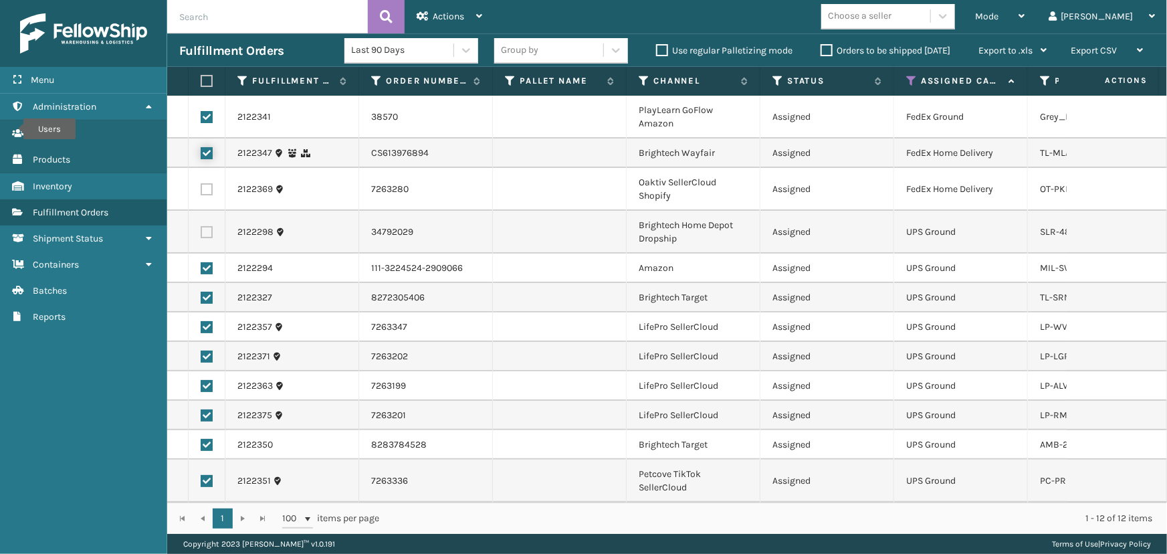
checkbox input "false"
click at [207, 111] on label at bounding box center [207, 117] width 12 height 12
click at [201, 111] on input "checkbox" at bounding box center [201, 115] width 1 height 9
checkbox input "false"
click at [471, 17] on div "Actions" at bounding box center [450, 16] width 66 height 33
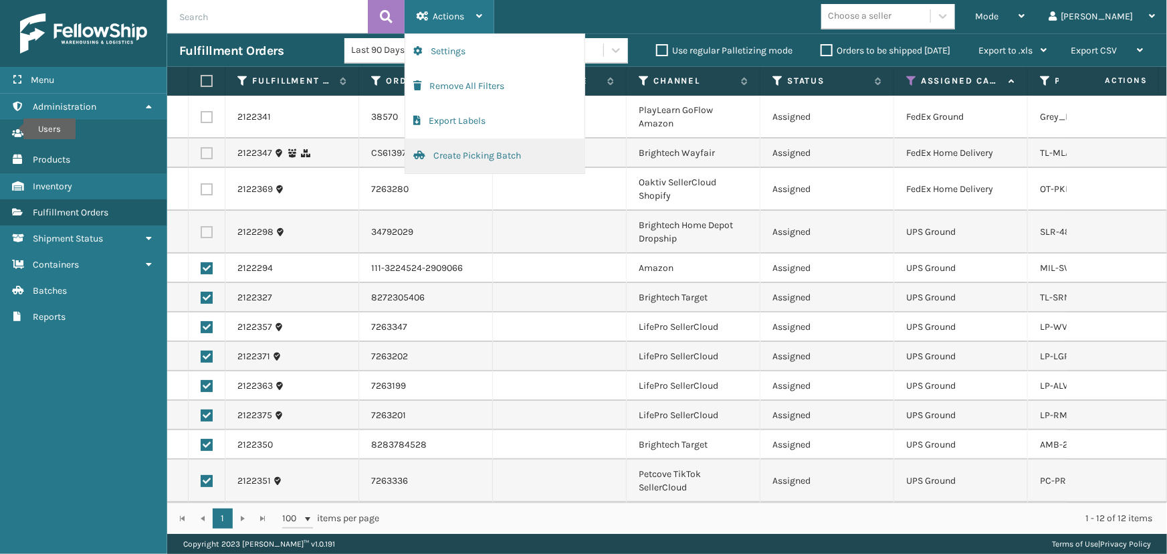
click at [449, 156] on button "Create Picking Batch" at bounding box center [494, 155] width 179 height 35
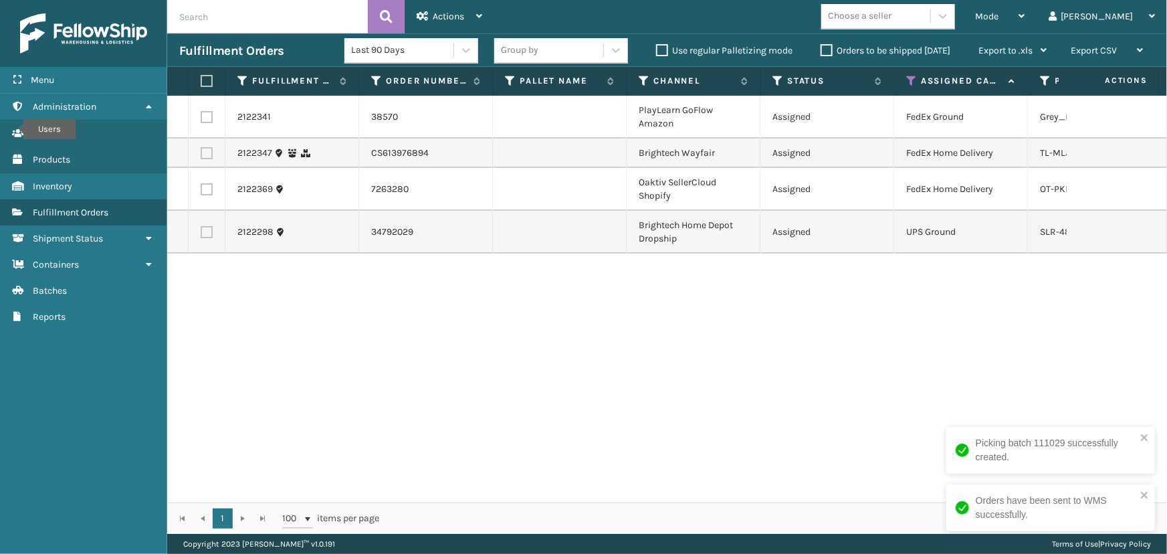
click at [908, 82] on icon at bounding box center [912, 81] width 11 height 12
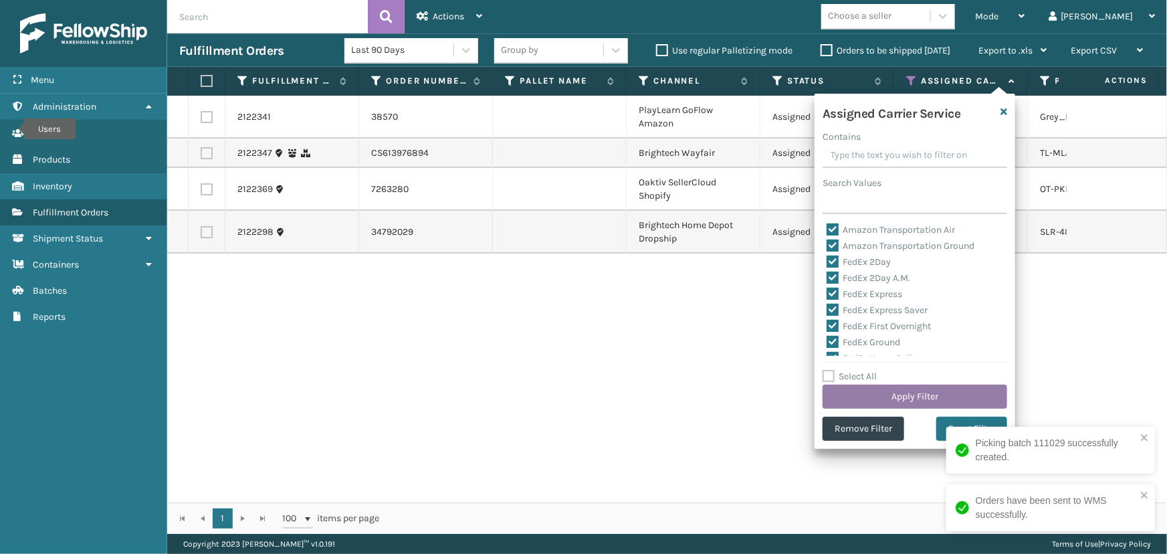
click at [917, 395] on button "Apply Filter" at bounding box center [915, 397] width 185 height 24
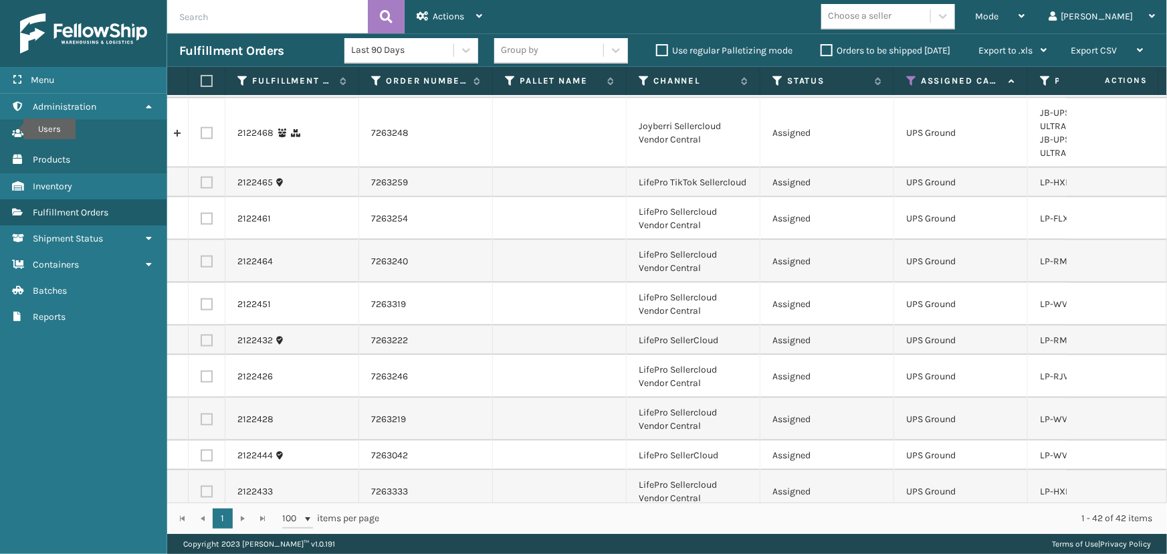
scroll to position [1119, 0]
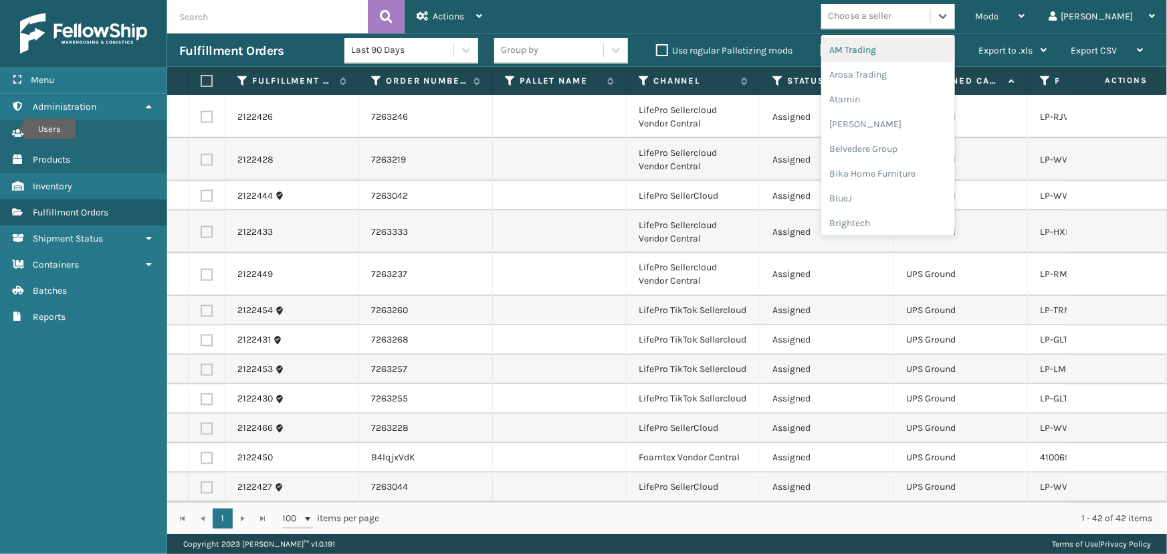
click at [931, 15] on div "Choose a seller" at bounding box center [876, 16] width 109 height 22
click at [911, 120] on div "LifePro Fitness" at bounding box center [889, 122] width 134 height 25
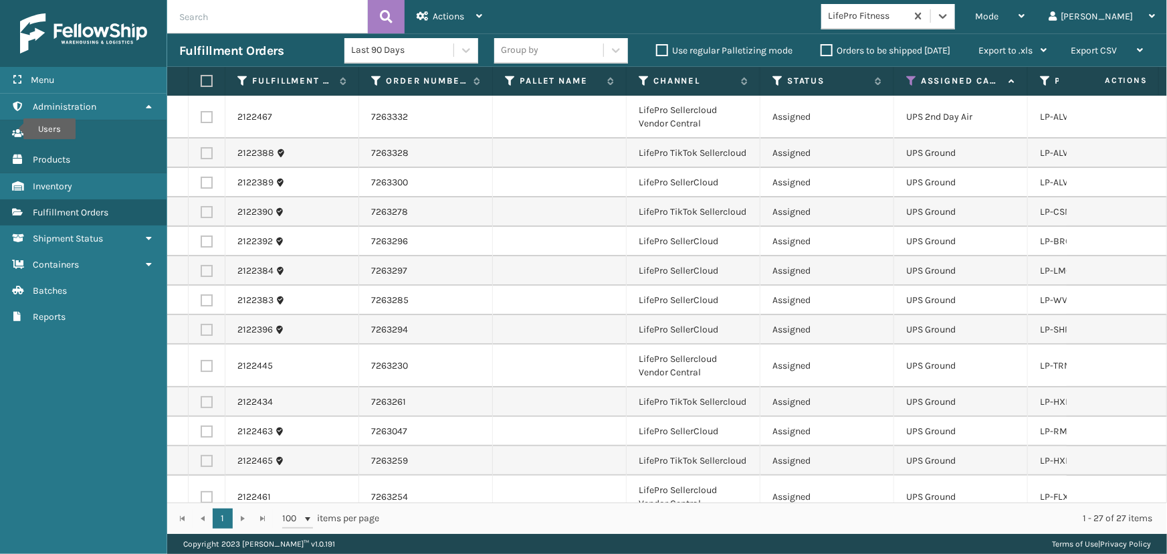
click at [208, 80] on label at bounding box center [205, 81] width 8 height 12
click at [201, 80] on input "checkbox" at bounding box center [201, 81] width 1 height 9
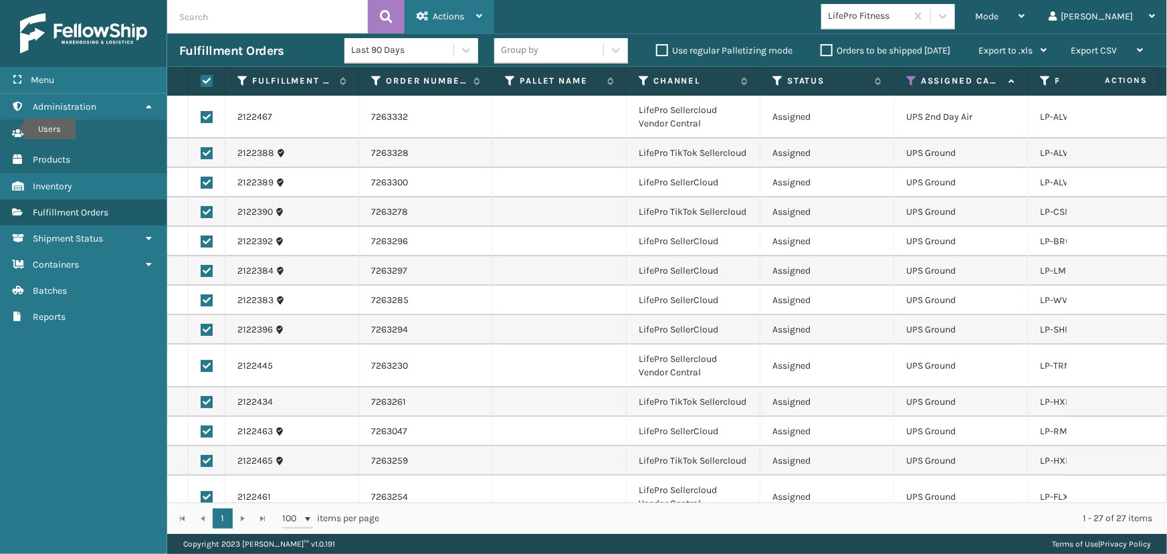
click at [450, 5] on div "Actions" at bounding box center [450, 16] width 66 height 33
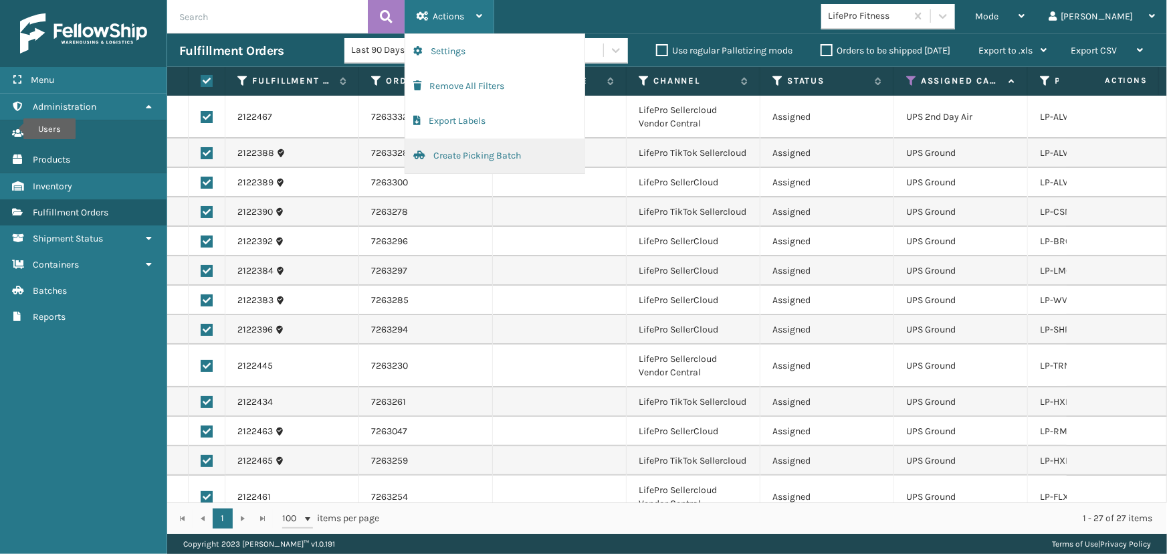
click at [462, 157] on button "Create Picking Batch" at bounding box center [494, 155] width 179 height 35
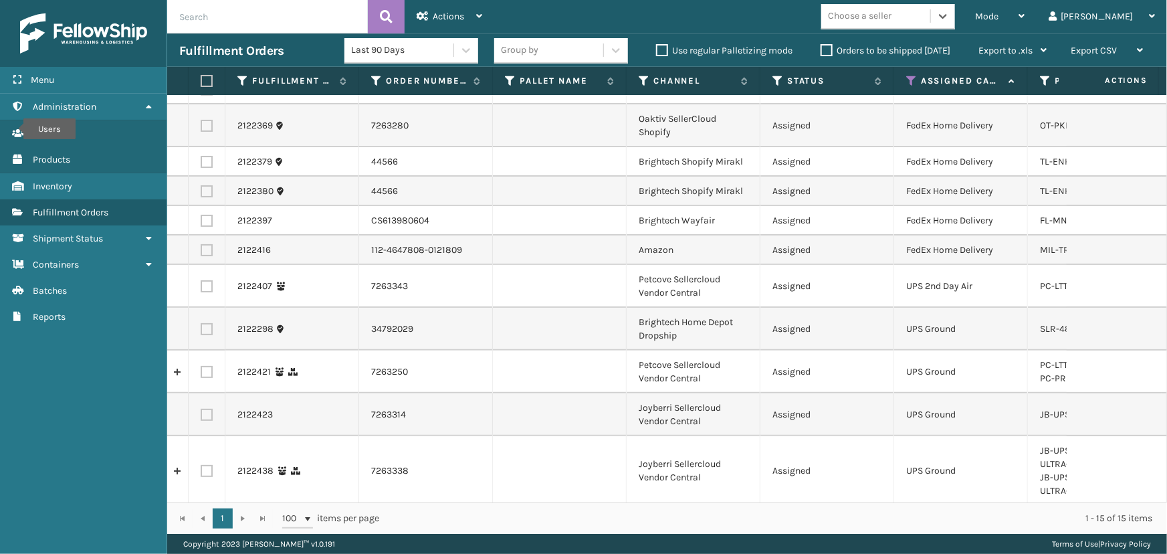
scroll to position [204, 0]
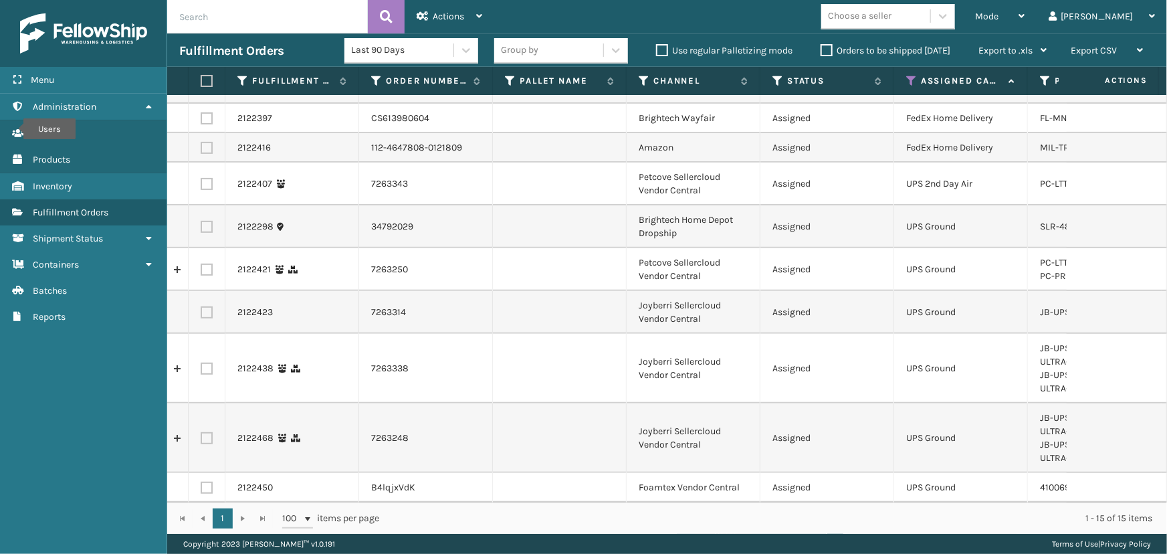
click at [204, 114] on label at bounding box center [207, 118] width 12 height 12
click at [201, 114] on input "checkbox" at bounding box center [201, 116] width 1 height 9
drag, startPoint x: 203, startPoint y: 137, endPoint x: 231, endPoint y: 165, distance: 39.7
click at [203, 142] on label at bounding box center [207, 148] width 12 height 12
click at [201, 142] on input "checkbox" at bounding box center [201, 146] width 1 height 9
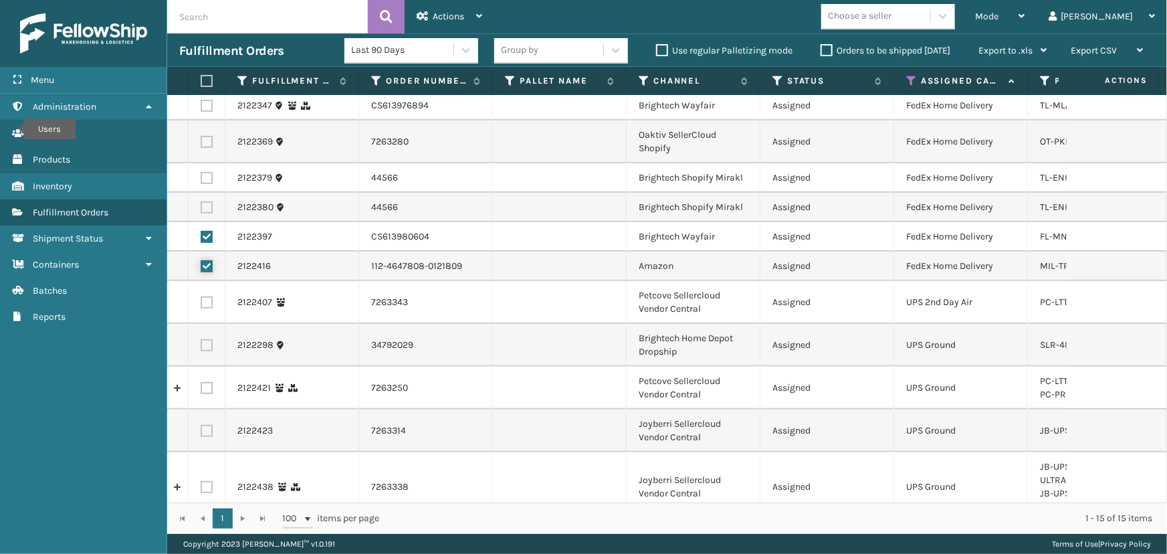
scroll to position [0, 0]
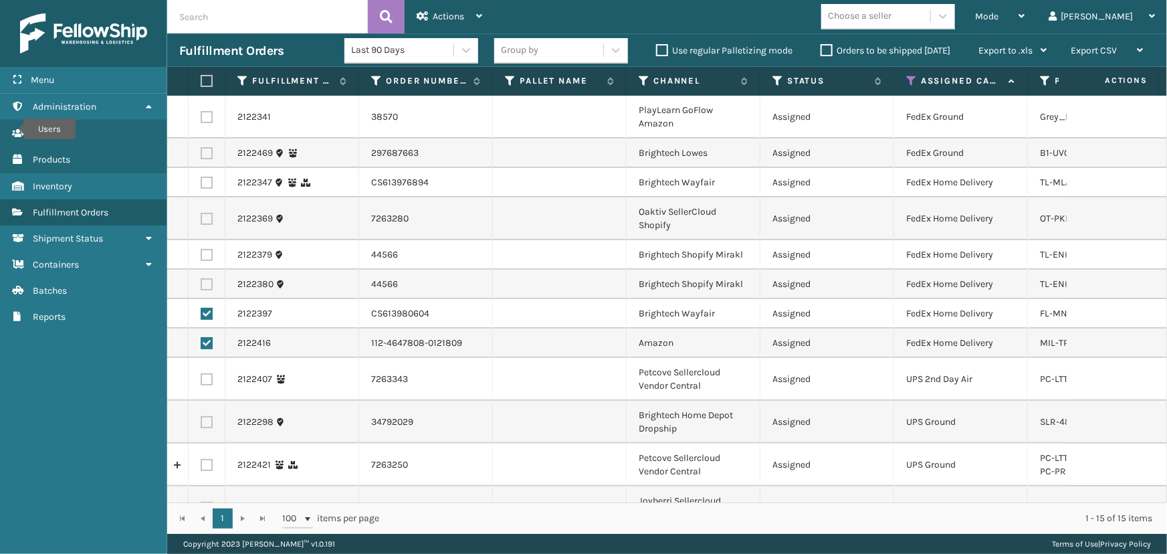
click at [211, 284] on label at bounding box center [207, 284] width 12 height 12
click at [201, 284] on input "checkbox" at bounding box center [201, 282] width 1 height 9
click at [205, 254] on label at bounding box center [207, 255] width 12 height 12
click at [201, 254] on input "checkbox" at bounding box center [201, 253] width 1 height 9
click at [207, 217] on label at bounding box center [207, 219] width 12 height 12
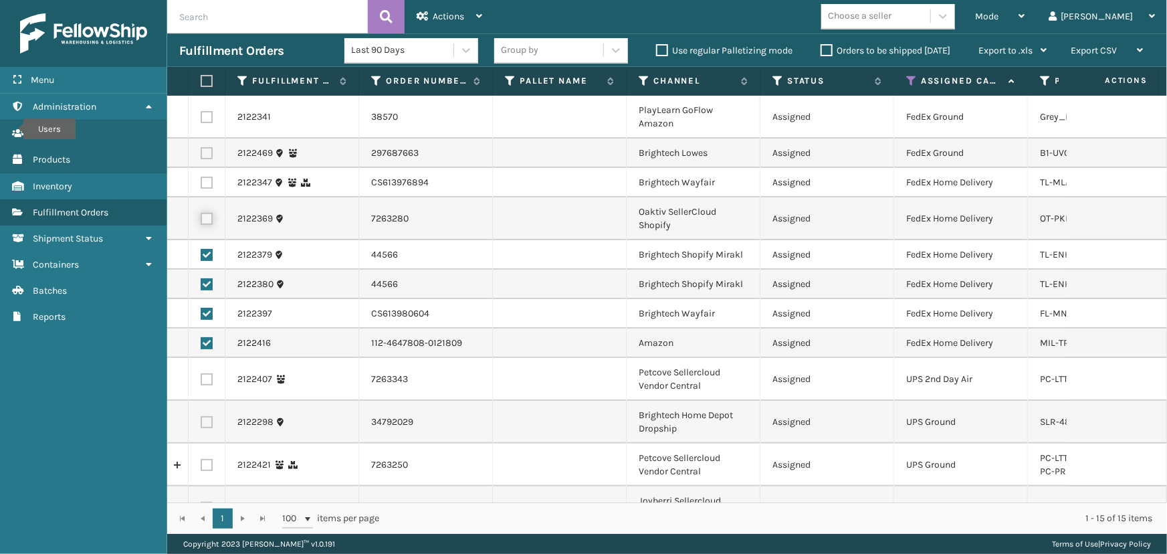
click at [201, 217] on input "checkbox" at bounding box center [201, 217] width 1 height 9
click at [202, 177] on label at bounding box center [207, 183] width 12 height 12
click at [201, 177] on input "checkbox" at bounding box center [201, 181] width 1 height 9
click at [207, 157] on label at bounding box center [207, 153] width 12 height 12
click at [201, 156] on input "checkbox" at bounding box center [201, 151] width 1 height 9
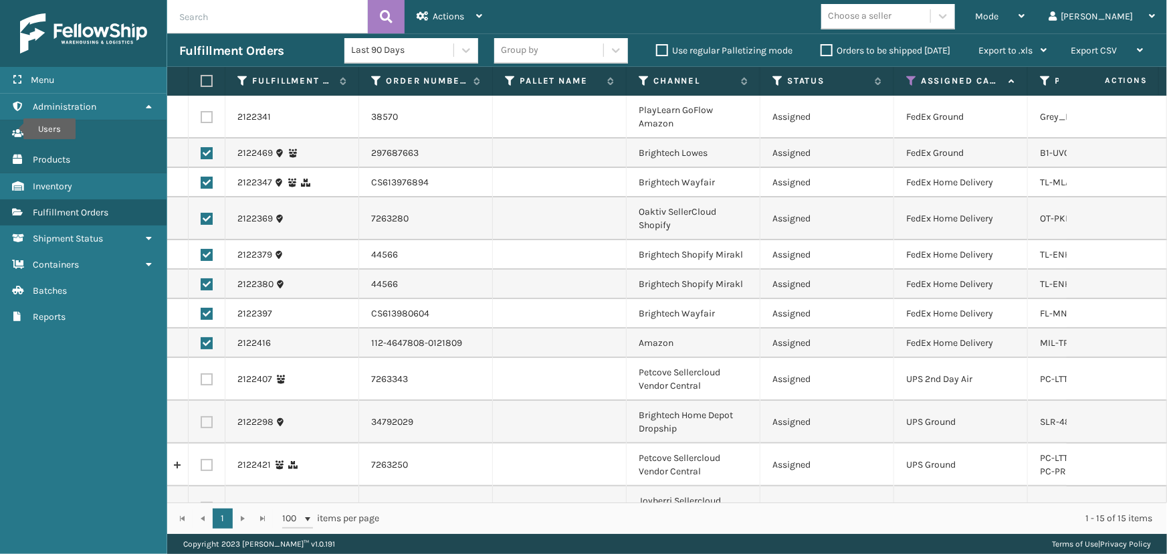
click at [209, 114] on label at bounding box center [207, 117] width 12 height 12
click at [201, 114] on input "checkbox" at bounding box center [201, 115] width 1 height 9
click at [447, 15] on span "Actions" at bounding box center [448, 16] width 31 height 11
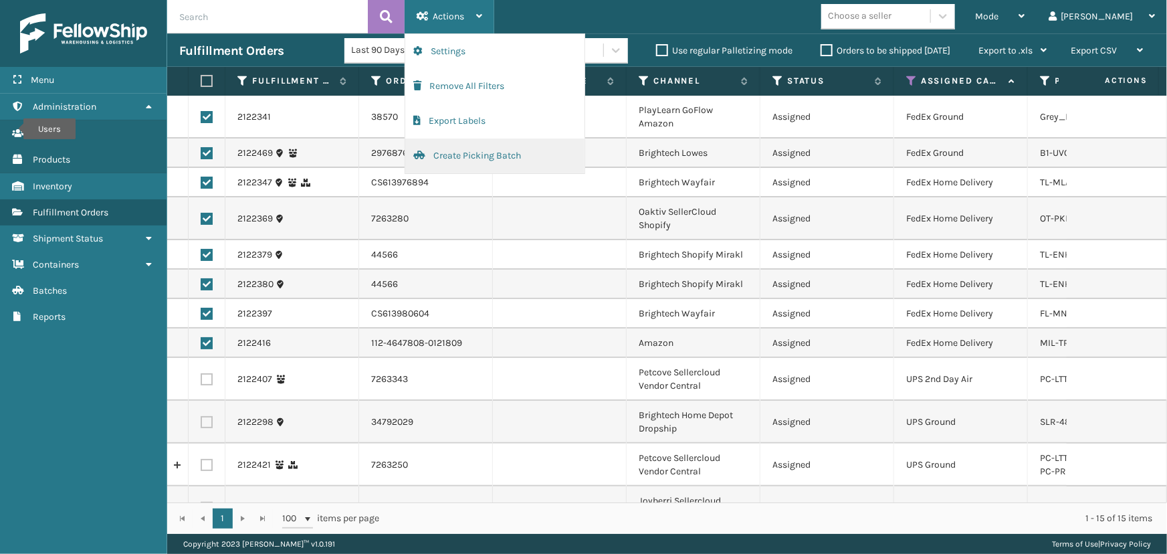
click at [447, 159] on button "Create Picking Batch" at bounding box center [494, 155] width 179 height 35
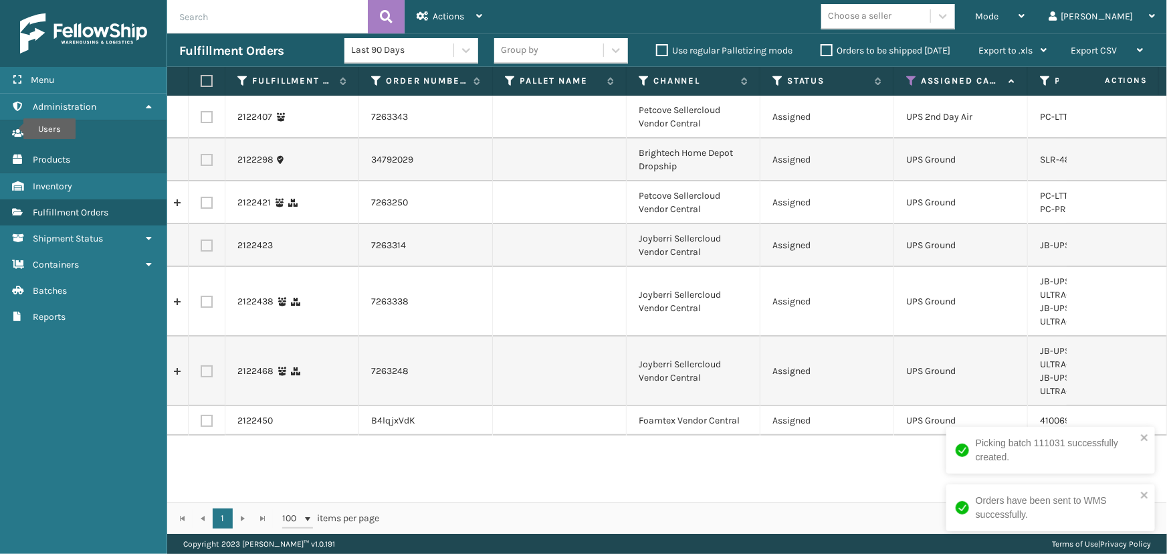
click at [209, 84] on label at bounding box center [205, 81] width 8 height 12
click at [201, 84] on input "checkbox" at bounding box center [201, 81] width 1 height 9
click at [442, 16] on span "Actions" at bounding box center [448, 16] width 31 height 11
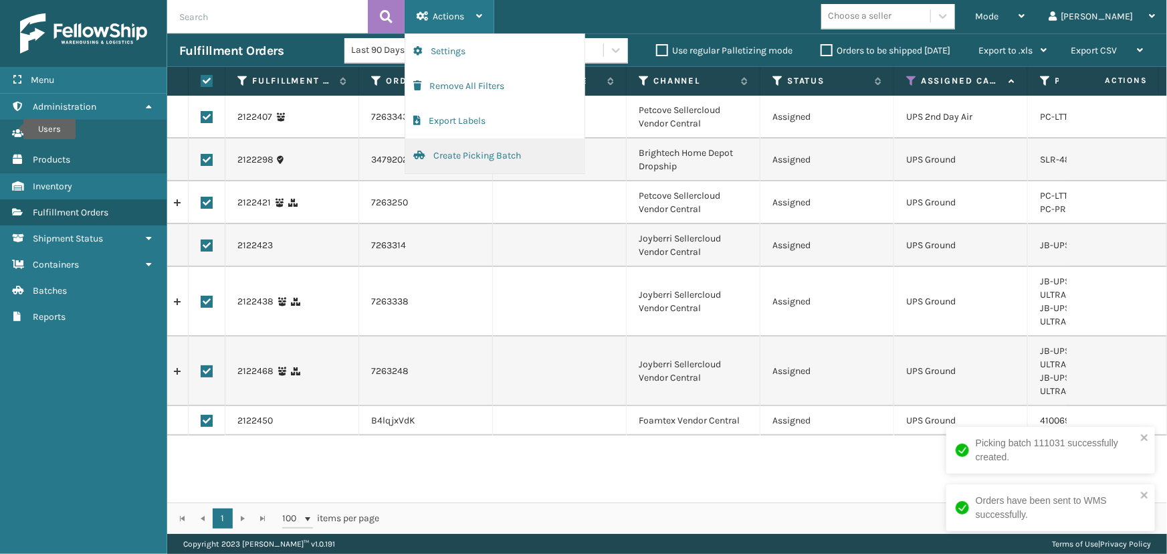
click at [453, 151] on button "Create Picking Batch" at bounding box center [494, 155] width 179 height 35
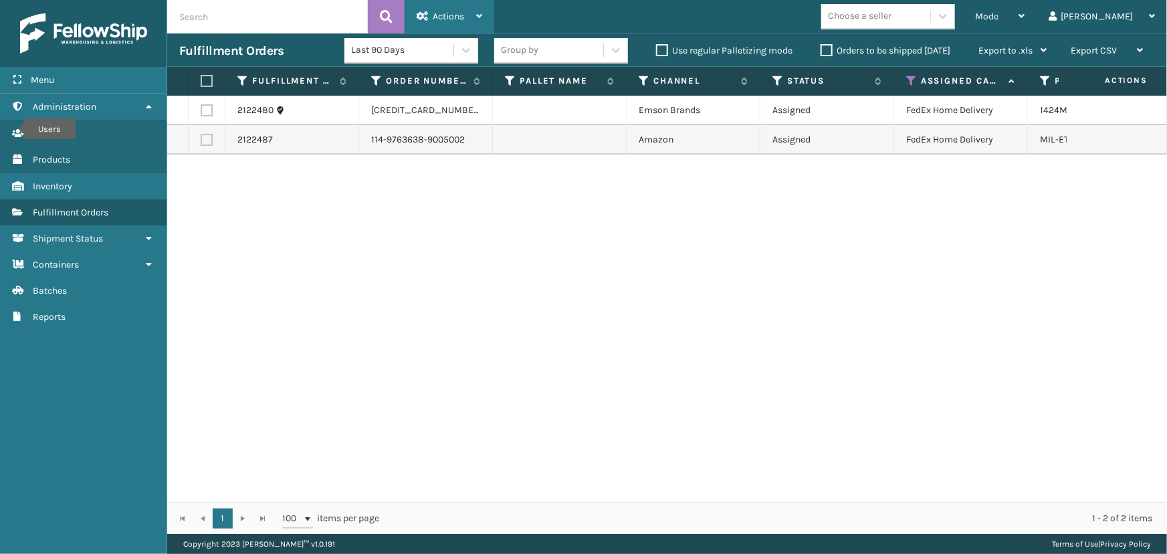
click at [445, 17] on span "Actions" at bounding box center [448, 16] width 31 height 11
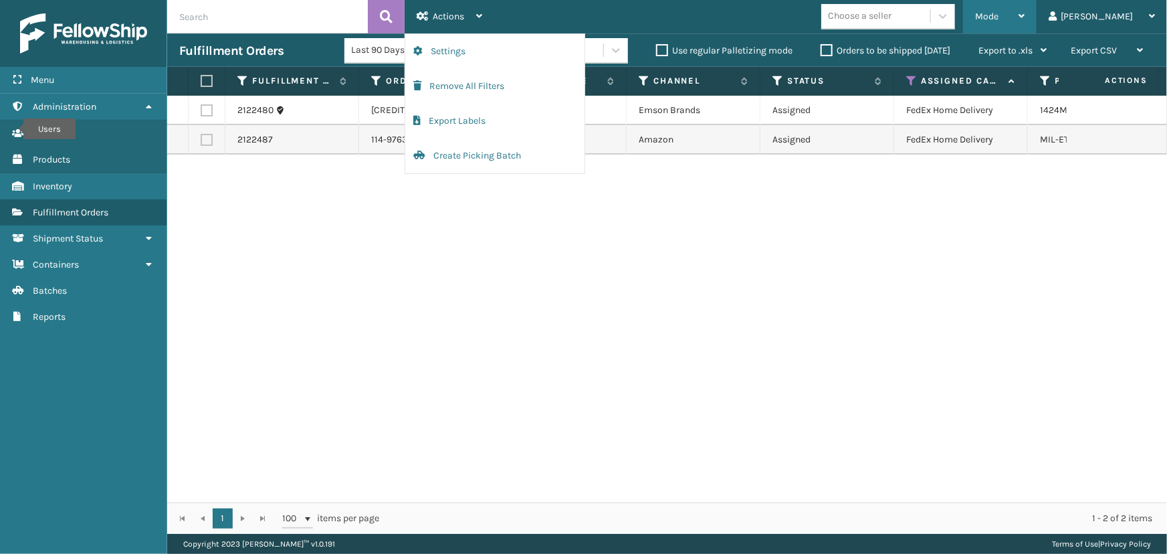
click at [1018, 20] on div "Mode Regular Mode Picking Mode Labeling Mode Exit Scan Mode" at bounding box center [1000, 16] width 74 height 33
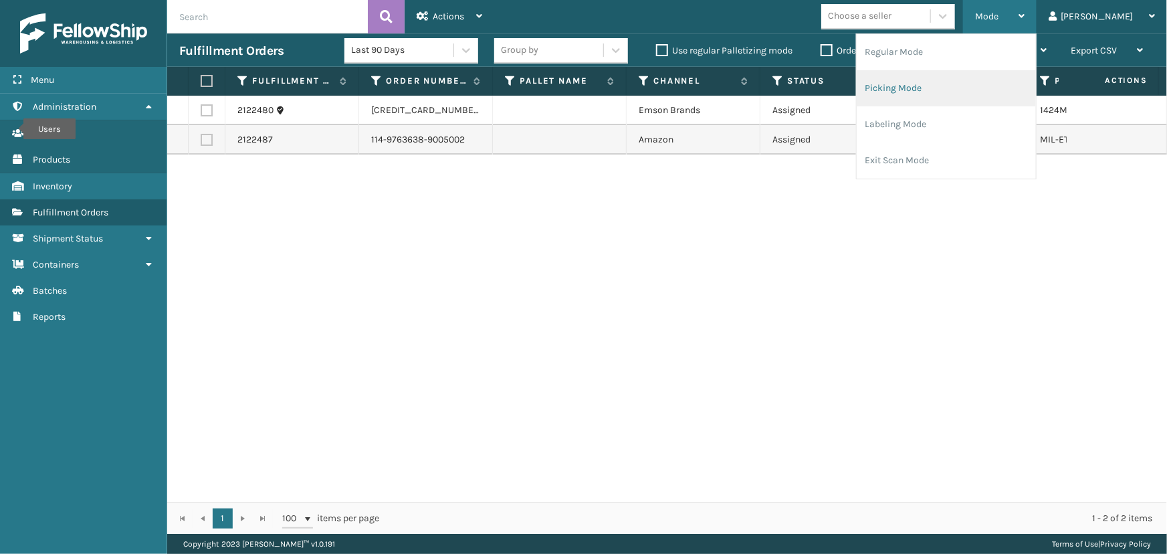
click at [972, 86] on li "Picking Mode" at bounding box center [946, 88] width 179 height 36
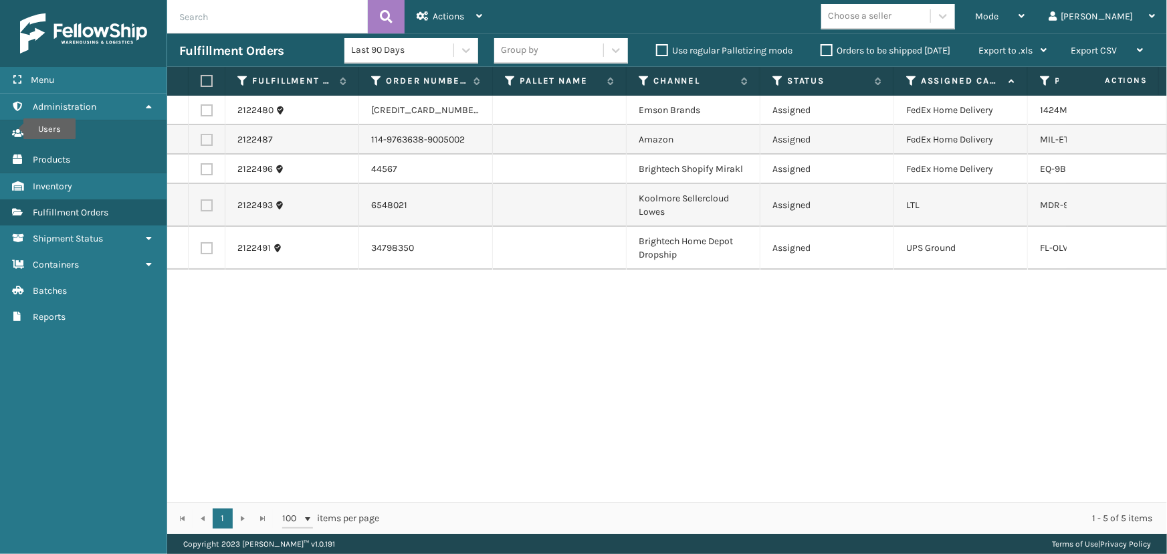
click at [205, 77] on label at bounding box center [205, 81] width 8 height 12
click at [201, 77] on input "checkbox" at bounding box center [201, 81] width 1 height 9
click at [207, 203] on label at bounding box center [207, 205] width 12 height 12
click at [201, 203] on input "checkbox" at bounding box center [201, 203] width 1 height 9
click at [428, 18] on div "Actions" at bounding box center [450, 16] width 66 height 33
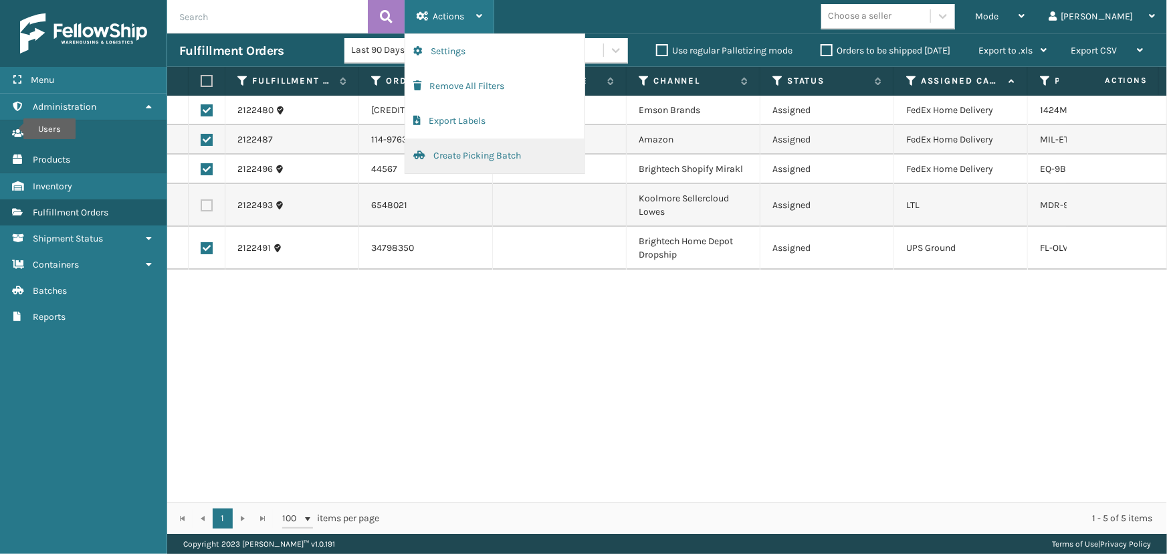
click at [453, 149] on button "Create Picking Batch" at bounding box center [494, 155] width 179 height 35
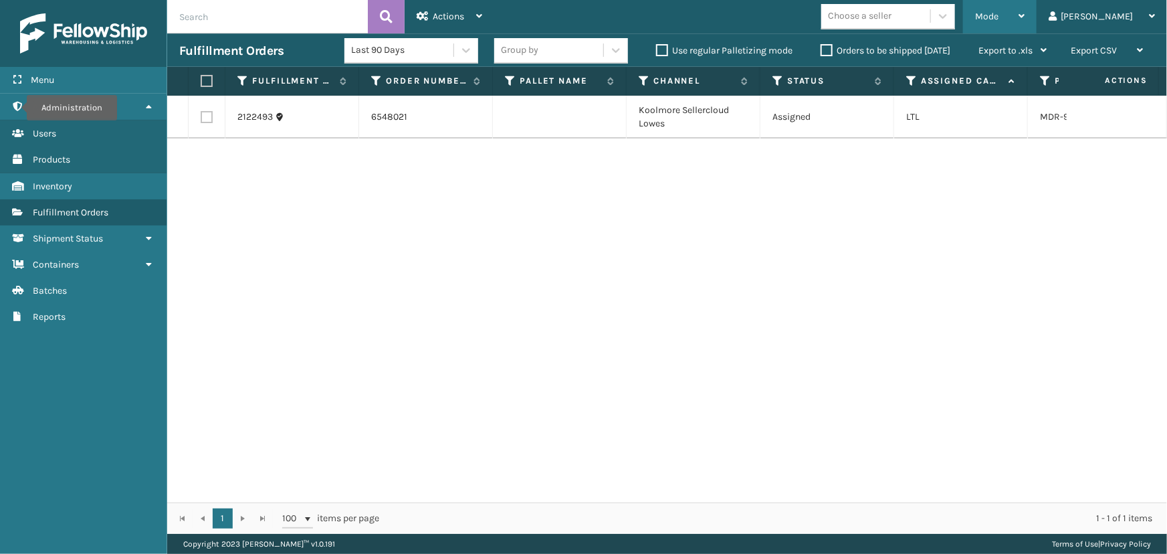
click at [999, 19] on span "Mode" at bounding box center [986, 16] width 23 height 11
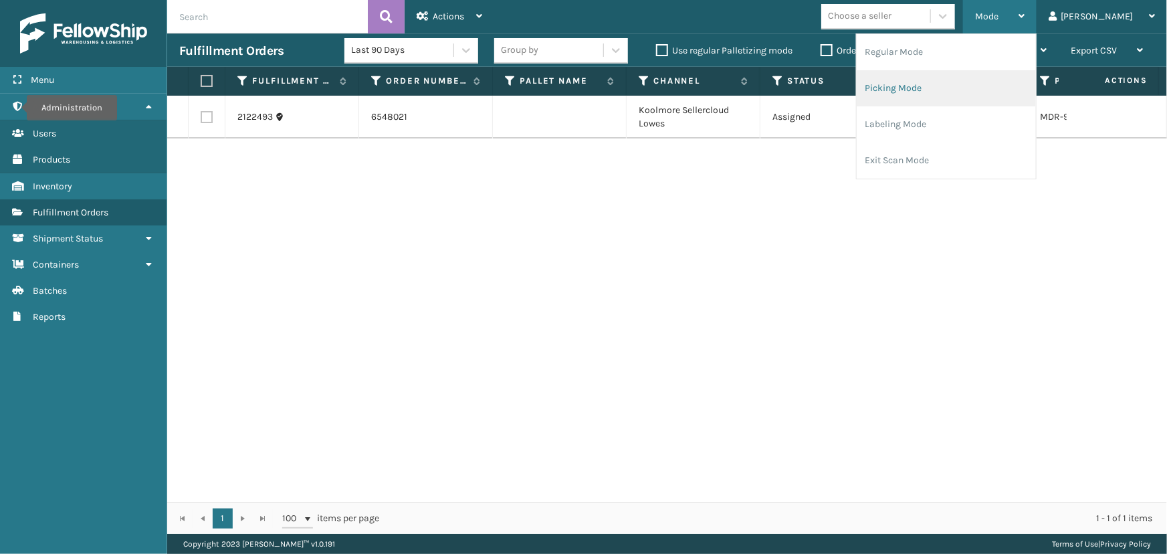
click at [1000, 87] on li "Picking Mode" at bounding box center [946, 88] width 179 height 36
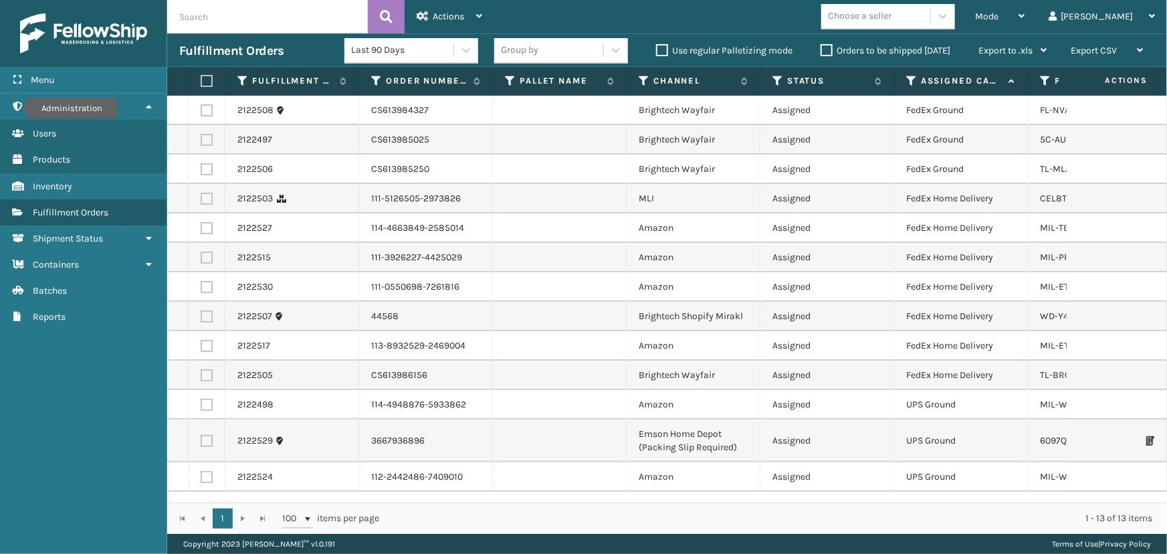
click at [634, 290] on td "Amazon" at bounding box center [694, 286] width 134 height 29
click at [208, 77] on label at bounding box center [205, 81] width 8 height 12
click at [201, 77] on input "checkbox" at bounding box center [201, 81] width 1 height 9
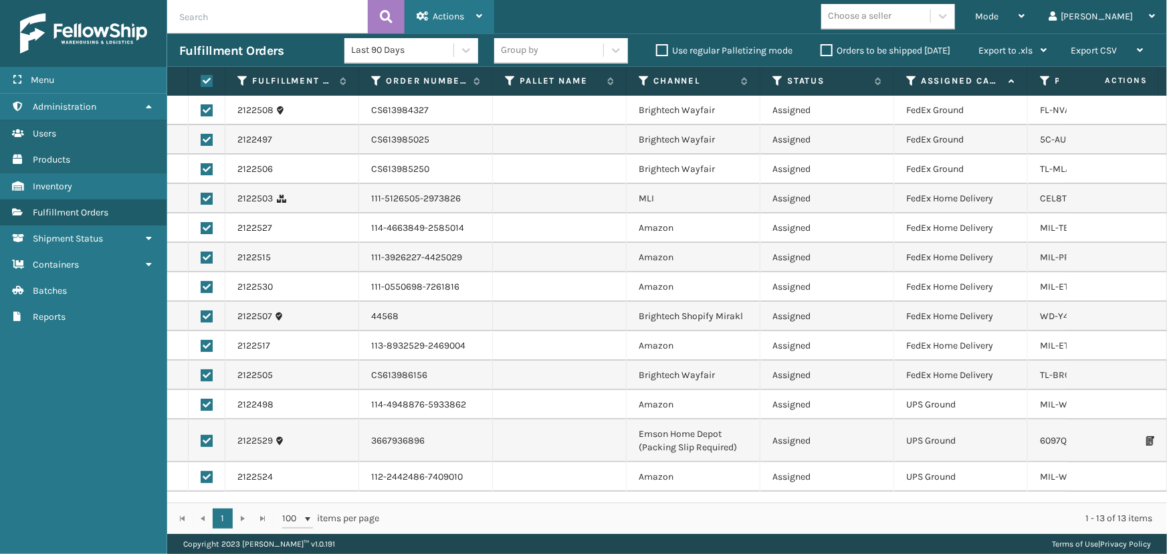
click at [464, 13] on span "Actions" at bounding box center [448, 16] width 31 height 11
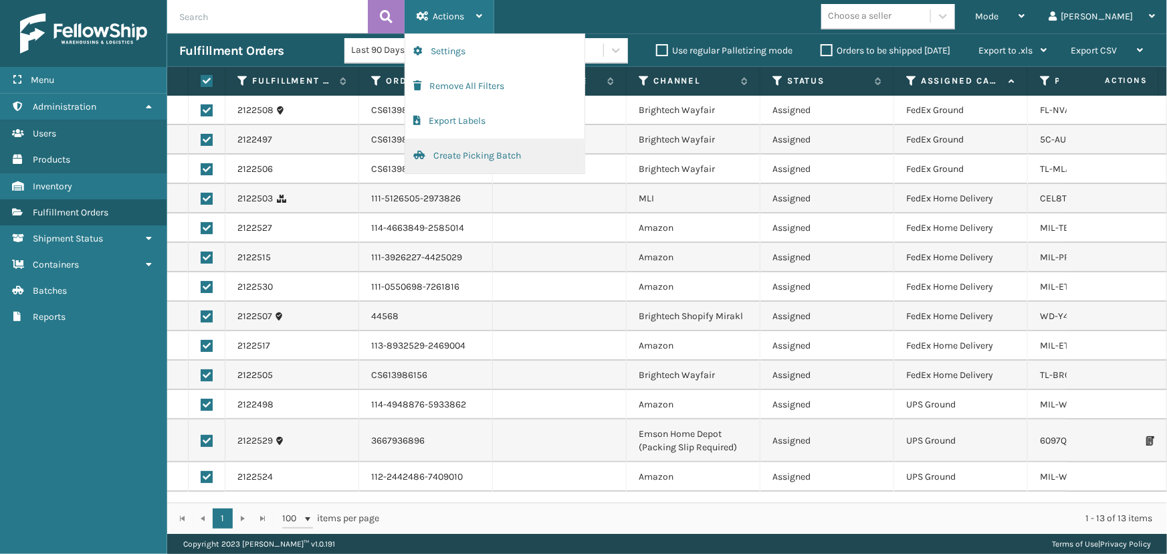
click at [452, 153] on button "Create Picking Batch" at bounding box center [494, 155] width 179 height 35
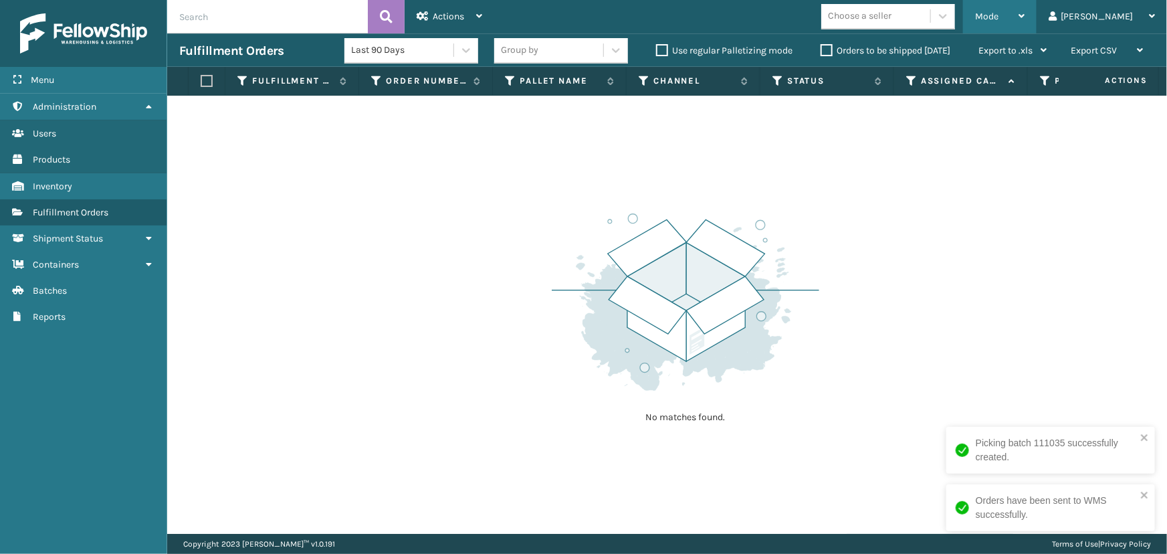
drag, startPoint x: 1016, startPoint y: 19, endPoint x: 1016, endPoint y: 27, distance: 7.4
click at [1016, 19] on div "Mode Regular Mode Picking Mode Labeling Mode Exit Scan Mode" at bounding box center [1000, 16] width 74 height 33
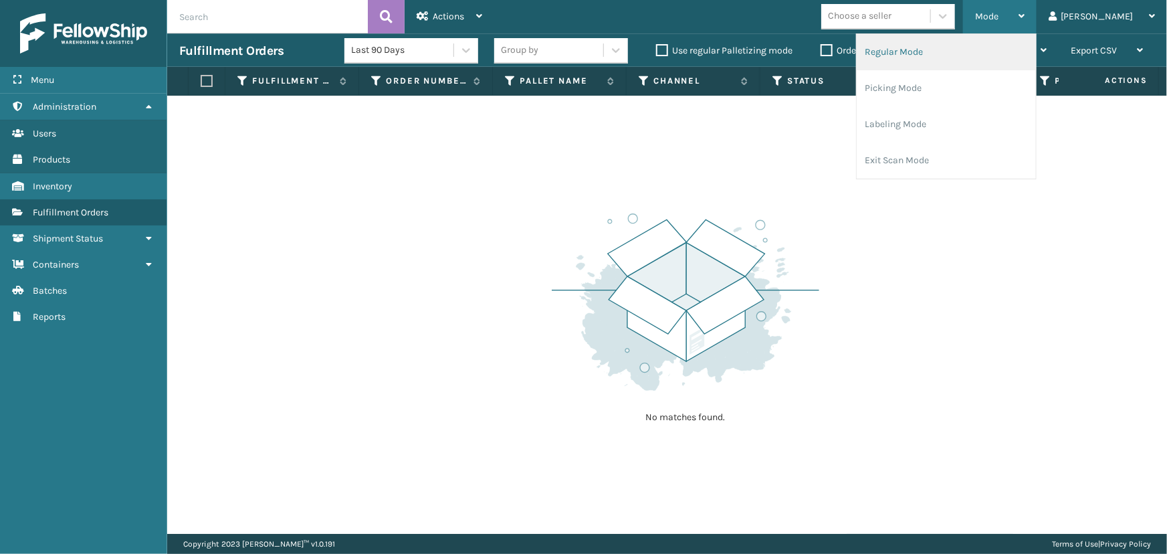
click at [920, 55] on li "Regular Mode" at bounding box center [946, 52] width 179 height 36
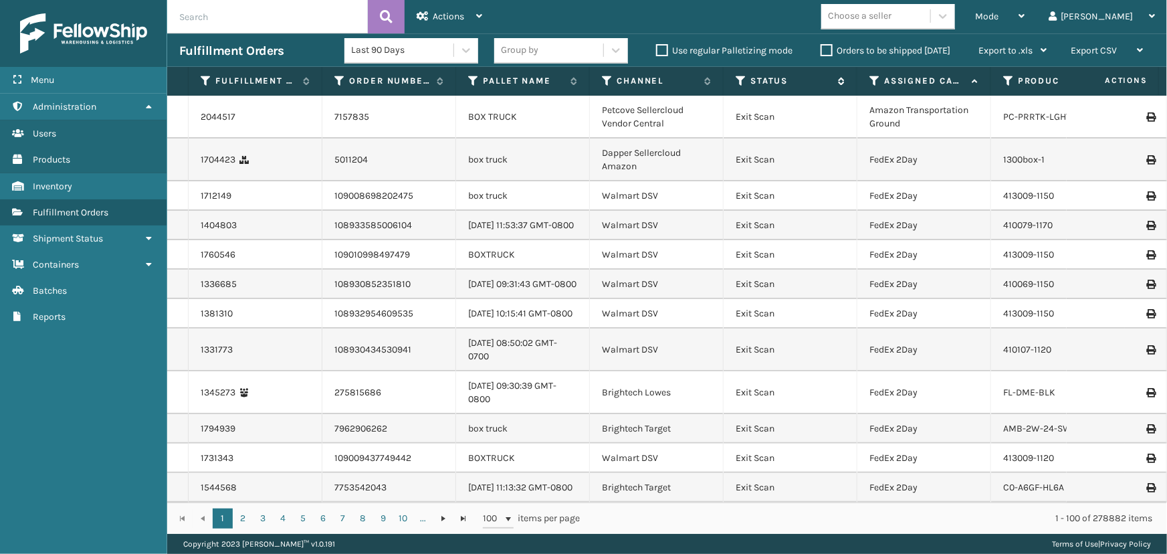
click at [740, 79] on icon at bounding box center [741, 81] width 11 height 12
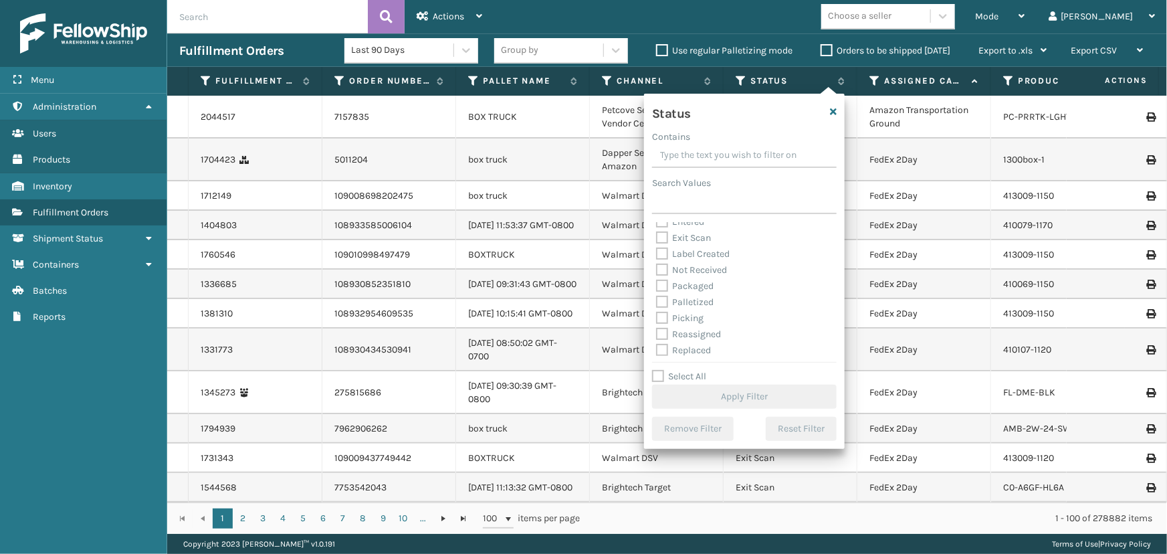
scroll to position [60, 0]
click at [687, 295] on label "Picking" at bounding box center [679, 297] width 47 height 11
click at [657, 295] on input "Picking" at bounding box center [656, 294] width 1 height 9
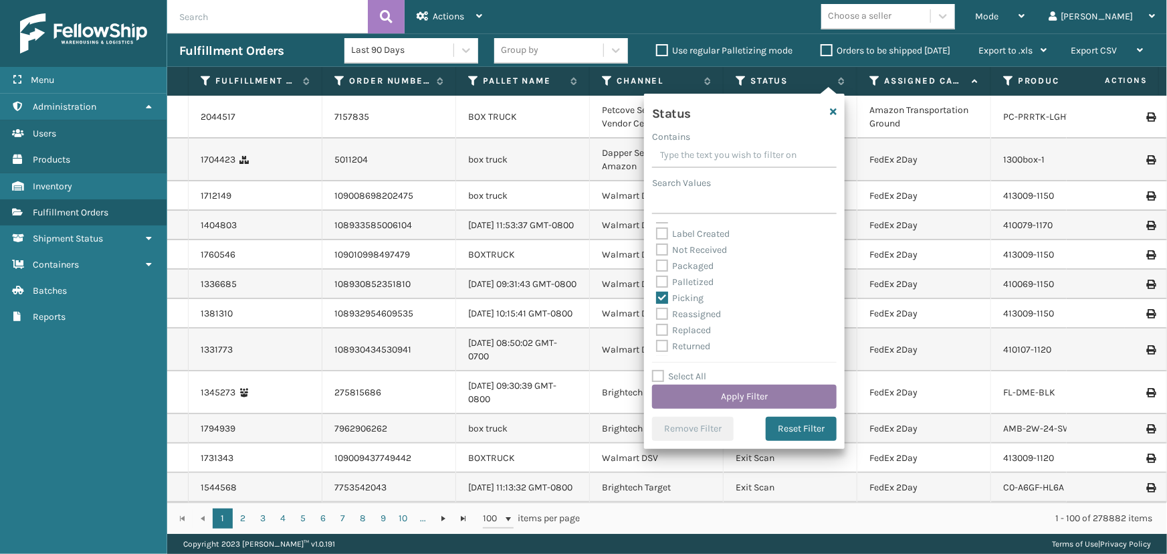
click at [706, 389] on button "Apply Filter" at bounding box center [744, 397] width 185 height 24
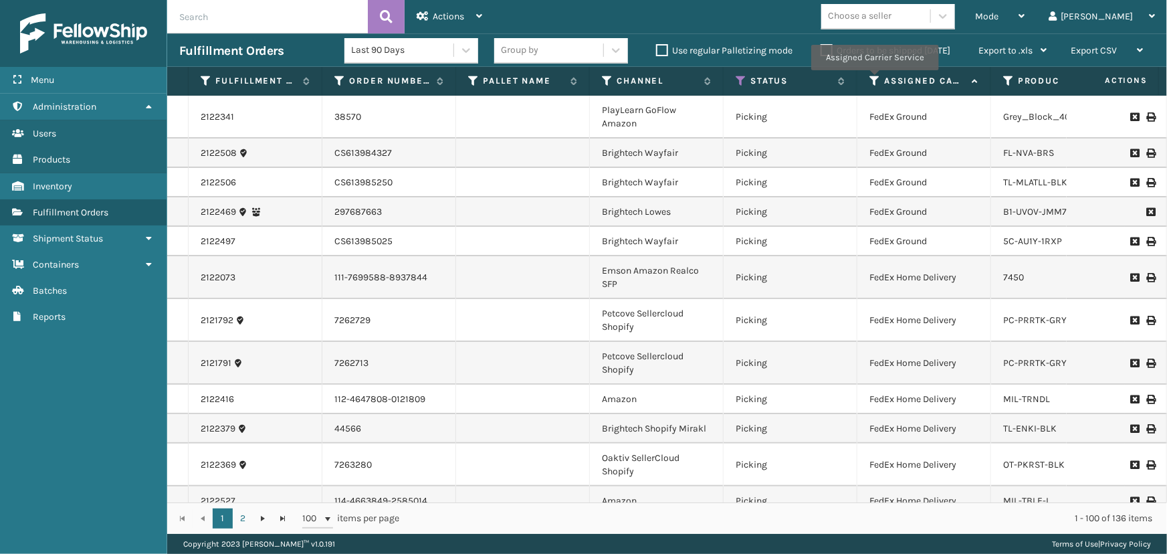
click at [874, 80] on icon at bounding box center [875, 81] width 11 height 12
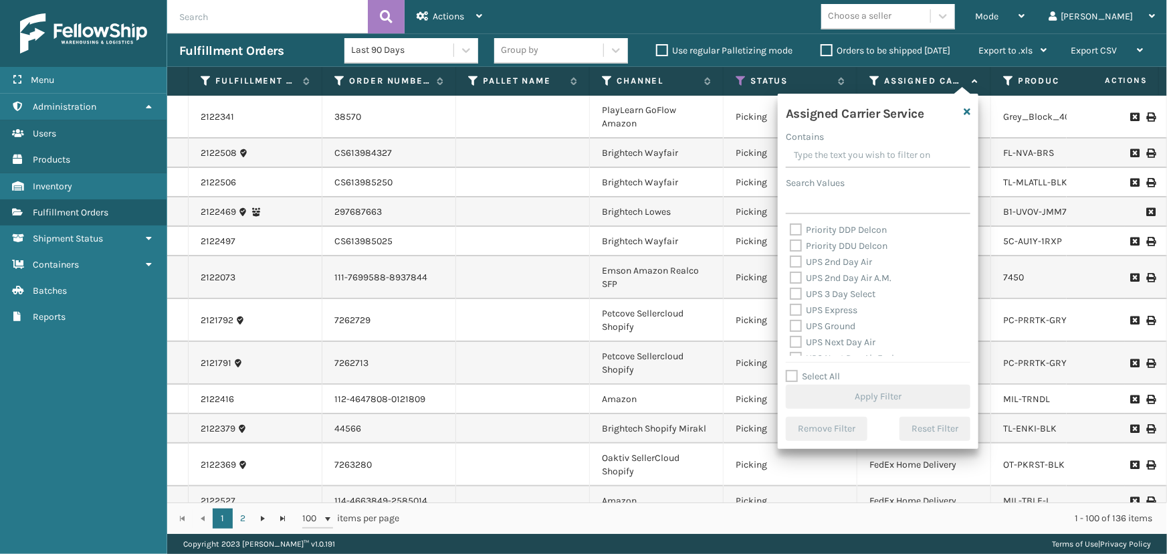
scroll to position [243, 0]
click at [805, 241] on label "UPS 2nd Day Air" at bounding box center [831, 243] width 82 height 11
click at [791, 241] on input "UPS 2nd Day Air" at bounding box center [790, 240] width 1 height 9
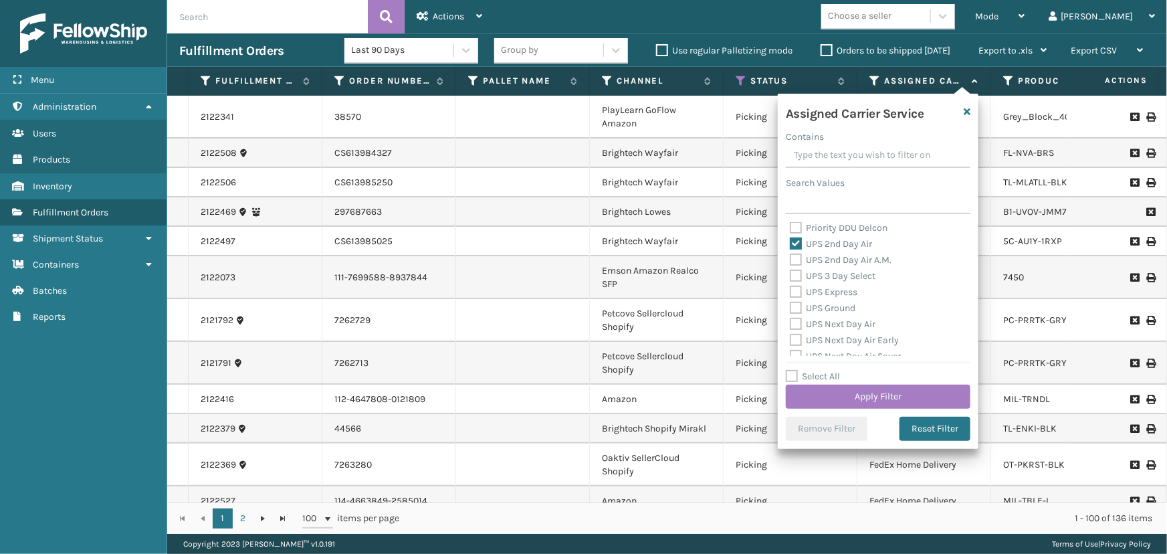
click at [802, 264] on label "UPS 2nd Day Air A.M." at bounding box center [841, 259] width 102 height 11
click at [791, 261] on input "UPS 2nd Day Air A.M." at bounding box center [790, 256] width 1 height 9
click at [803, 278] on label "UPS 3 Day Select" at bounding box center [833, 275] width 86 height 11
click at [791, 277] on input "UPS 3 Day Select" at bounding box center [790, 272] width 1 height 9
click at [805, 292] on label "UPS Express" at bounding box center [824, 291] width 68 height 11
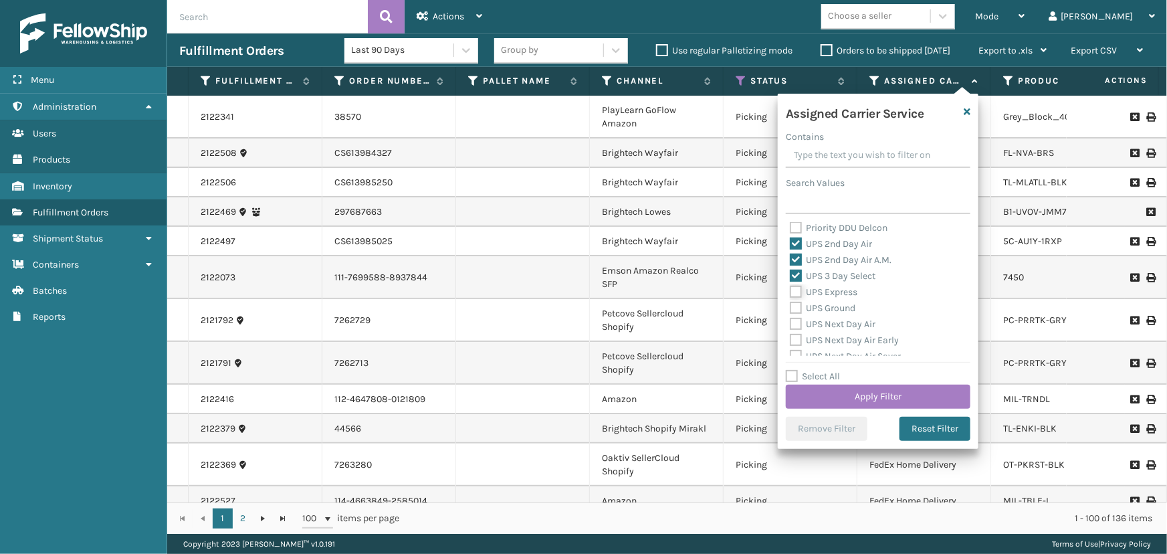
click at [791, 292] on input "UPS Express" at bounding box center [790, 288] width 1 height 9
click at [808, 307] on label "UPS Ground" at bounding box center [823, 307] width 66 height 11
click at [791, 307] on input "UPS Ground" at bounding box center [790, 304] width 1 height 9
click at [808, 320] on label "UPS Next Day Air" at bounding box center [833, 323] width 86 height 11
click at [791, 320] on input "UPS Next Day Air" at bounding box center [790, 320] width 1 height 9
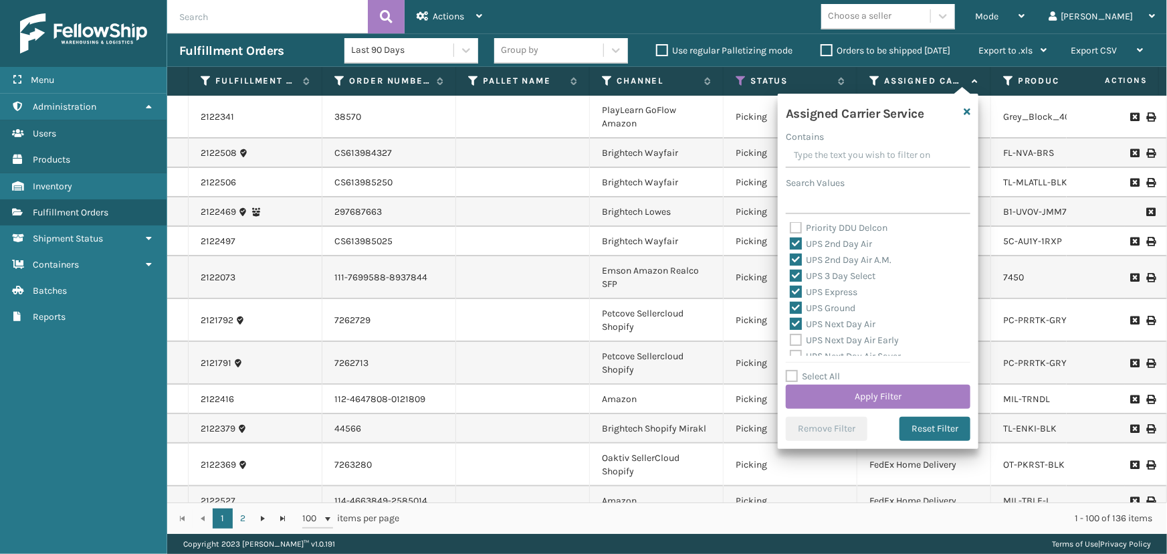
click at [812, 340] on label "UPS Next Day Air Early" at bounding box center [844, 340] width 109 height 11
click at [791, 340] on input "UPS Next Day Air Early" at bounding box center [790, 336] width 1 height 9
click at [801, 296] on label "UPS Next Day Air Saver" at bounding box center [845, 295] width 111 height 11
click at [791, 296] on input "UPS Next Day Air Saver" at bounding box center [790, 292] width 1 height 9
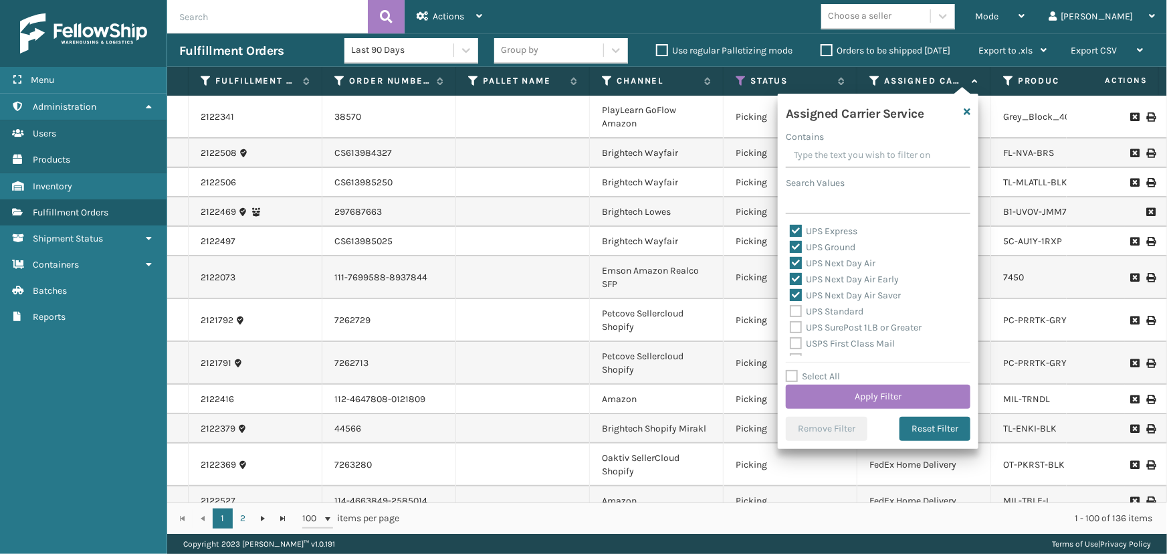
click at [805, 314] on label "UPS Standard" at bounding box center [827, 311] width 74 height 11
click at [791, 312] on input "UPS Standard" at bounding box center [790, 308] width 1 height 9
click at [809, 326] on label "UPS SurePost 1LB or Greater" at bounding box center [856, 327] width 132 height 11
click at [791, 326] on input "UPS SurePost 1LB or Greater" at bounding box center [790, 324] width 1 height 9
click at [803, 398] on button "Apply Filter" at bounding box center [878, 397] width 185 height 24
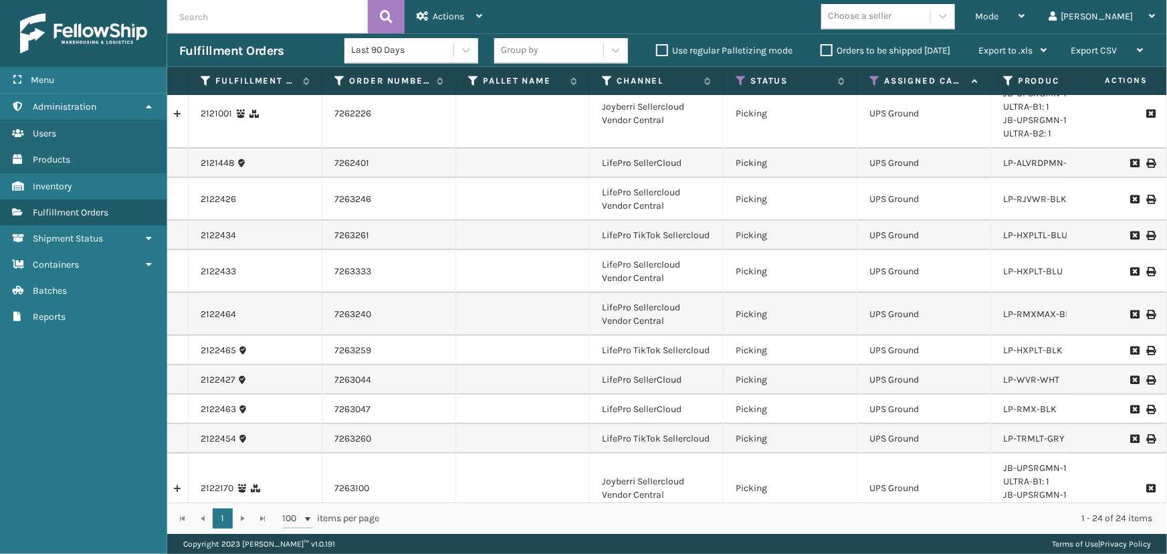
scroll to position [211, 0]
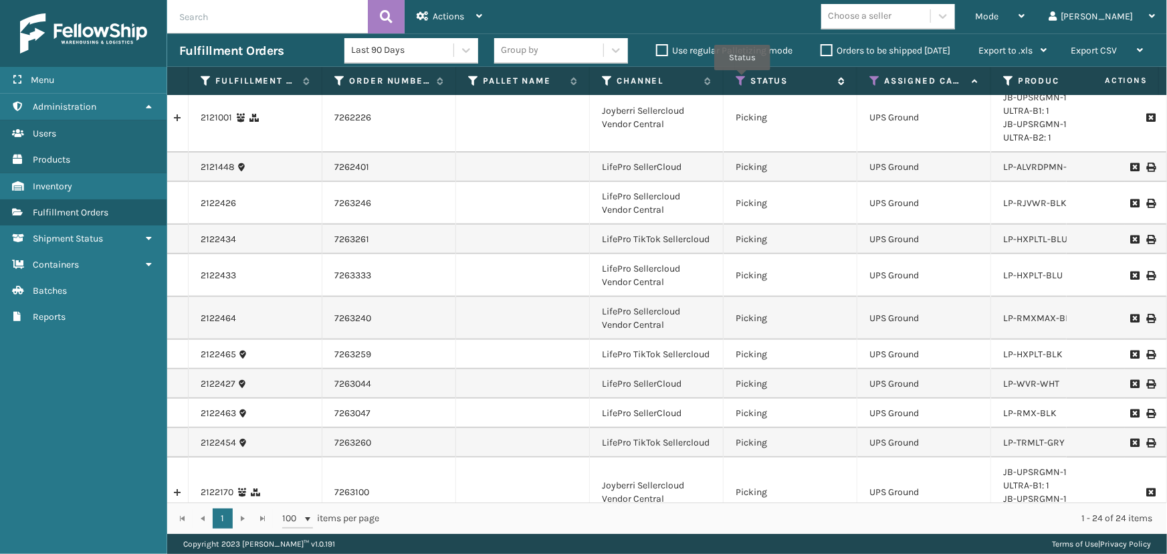
click at [743, 80] on icon at bounding box center [741, 81] width 11 height 12
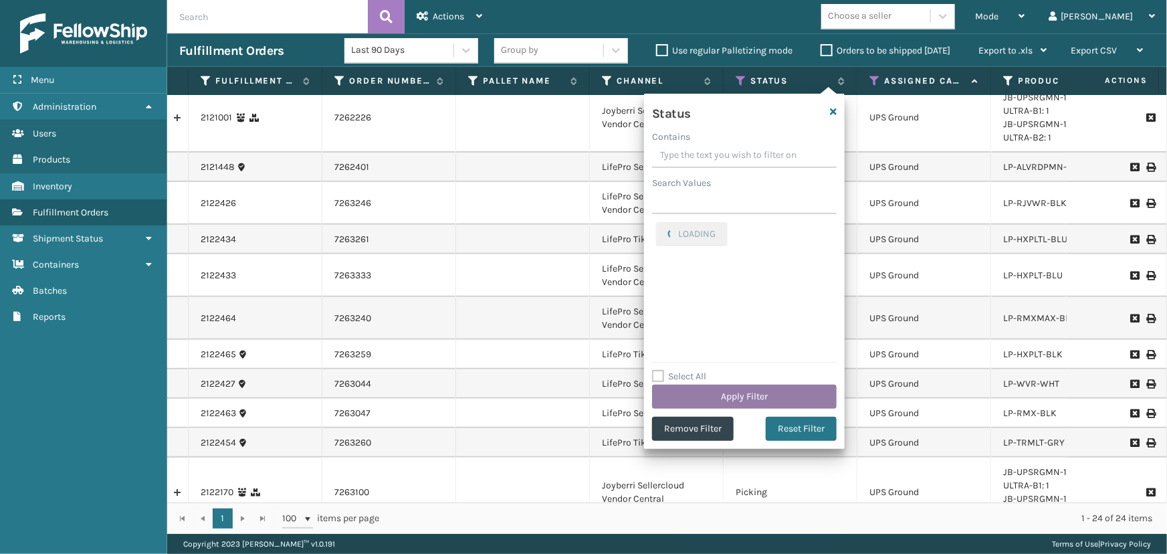
click at [736, 401] on button "Apply Filter" at bounding box center [744, 397] width 185 height 24
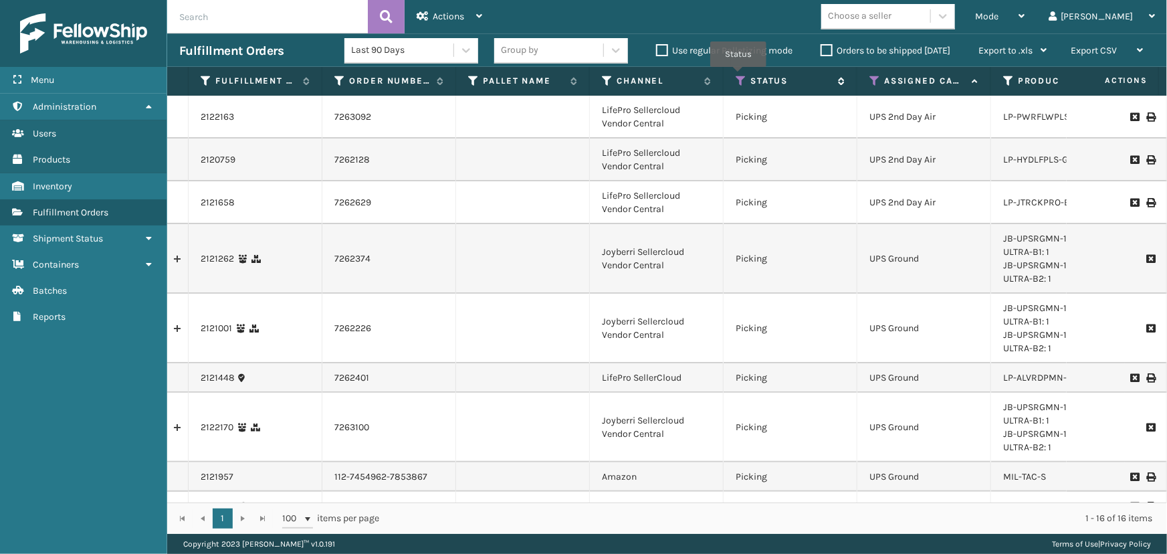
click at [739, 77] on icon at bounding box center [741, 81] width 11 height 12
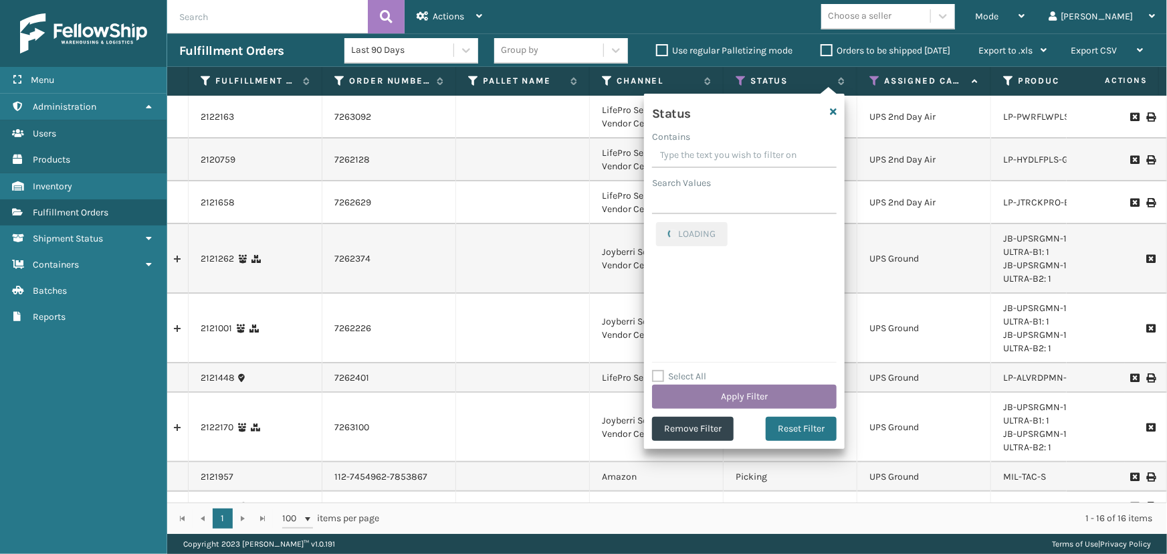
click at [776, 394] on button "Apply Filter" at bounding box center [744, 397] width 185 height 24
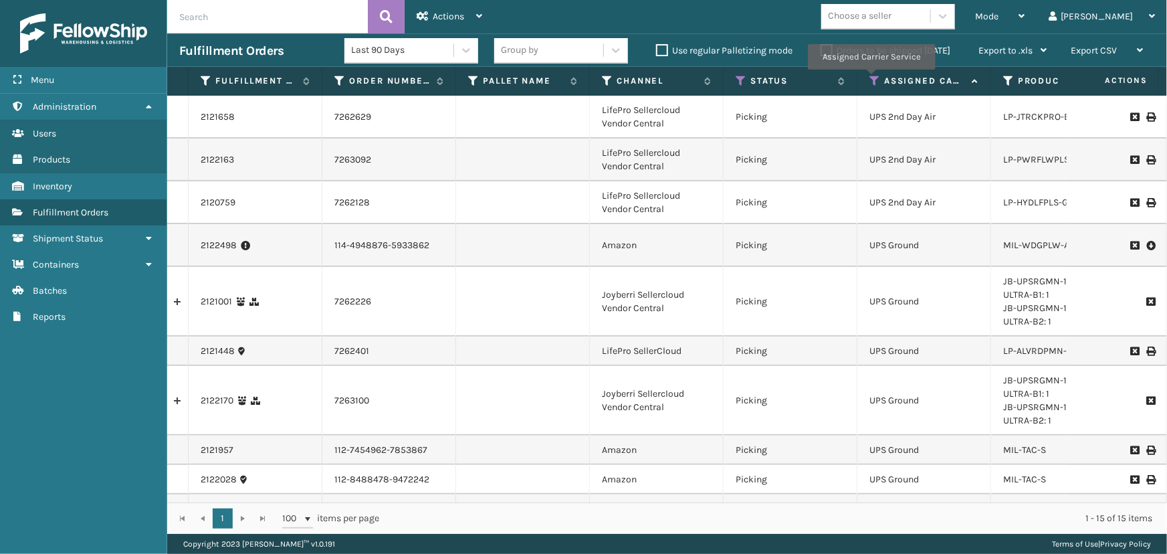
click at [871, 79] on icon at bounding box center [875, 81] width 11 height 12
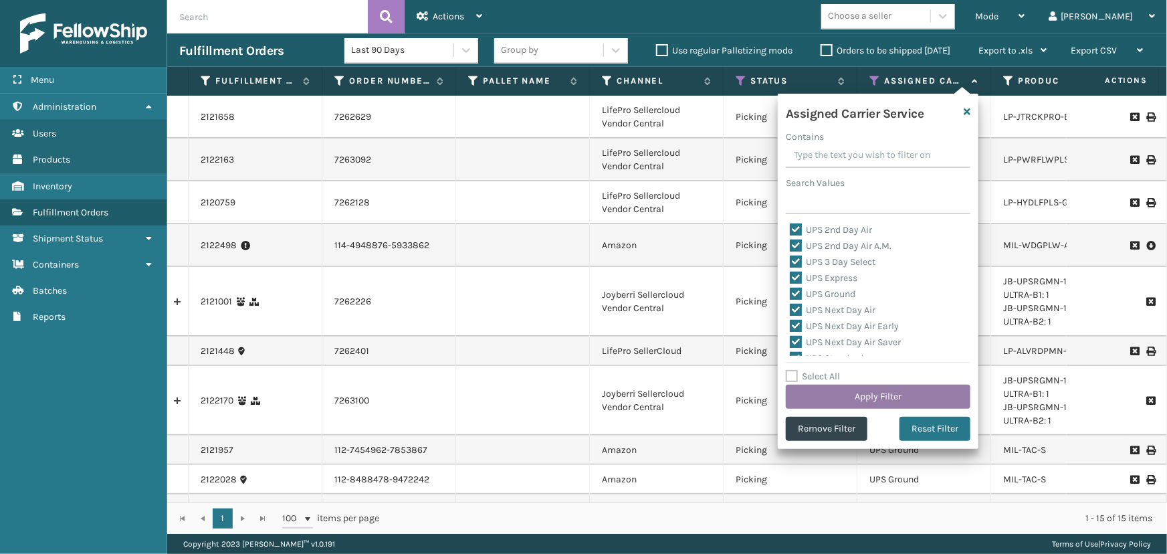
click at [888, 390] on button "Apply Filter" at bounding box center [878, 397] width 185 height 24
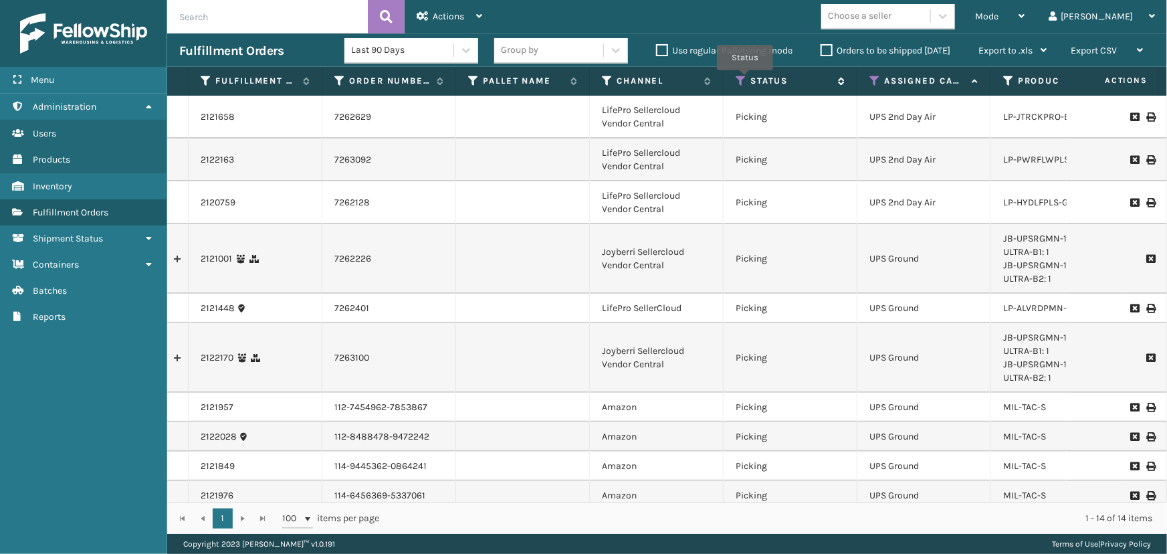
click at [745, 80] on icon at bounding box center [741, 81] width 11 height 12
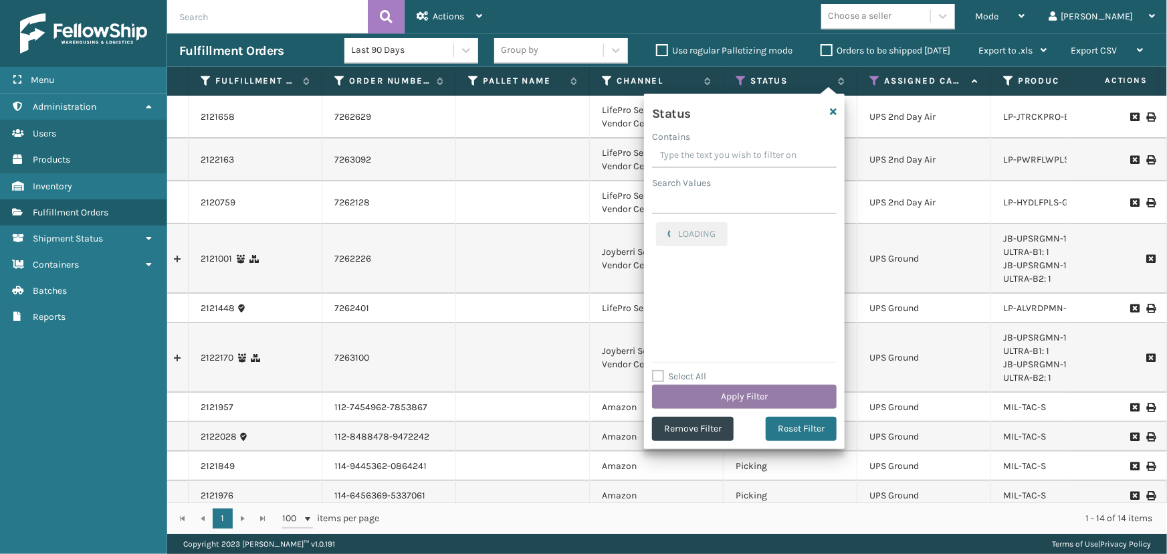
click at [728, 387] on button "Apply Filter" at bounding box center [744, 397] width 185 height 24
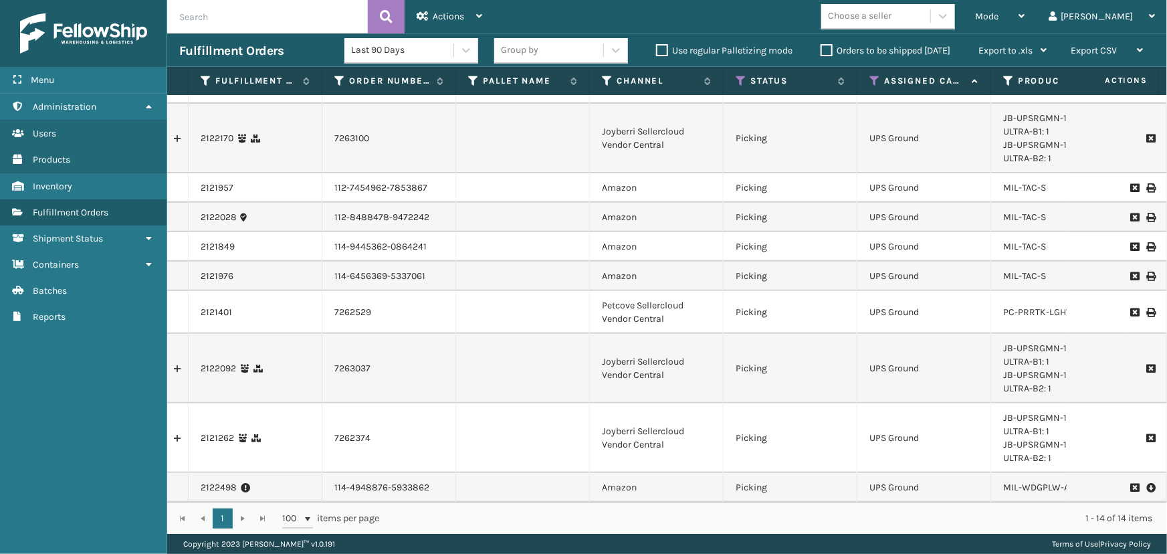
scroll to position [0, 0]
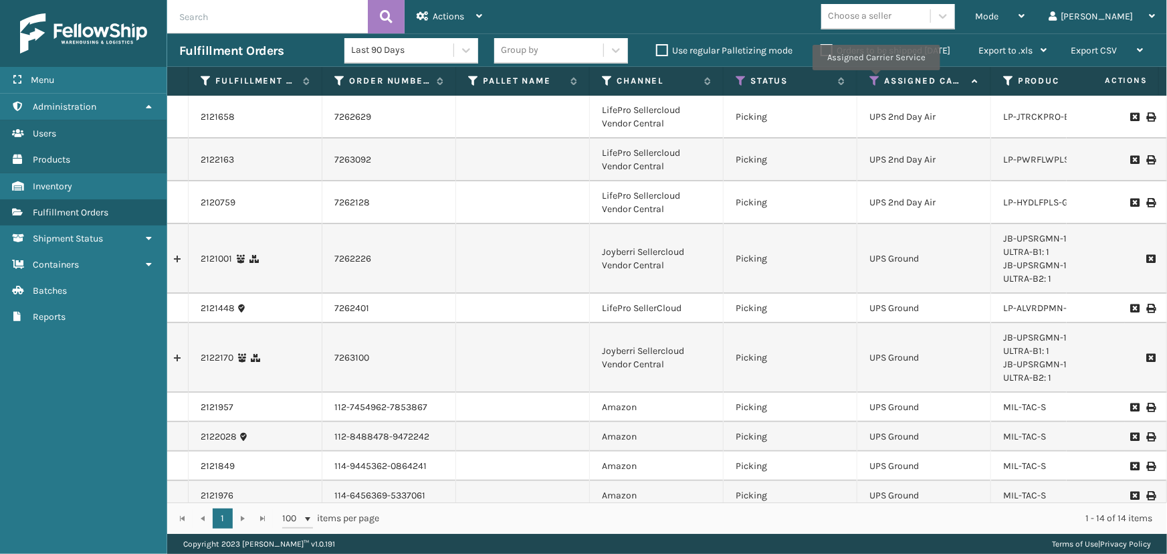
click at [876, 80] on icon at bounding box center [875, 81] width 11 height 12
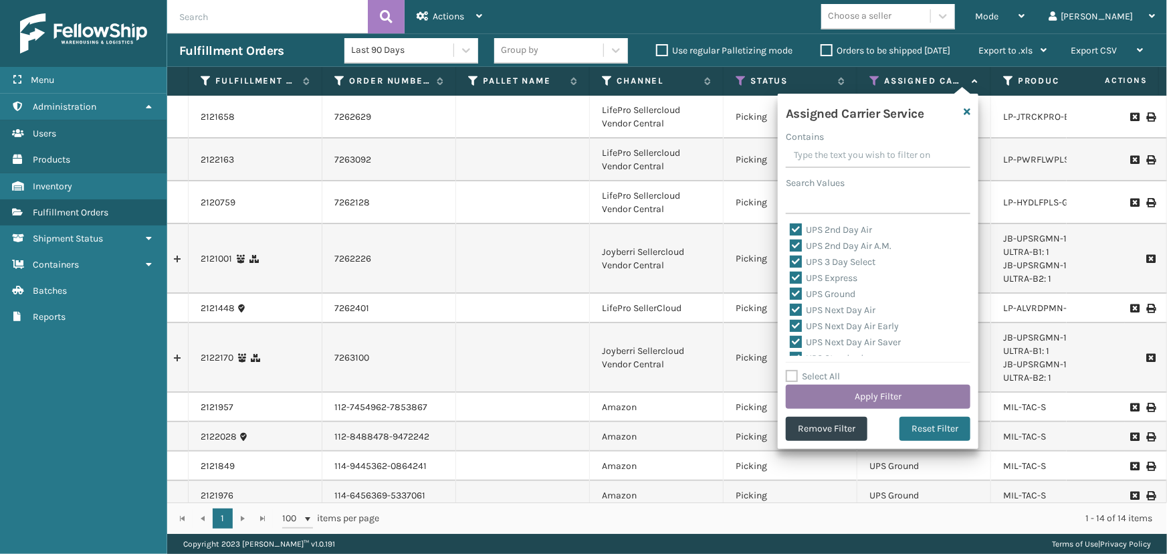
click at [840, 389] on button "Apply Filter" at bounding box center [878, 397] width 185 height 24
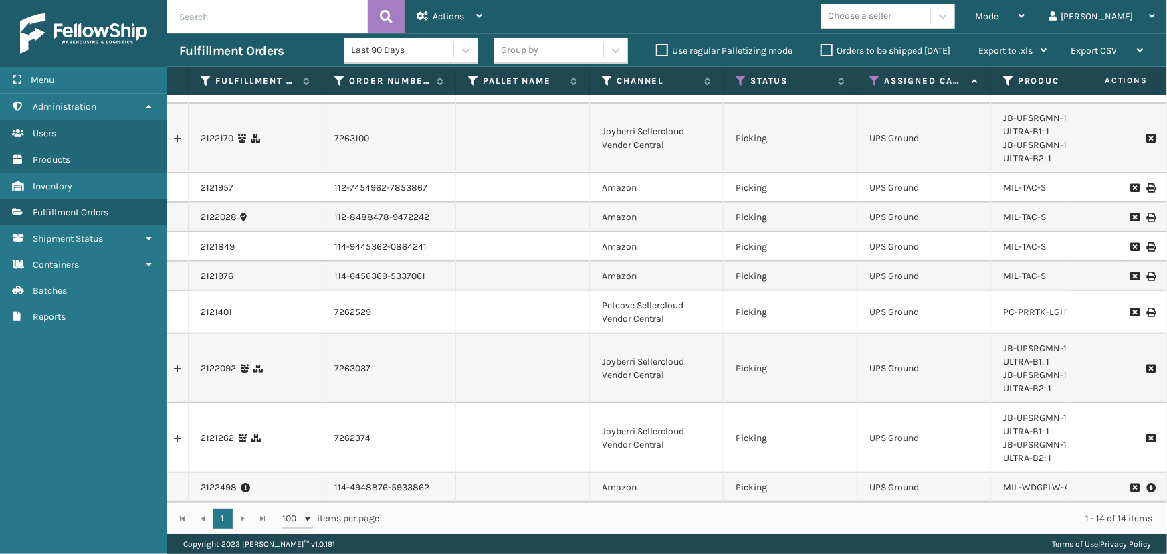
scroll to position [227, 0]
click at [875, 80] on icon at bounding box center [875, 81] width 11 height 12
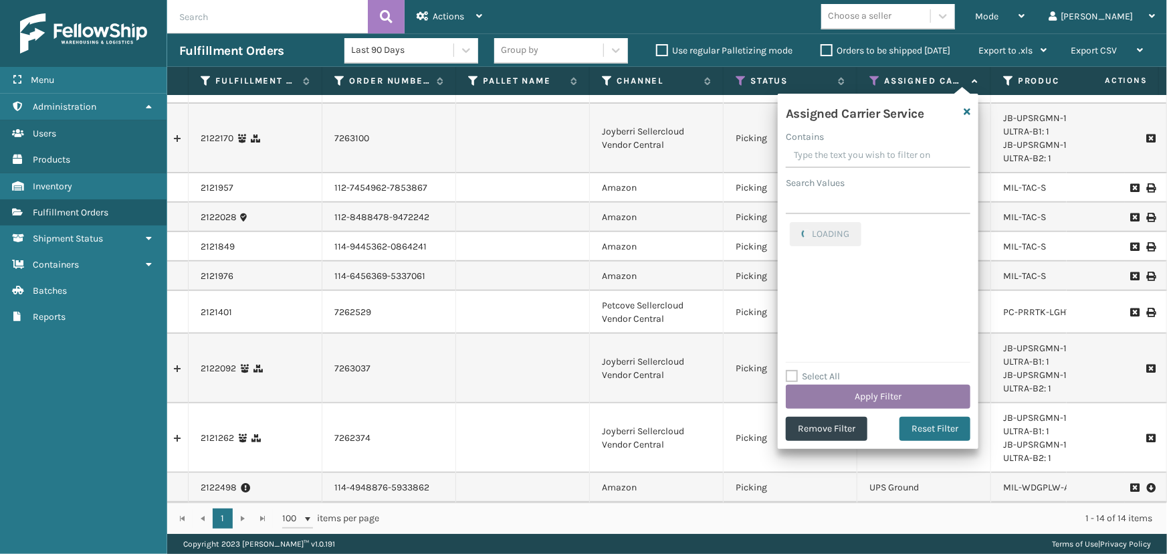
click at [890, 391] on button "Apply Filter" at bounding box center [878, 397] width 185 height 24
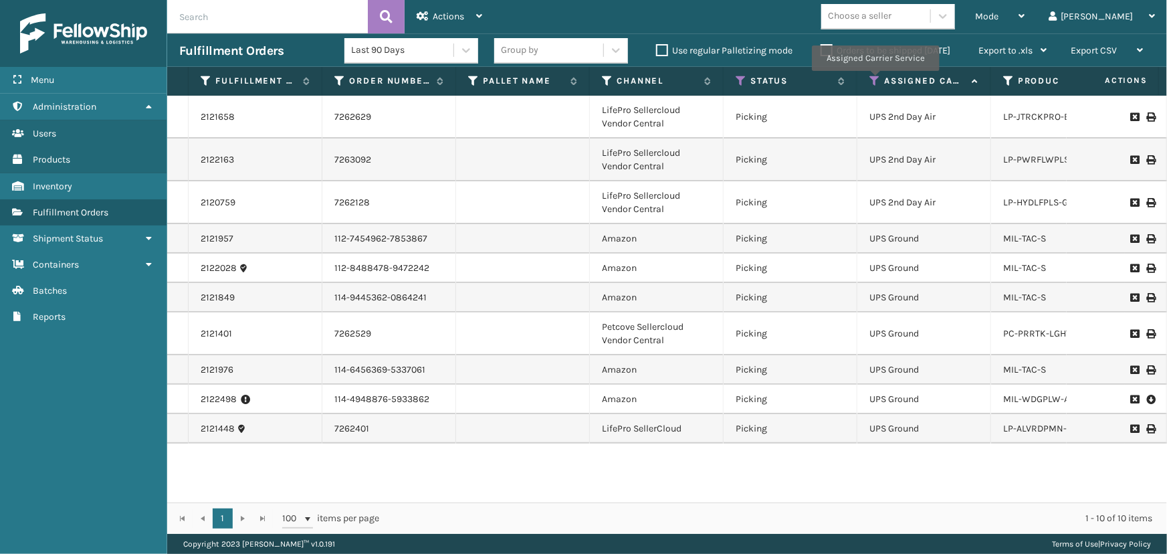
click at [875, 80] on icon at bounding box center [875, 81] width 11 height 12
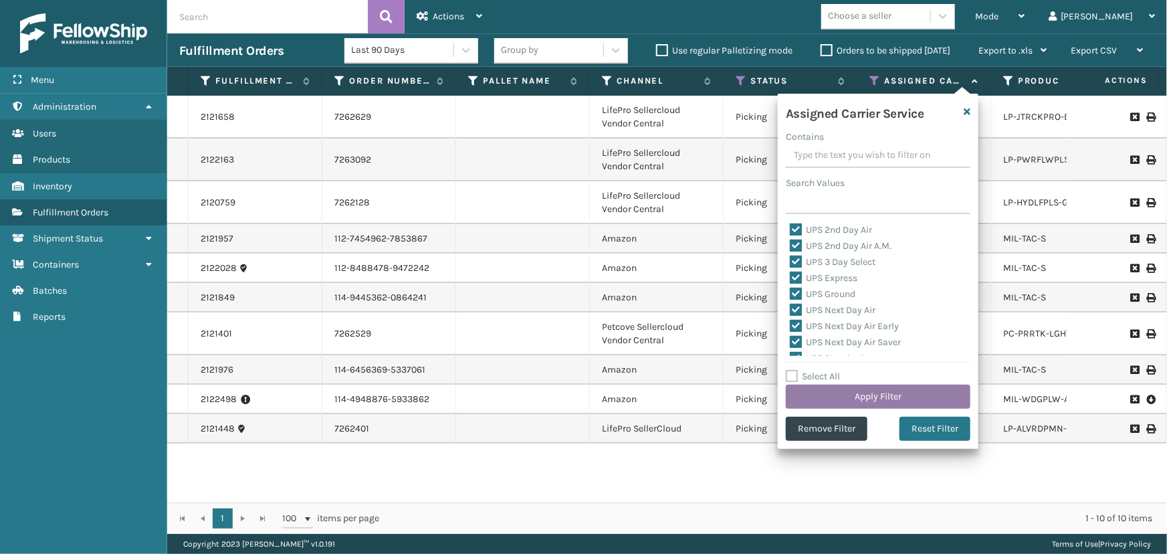
click at [882, 393] on button "Apply Filter" at bounding box center [878, 397] width 185 height 24
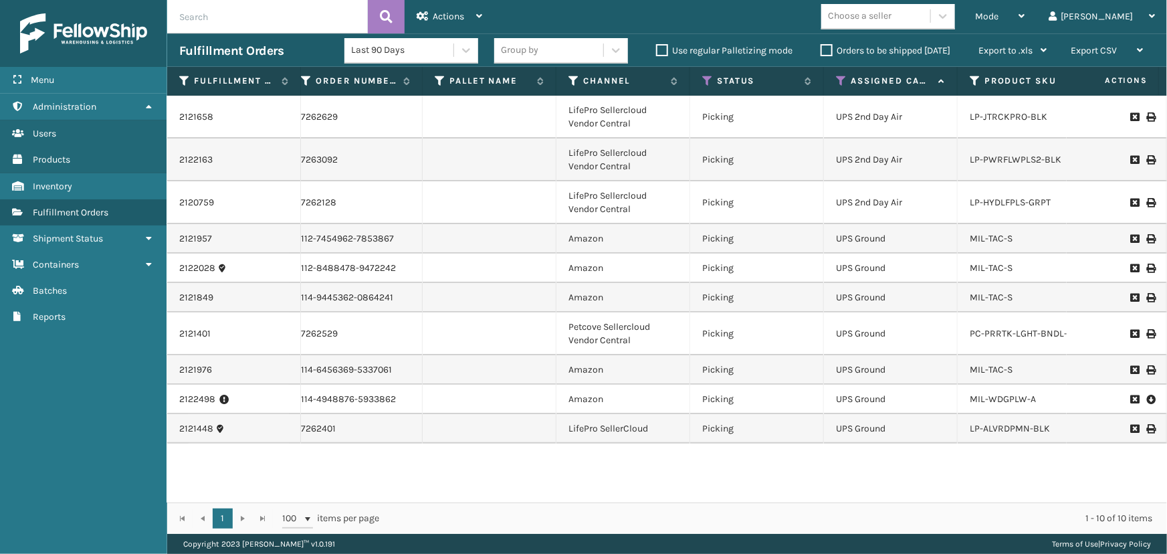
scroll to position [0, 0]
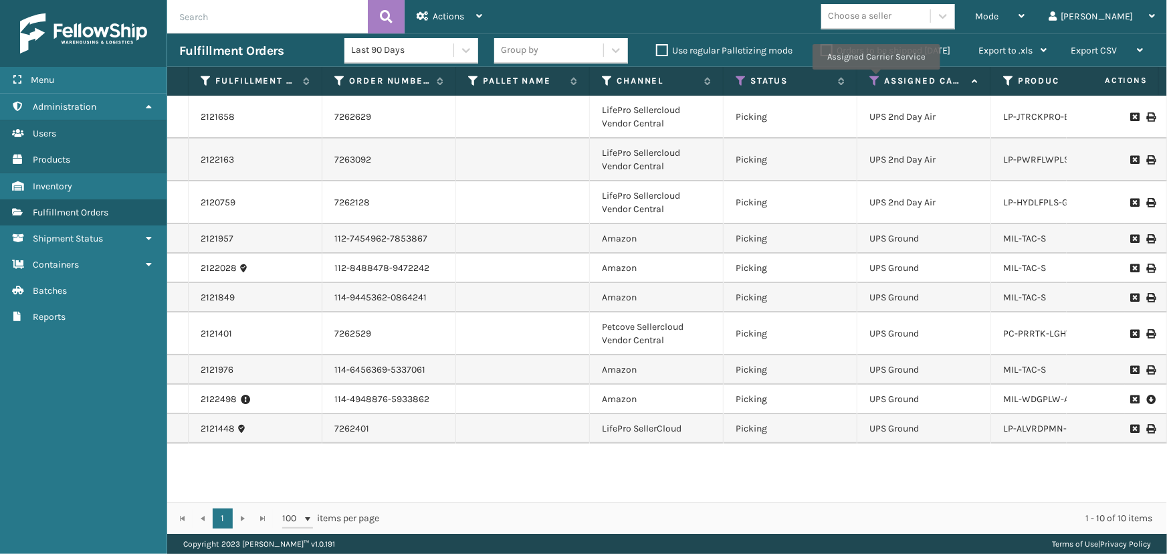
click at [875, 78] on icon at bounding box center [875, 81] width 11 height 12
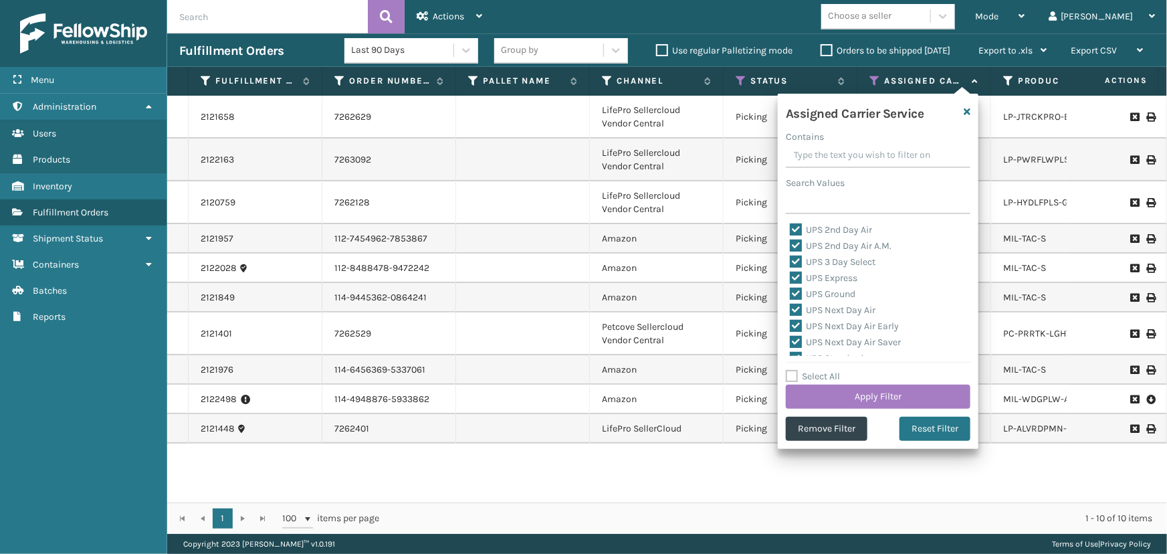
click at [811, 379] on label "Select All" at bounding box center [813, 376] width 54 height 11
click at [811, 370] on input "Select All" at bounding box center [886, 369] width 201 height 1
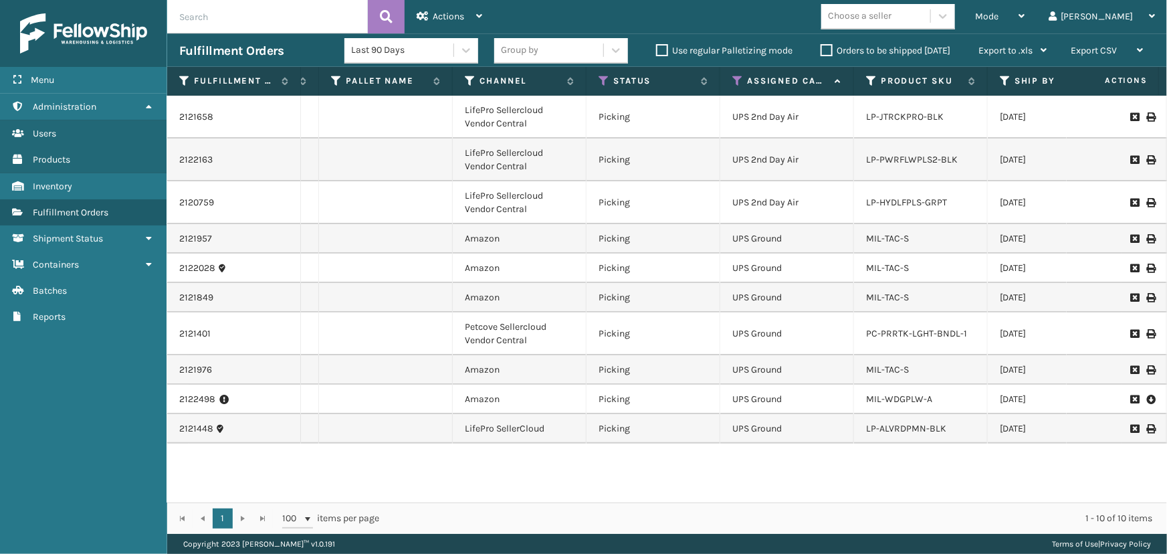
scroll to position [0, 159]
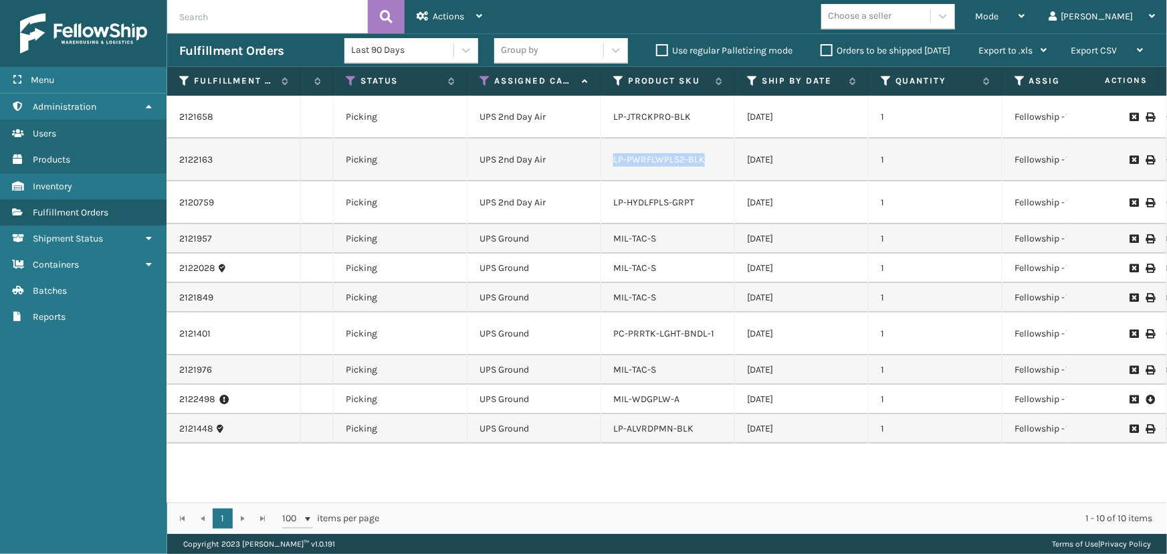
drag, startPoint x: 612, startPoint y: 156, endPoint x: 698, endPoint y: 177, distance: 88.8
click at [715, 160] on div "LP-PWRFLWPLS2-BLK" at bounding box center [667, 159] width 109 height 13
click at [484, 80] on icon at bounding box center [485, 81] width 11 height 12
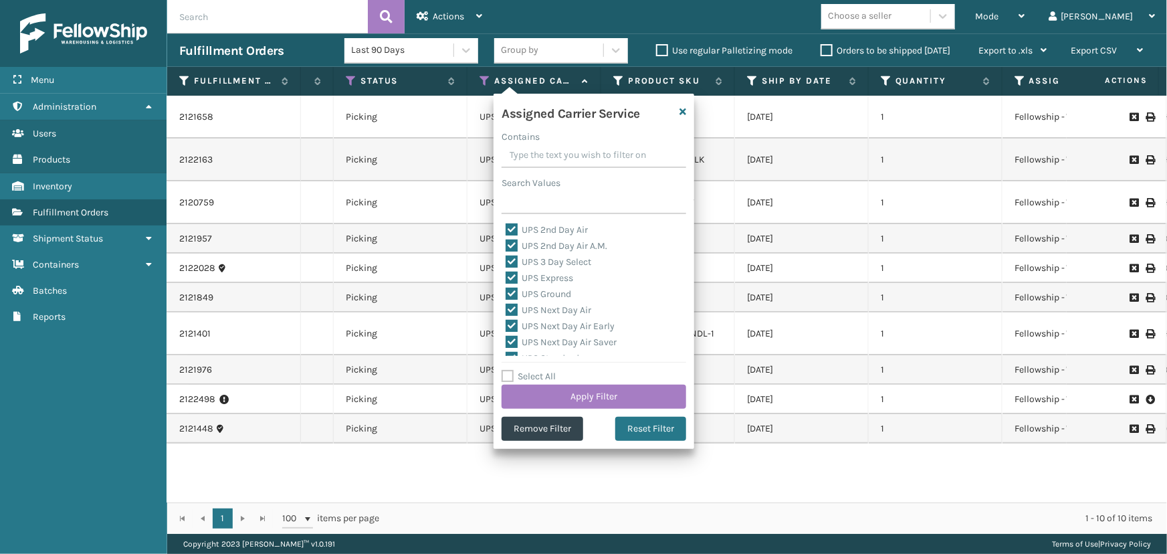
click at [518, 381] on label "Select All" at bounding box center [529, 376] width 54 height 11
click at [518, 370] on input "Select All" at bounding box center [602, 369] width 201 height 1
click at [521, 378] on label "Select All" at bounding box center [529, 376] width 54 height 11
click at [521, 370] on input "Select All" at bounding box center [602, 369] width 201 height 1
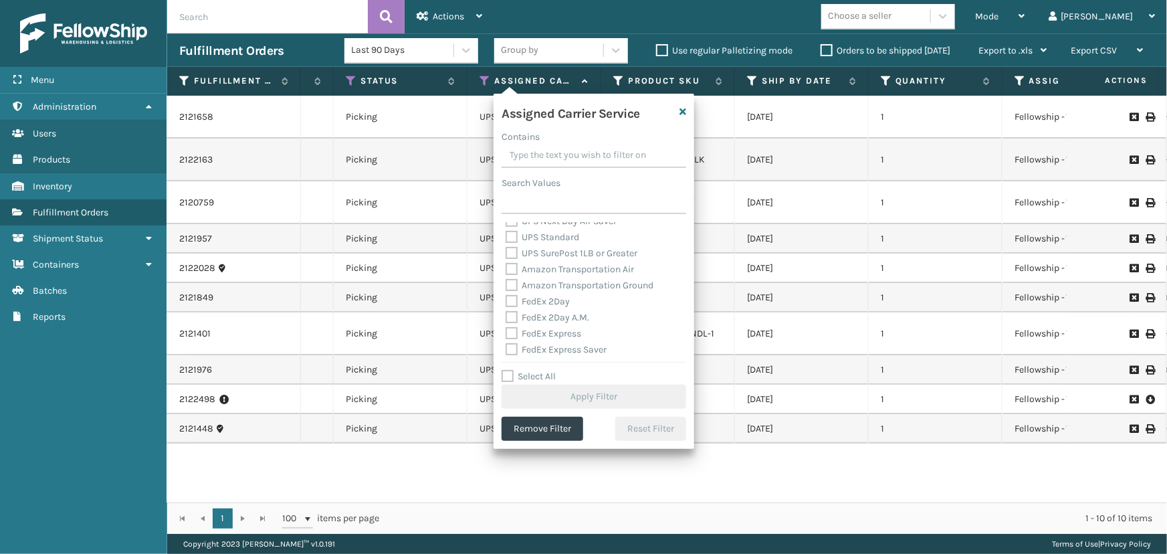
drag, startPoint x: 533, startPoint y: 375, endPoint x: 522, endPoint y: 336, distance: 40.7
click at [530, 375] on label "Select All" at bounding box center [529, 376] width 54 height 11
click at [530, 370] on input "Select All" at bounding box center [602, 369] width 201 height 1
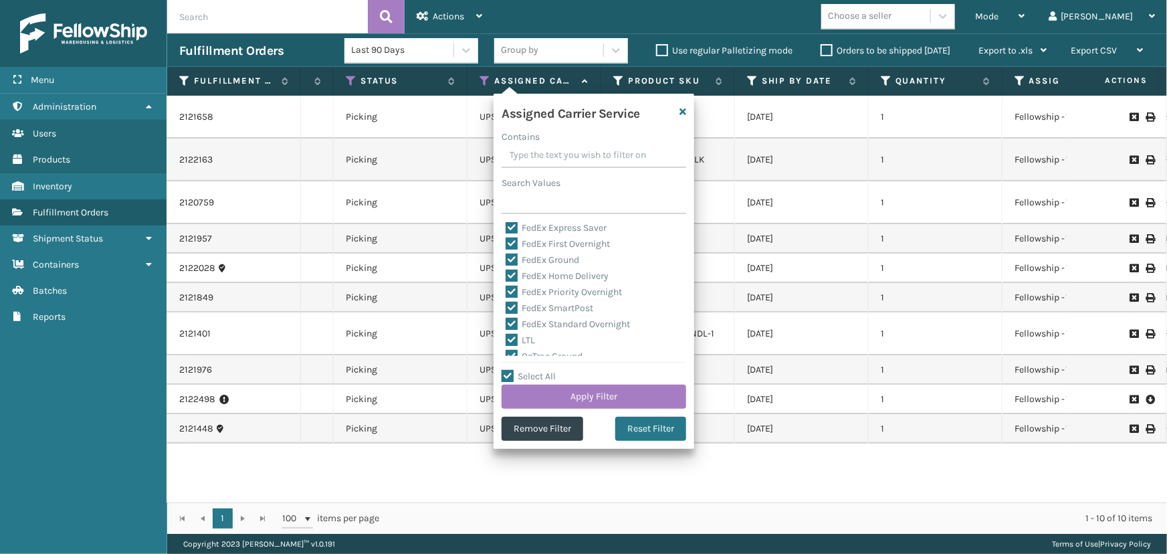
click at [531, 339] on label "LTL" at bounding box center [520, 340] width 29 height 11
click at [506, 339] on input "LTL" at bounding box center [506, 336] width 1 height 9
click at [561, 388] on button "Apply Filter" at bounding box center [594, 397] width 185 height 24
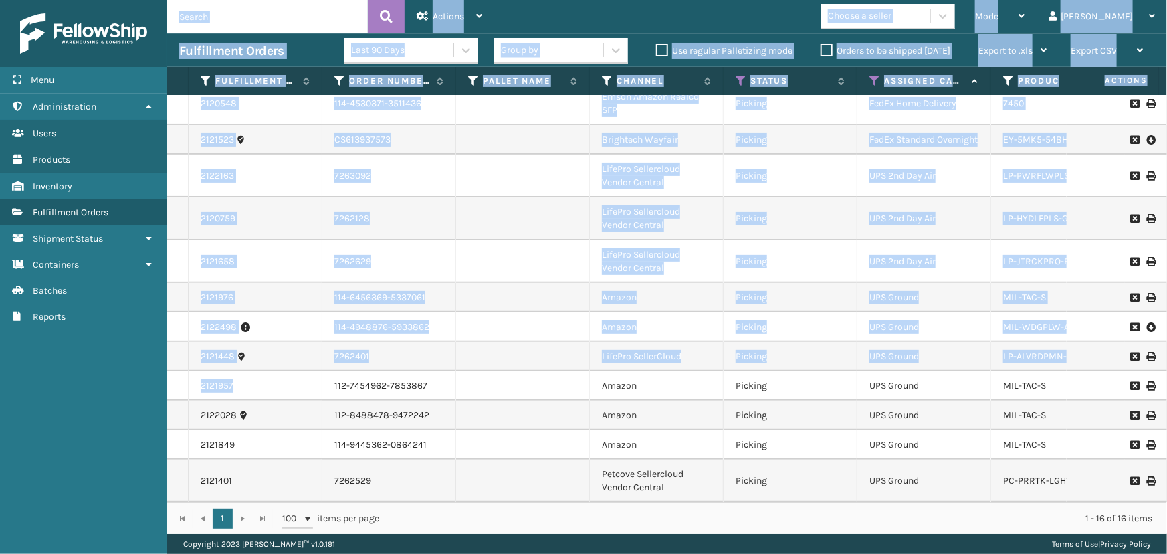
drag, startPoint x: 264, startPoint y: 380, endPoint x: 163, endPoint y: 377, distance: 101.1
click at [163, 0] on div "Menu Reports Administration Reports Users Reports Products Reports Inventory Re…" at bounding box center [583, 0] width 1167 height 0
click at [268, 379] on div "2121957" at bounding box center [255, 385] width 109 height 13
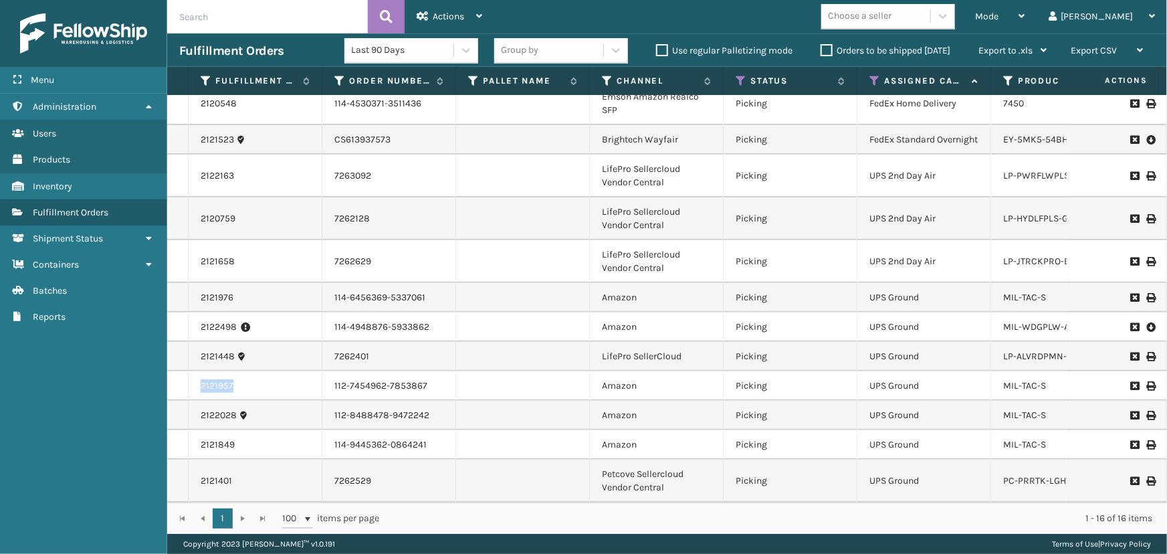
drag, startPoint x: 246, startPoint y: 380, endPoint x: 179, endPoint y: 378, distance: 67.6
click at [179, 378] on tr "2121957 112-7454962-7853867 Amazon Picking UPS Ground MIL-TAC-S [DATE] 1 Fellow…" at bounding box center [1164, 385] width 1995 height 29
copy tr "2121957"
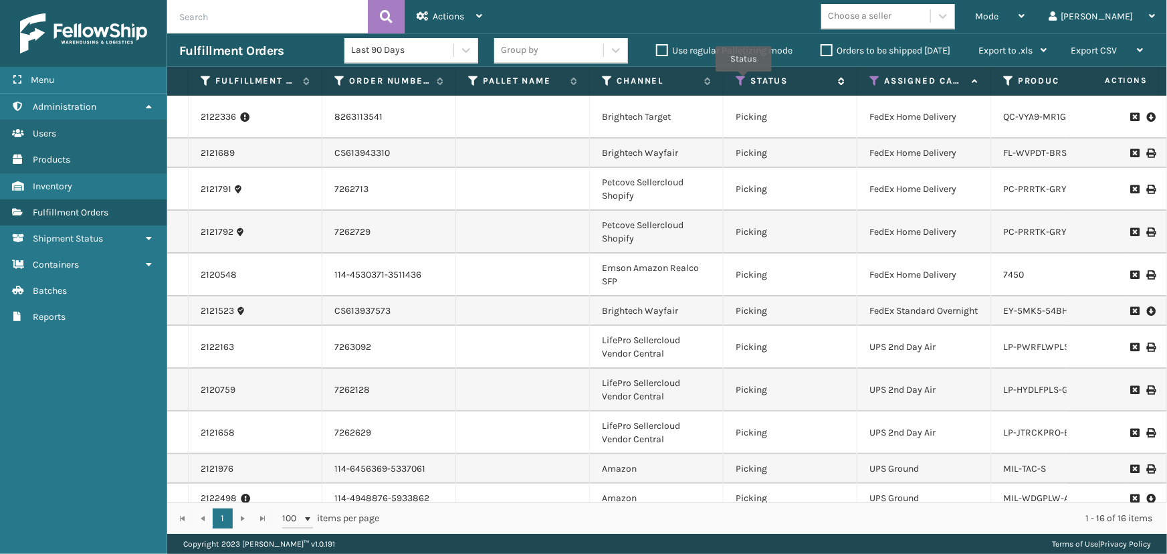
click at [744, 81] on icon at bounding box center [741, 81] width 11 height 12
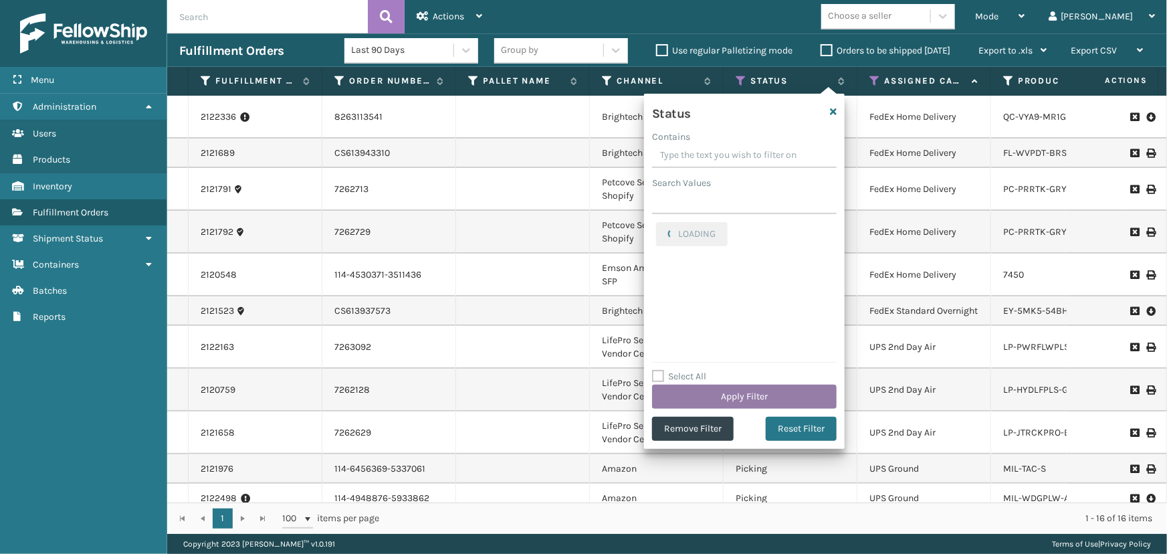
click at [755, 395] on button "Apply Filter" at bounding box center [744, 397] width 185 height 24
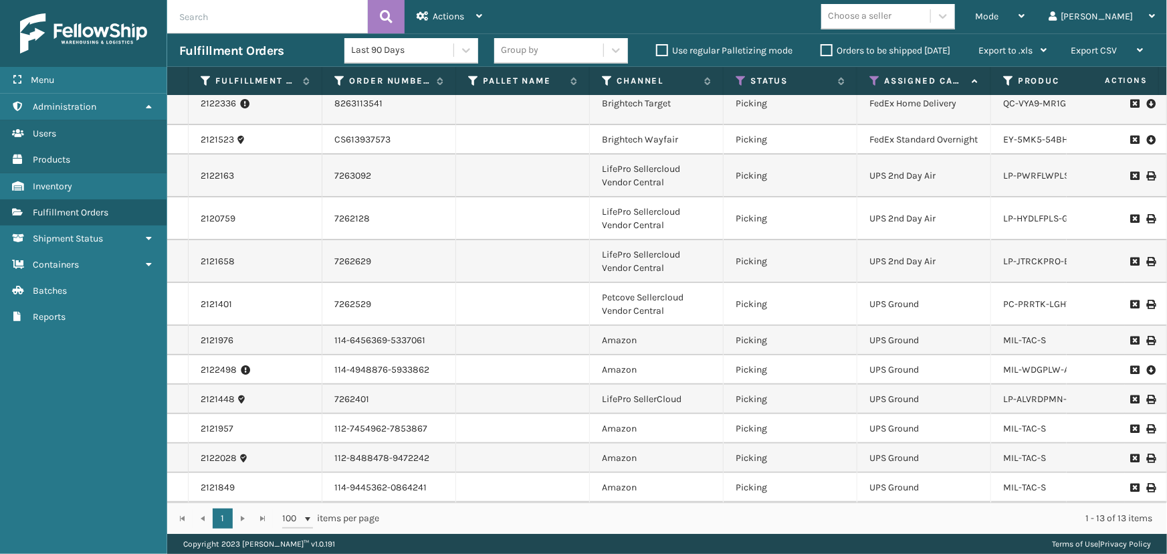
scroll to position [65, 0]
drag, startPoint x: 199, startPoint y: 389, endPoint x: 233, endPoint y: 391, distance: 34.8
click at [233, 391] on td "2121448" at bounding box center [256, 399] width 134 height 29
copy link "2121448"
drag, startPoint x: 1064, startPoint y: 392, endPoint x: 1052, endPoint y: 393, distance: 12.1
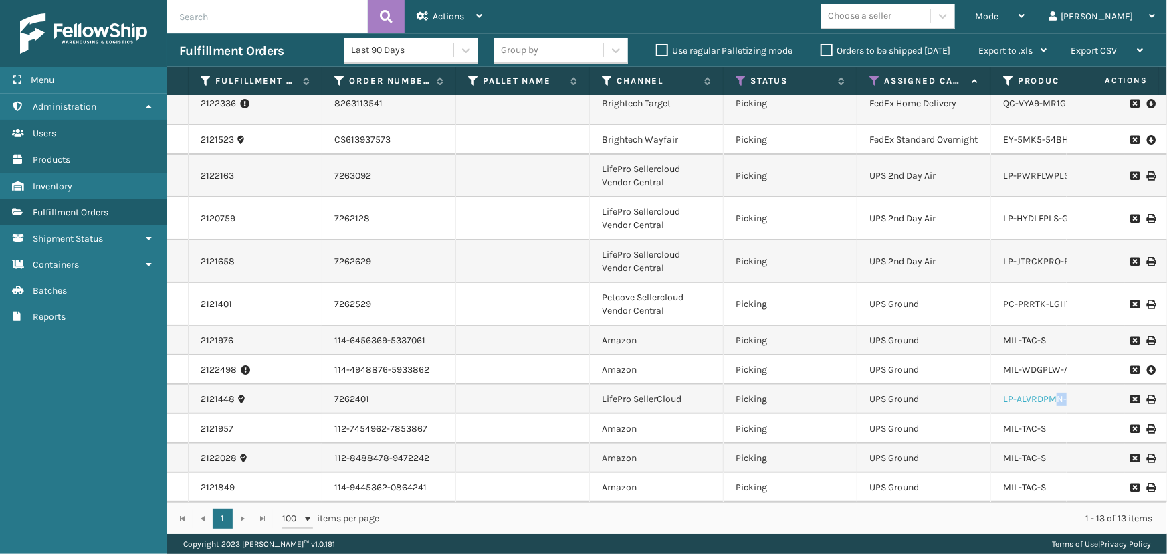
click at [1052, 393] on tr "2121448 7262401 LifePro SellerCloud Picking UPS Ground LP-ALVRDPMN-BLK [DATE] 1…" at bounding box center [1164, 399] width 1995 height 29
drag, startPoint x: 1000, startPoint y: 391, endPoint x: 1070, endPoint y: 393, distance: 70.3
click at [1070, 393] on tr "2121448 7262401 LifePro SellerCloud Picking UPS Ground LP-ALVRDPMN-BLK [DATE] 1…" at bounding box center [1164, 399] width 1995 height 29
copy tr "LP-ALVRDPMN-BLK [DATE] 1 Fellowship - West 1Z59316A0330475760 [US_STATE] 84780-…"
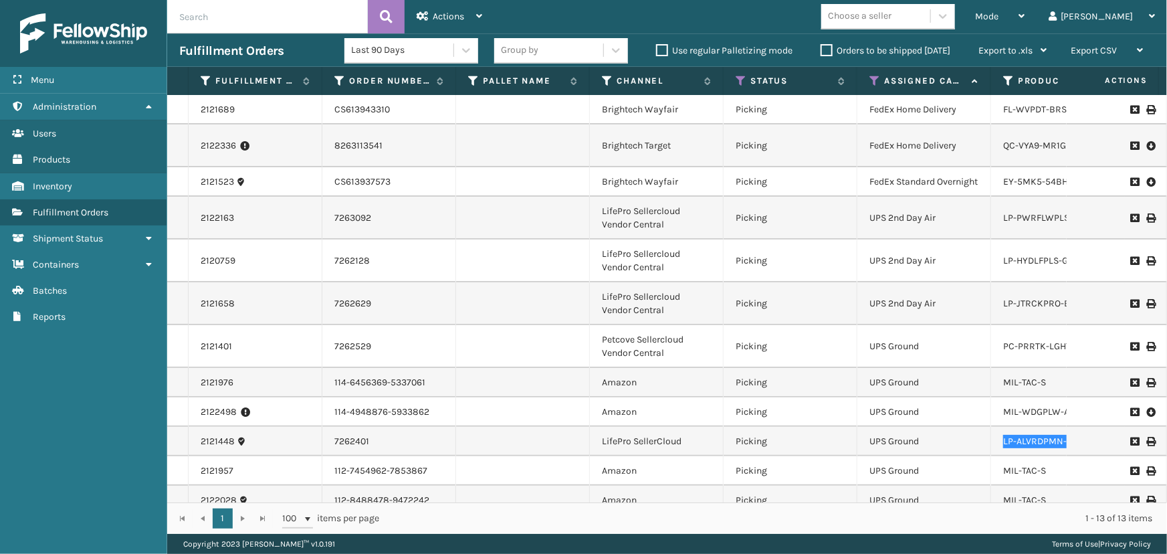
scroll to position [0, 0]
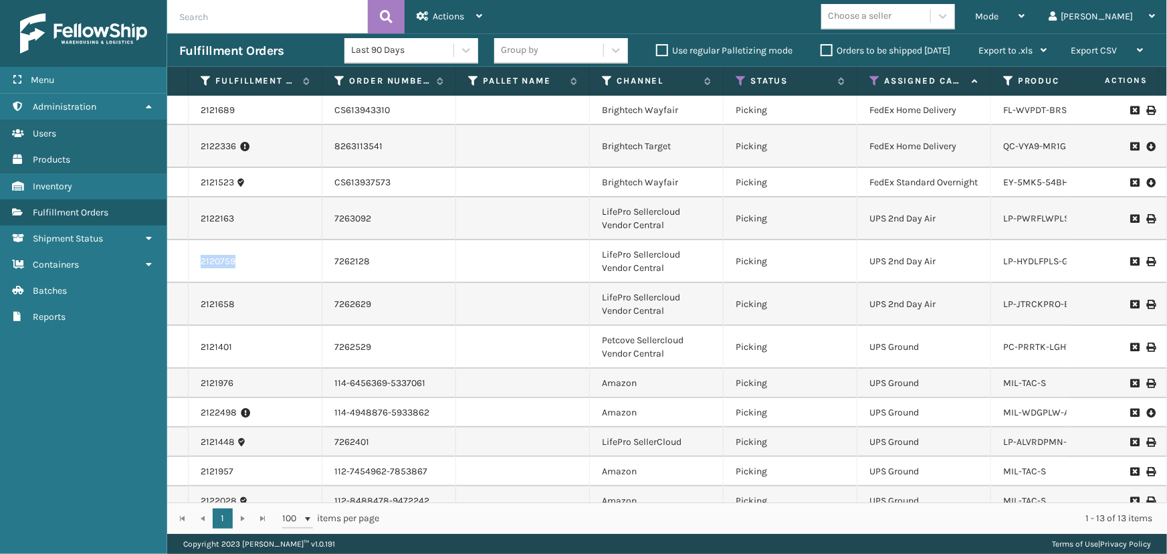
drag, startPoint x: 241, startPoint y: 278, endPoint x: 179, endPoint y: 275, distance: 62.3
click at [179, 275] on tr "2120759 7262128 LifePro Sellercloud Vendor Central Picking UPS 2nd Day Air LP-H…" at bounding box center [1164, 261] width 1995 height 43
copy tr "2120759"
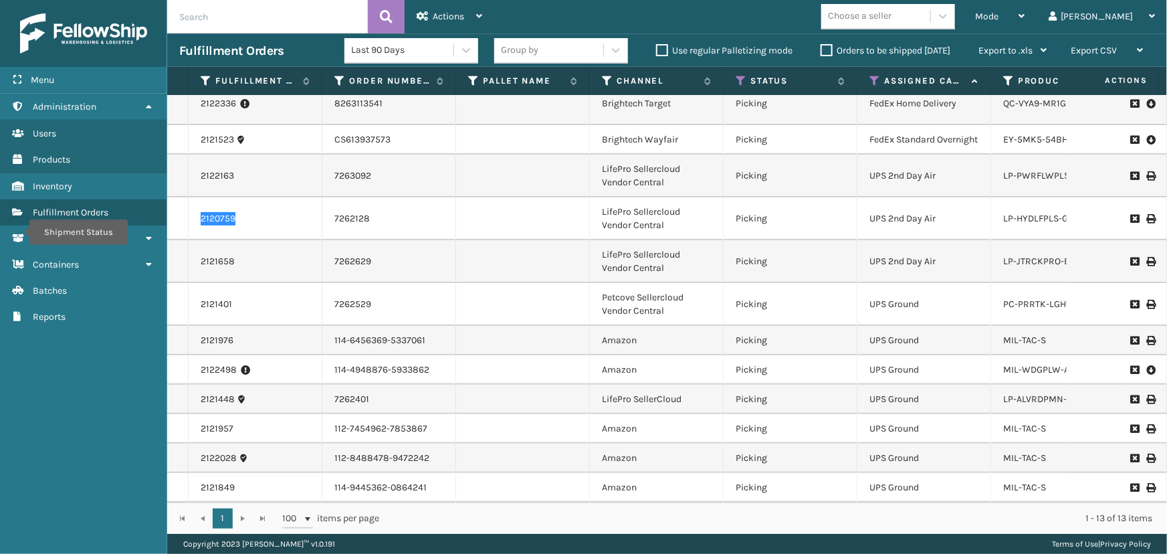
scroll to position [65, 0]
drag, startPoint x: 254, startPoint y: 253, endPoint x: 190, endPoint y: 252, distance: 64.2
click at [192, 252] on td "2121658" at bounding box center [256, 261] width 134 height 43
copy link "2121658"
click at [892, 19] on div "Choose a seller" at bounding box center [860, 16] width 64 height 14
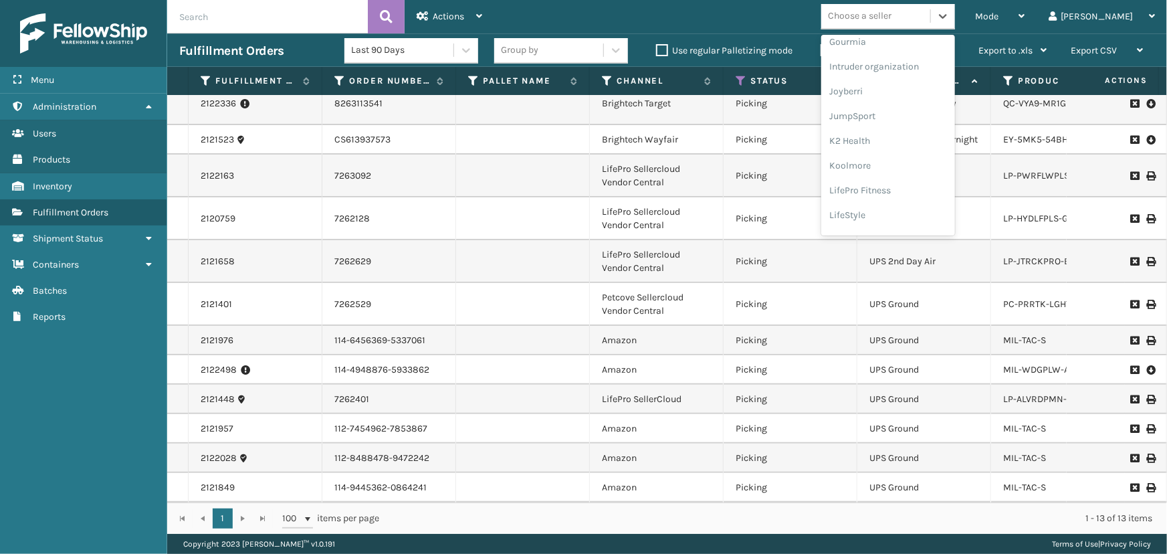
scroll to position [423, 0]
click at [913, 116] on div "LifePro Fitness" at bounding box center [889, 122] width 134 height 25
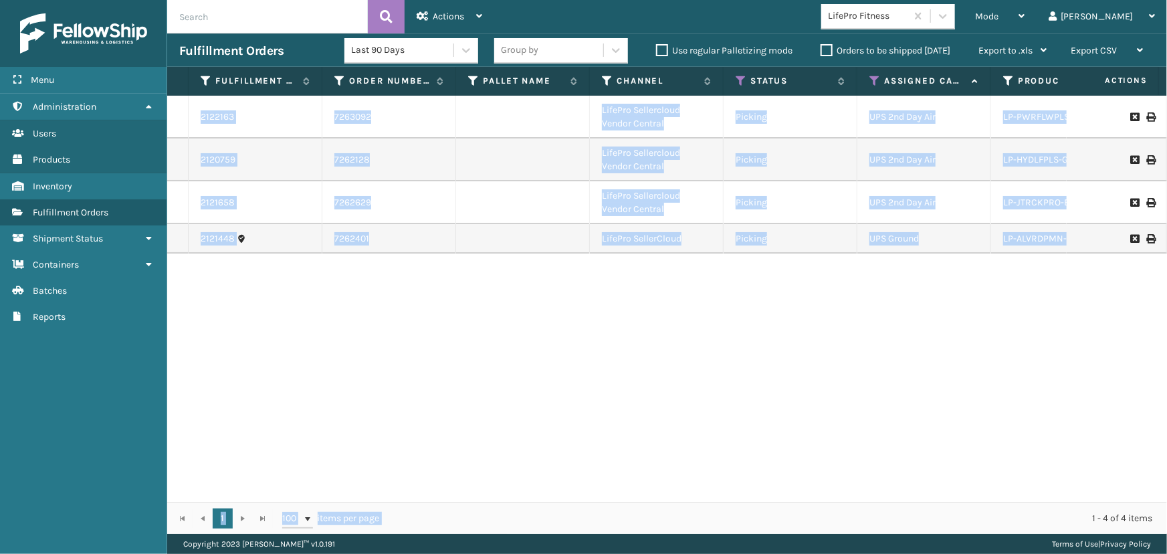
drag, startPoint x: 579, startPoint y: 491, endPoint x: 662, endPoint y: 503, distance: 83.2
click at [662, 503] on div "Fulfillment Order Id Order Number Pallet Name Channel Status Assigned Carrier S…" at bounding box center [667, 300] width 1000 height 467
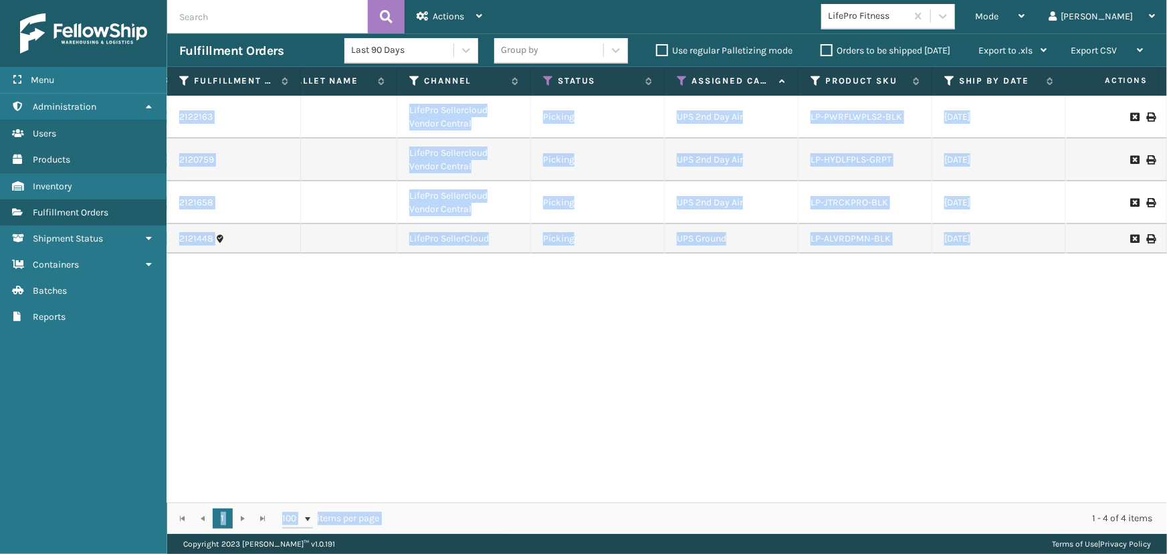
scroll to position [0, 201]
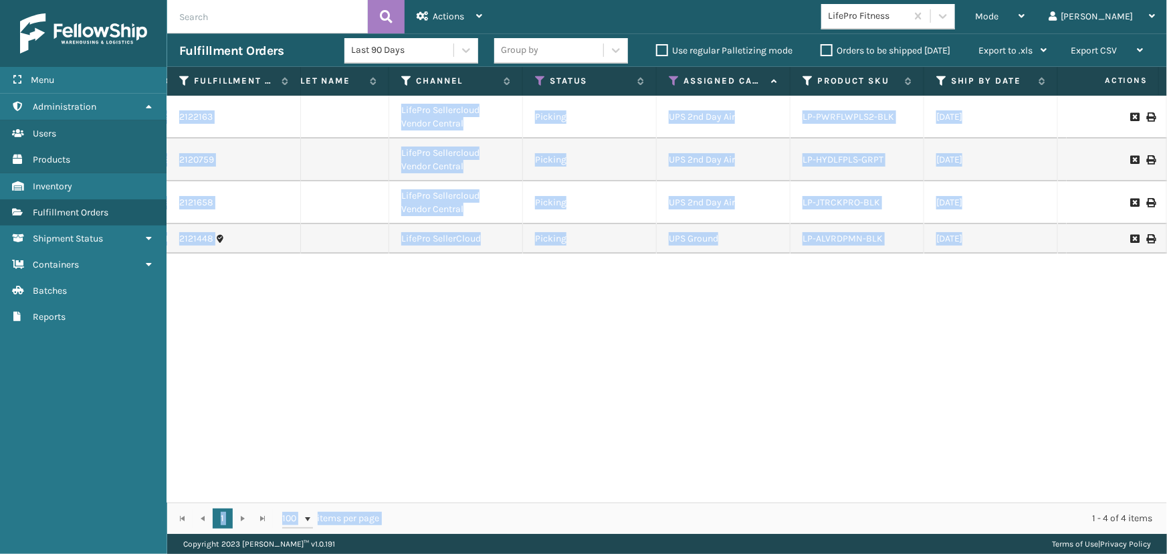
click at [856, 421] on div "2122163 7263092 LifePro Sellercloud Vendor Central Picking UPS 2nd Day Air LP-P…" at bounding box center [667, 299] width 1000 height 407
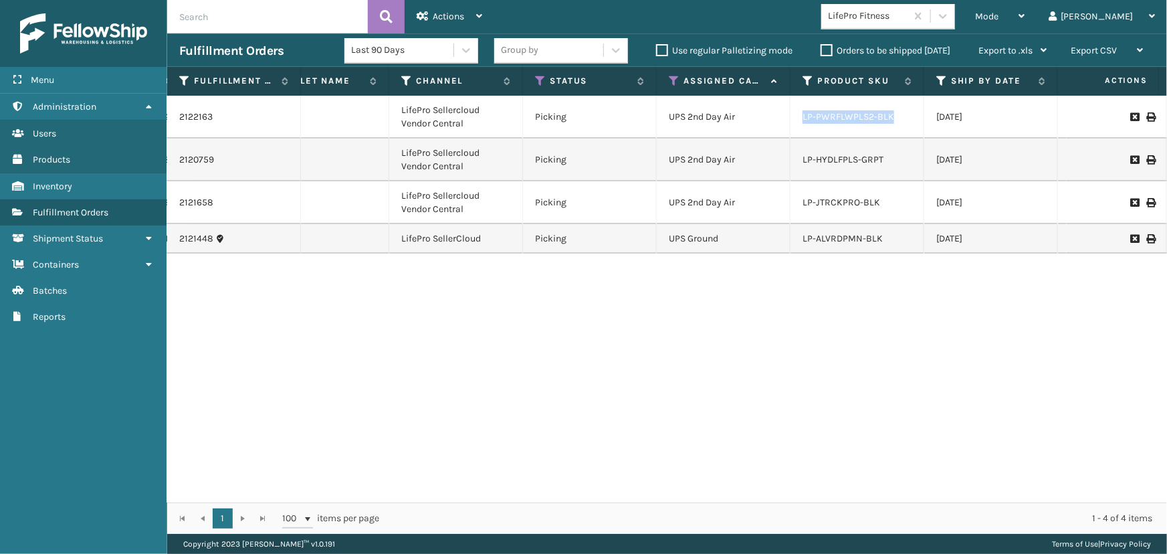
drag, startPoint x: 894, startPoint y: 117, endPoint x: 658, endPoint y: 108, distance: 237.0
click at [763, 113] on tr "2122163 7263092 LifePro Sellercloud Vendor Central Picking UPS 2nd Day Air LP-P…" at bounding box center [964, 117] width 1995 height 43
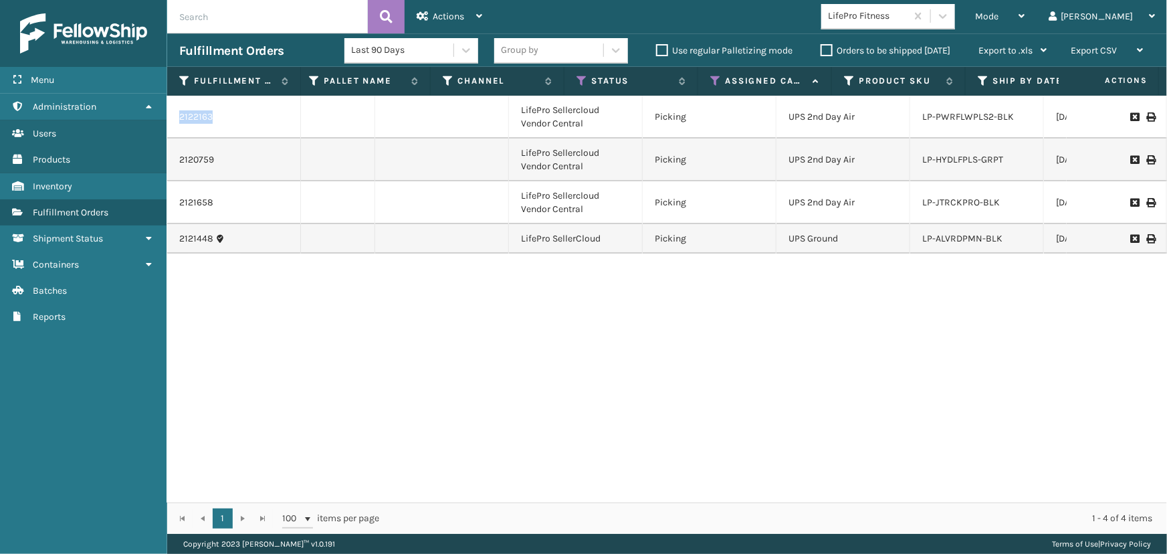
scroll to position [0, 81]
drag, startPoint x: 214, startPoint y: 115, endPoint x: 167, endPoint y: 118, distance: 47.6
click at [167, 118] on td "2122163" at bounding box center [234, 117] width 134 height 43
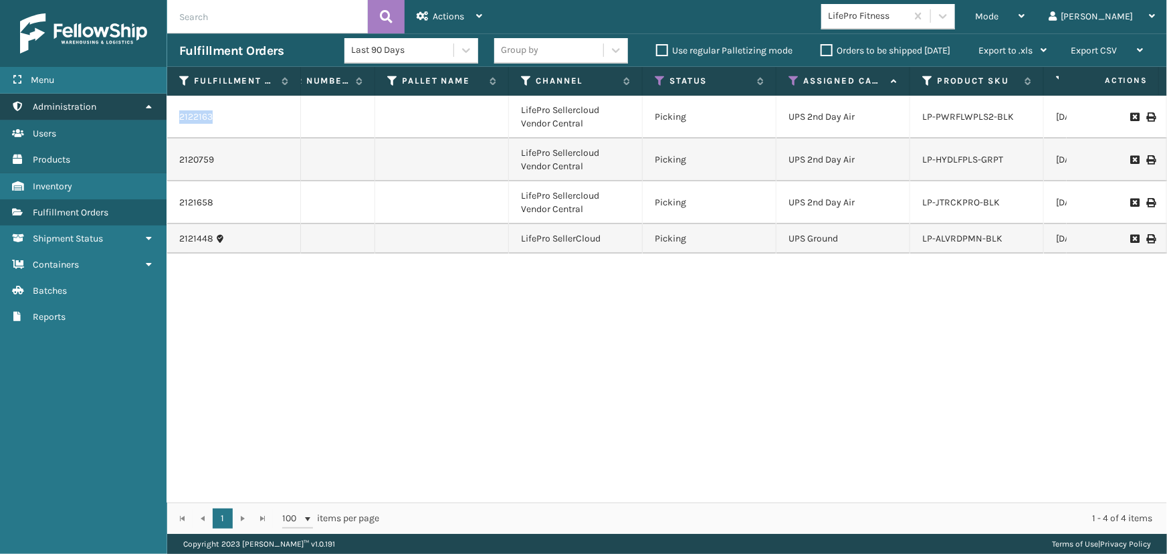
scroll to position [0, 57]
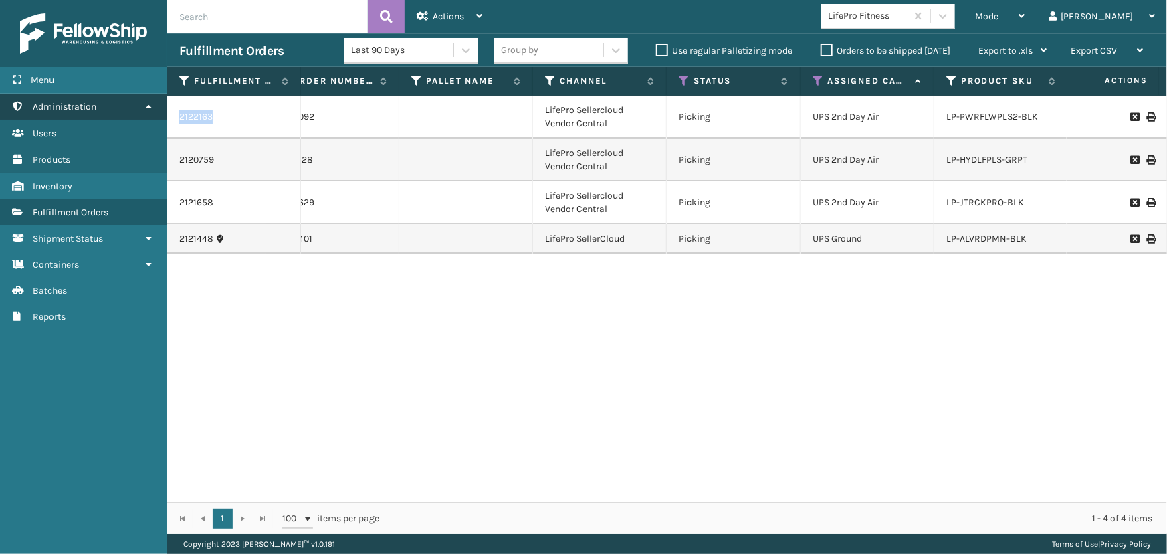
copy link "2122163"
drag, startPoint x: 1051, startPoint y: 113, endPoint x: 929, endPoint y: 118, distance: 121.9
click at [929, 118] on tr "2122163 7263092 LifePro Sellercloud Vendor Central Picking UPS 2nd Day Air LP-P…" at bounding box center [1107, 117] width 1995 height 43
copy tr "LP-PWRFLWPLS2-BLK"
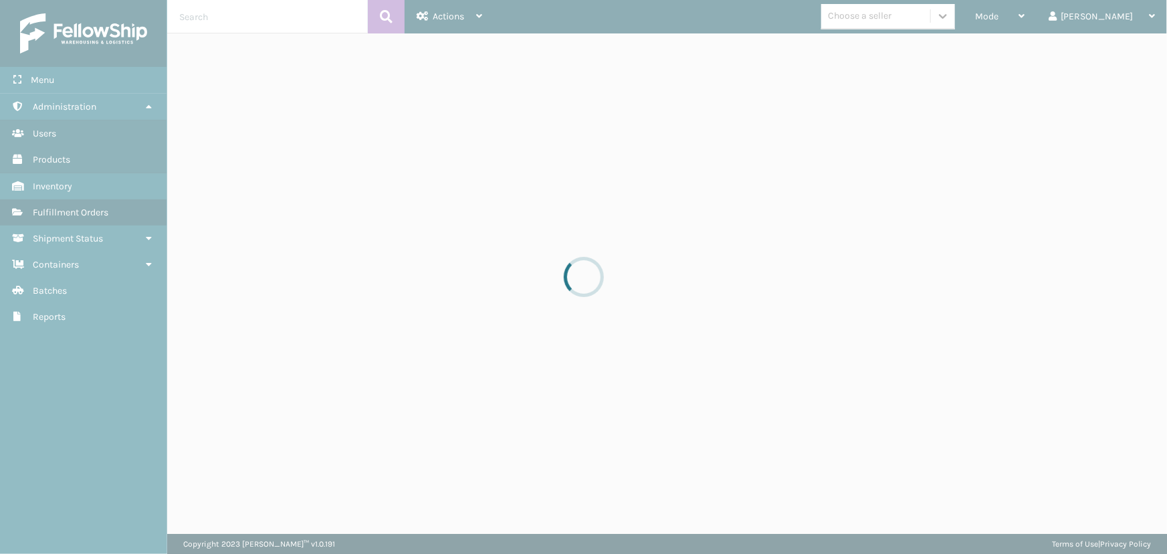
drag, startPoint x: 977, startPoint y: 17, endPoint x: 969, endPoint y: 15, distance: 8.1
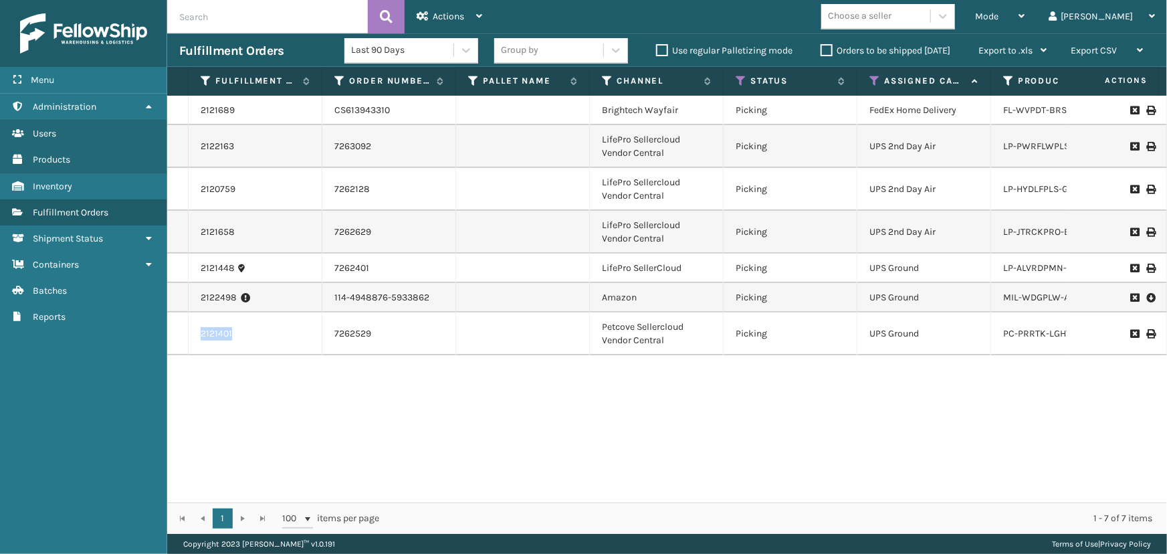
drag, startPoint x: 242, startPoint y: 337, endPoint x: 186, endPoint y: 337, distance: 55.5
click at [186, 337] on tr "2121401 7262529 Petcove Sellercloud Vendor Central Picking UPS Ground PC-PRRTK-…" at bounding box center [1164, 333] width 1995 height 43
copy tr "2121401"
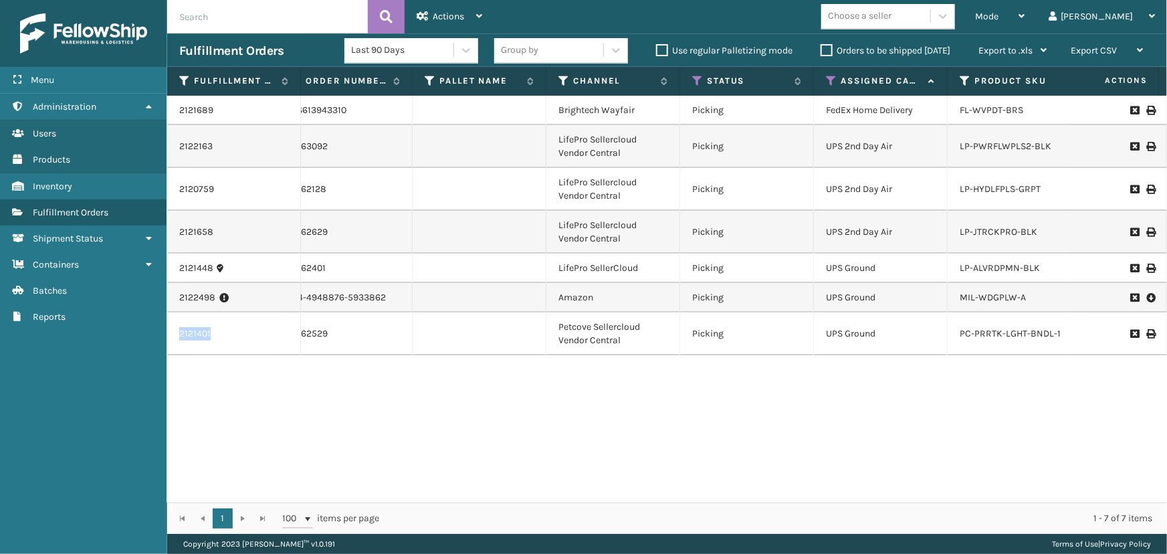
scroll to position [0, 0]
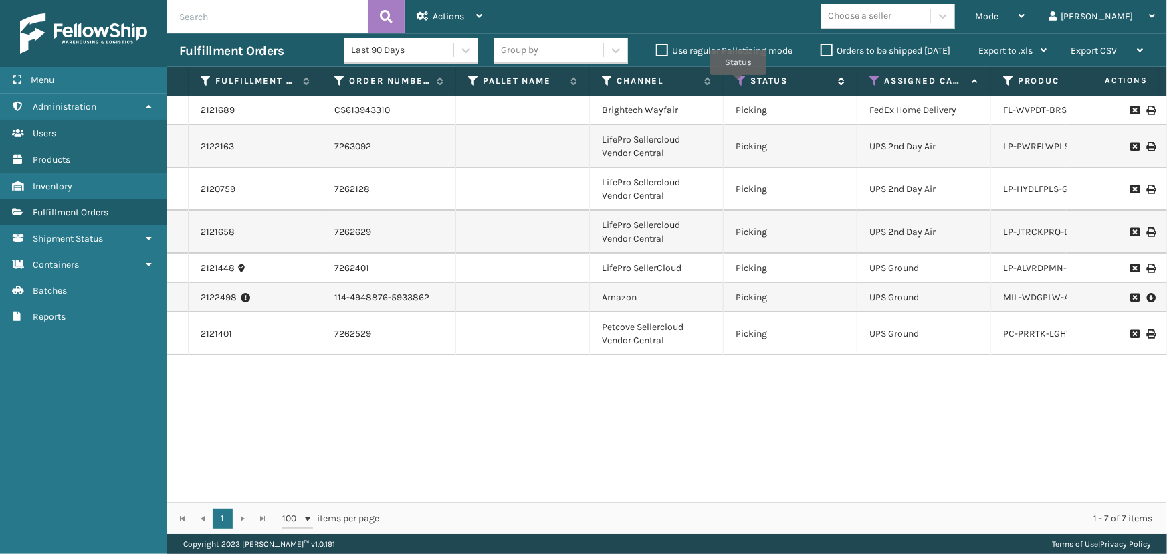
click at [739, 84] on icon at bounding box center [741, 81] width 11 height 12
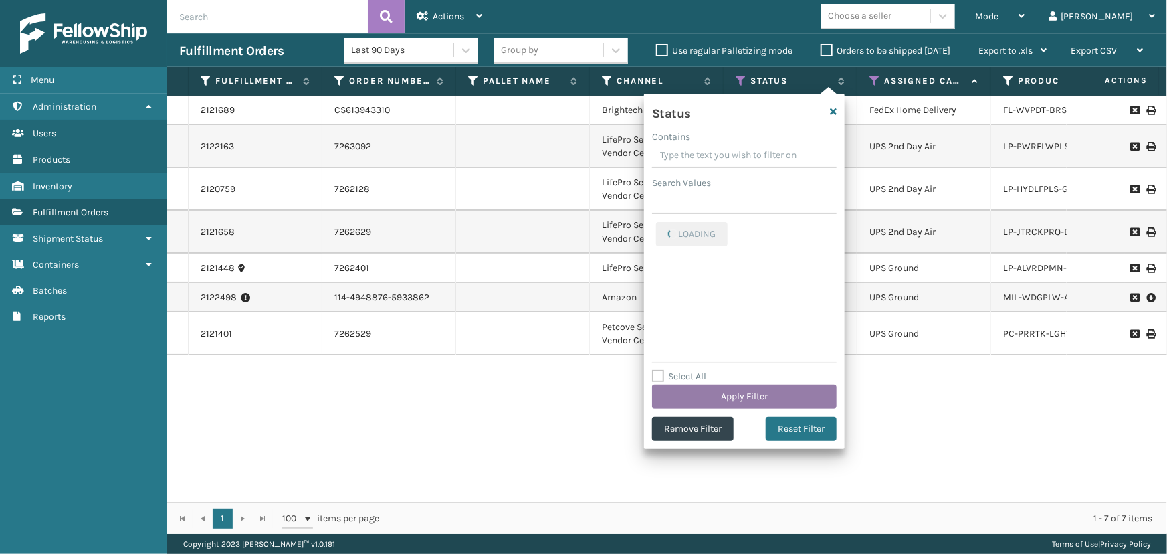
click at [745, 395] on button "Apply Filter" at bounding box center [744, 397] width 185 height 24
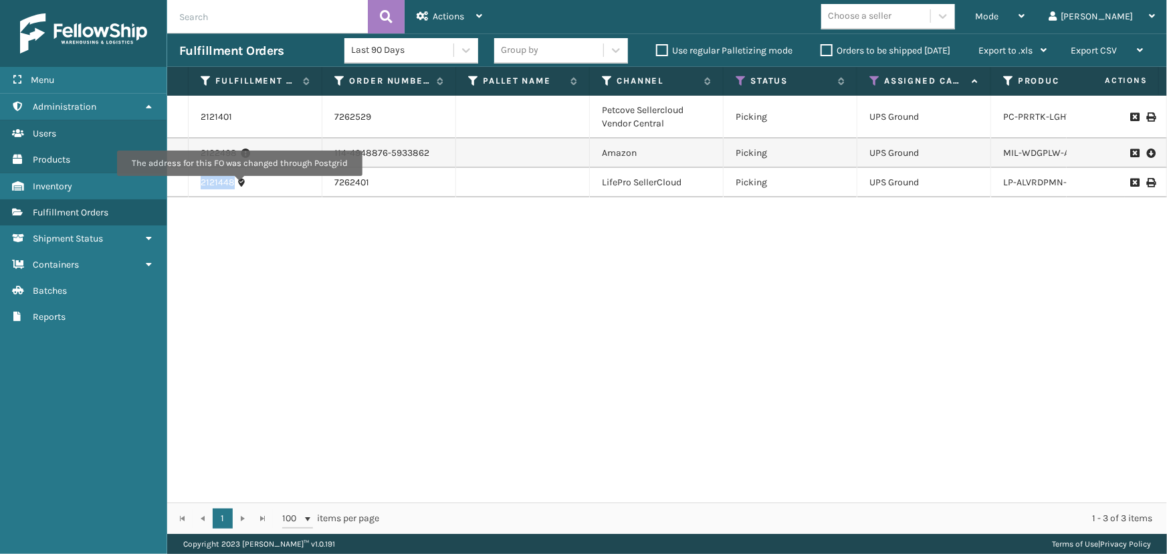
drag, startPoint x: 197, startPoint y: 183, endPoint x: 239, endPoint y: 185, distance: 42.2
click at [239, 185] on td "2121448" at bounding box center [256, 182] width 134 height 29
copy link "2121448"
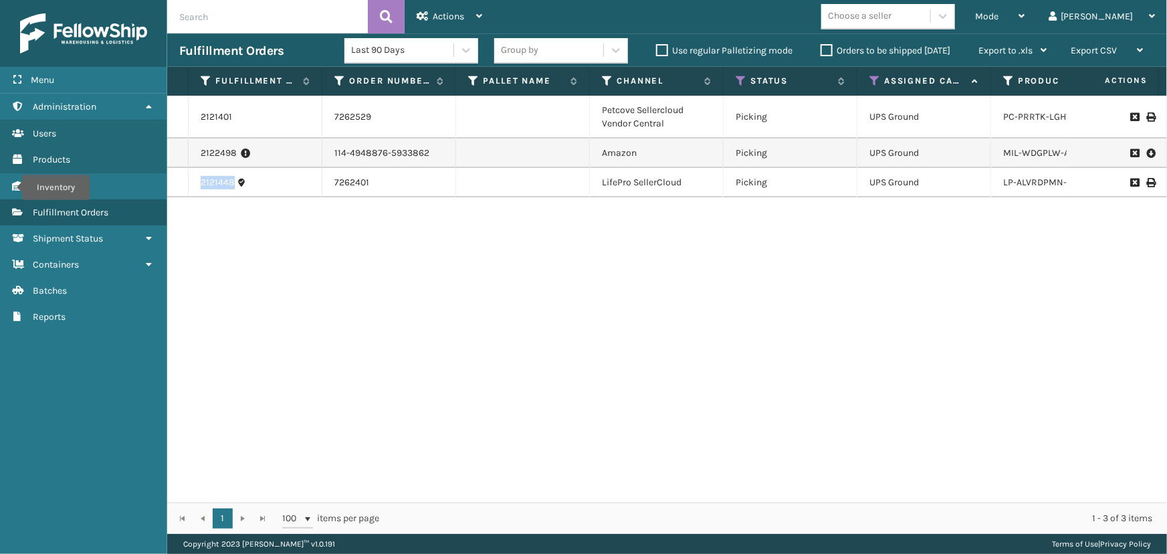
click at [218, 181] on link "2121448" at bounding box center [218, 182] width 34 height 13
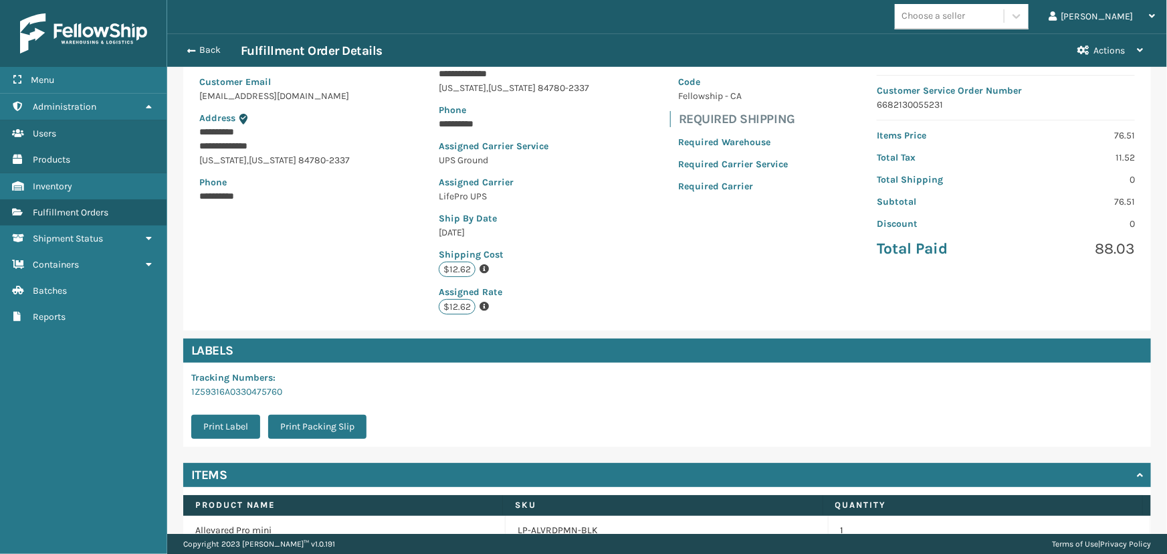
scroll to position [214, 0]
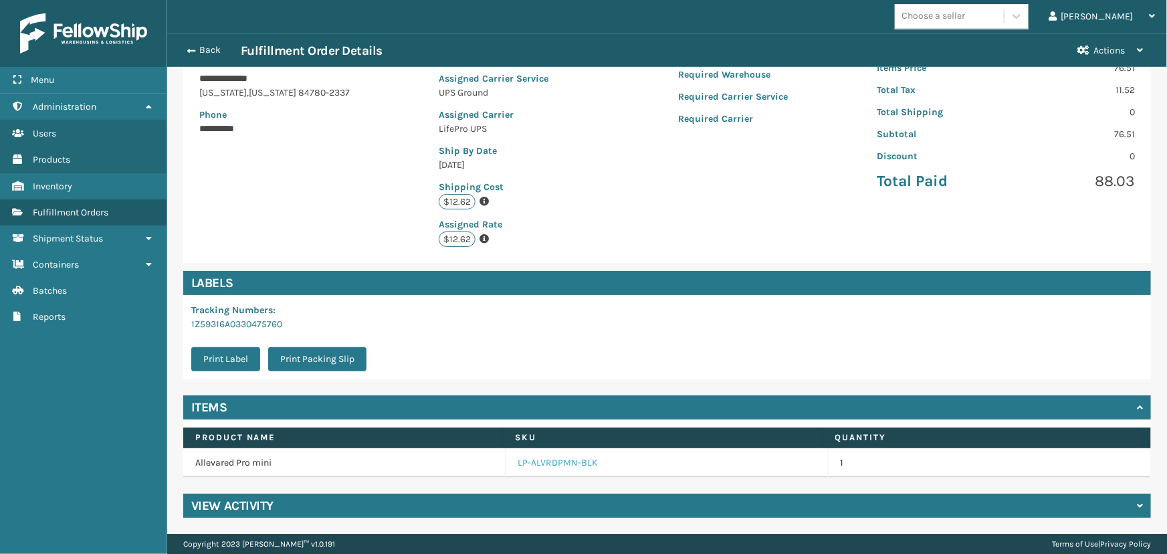
click at [547, 463] on link "LP-ALVRDPMN-BLK" at bounding box center [558, 462] width 80 height 13
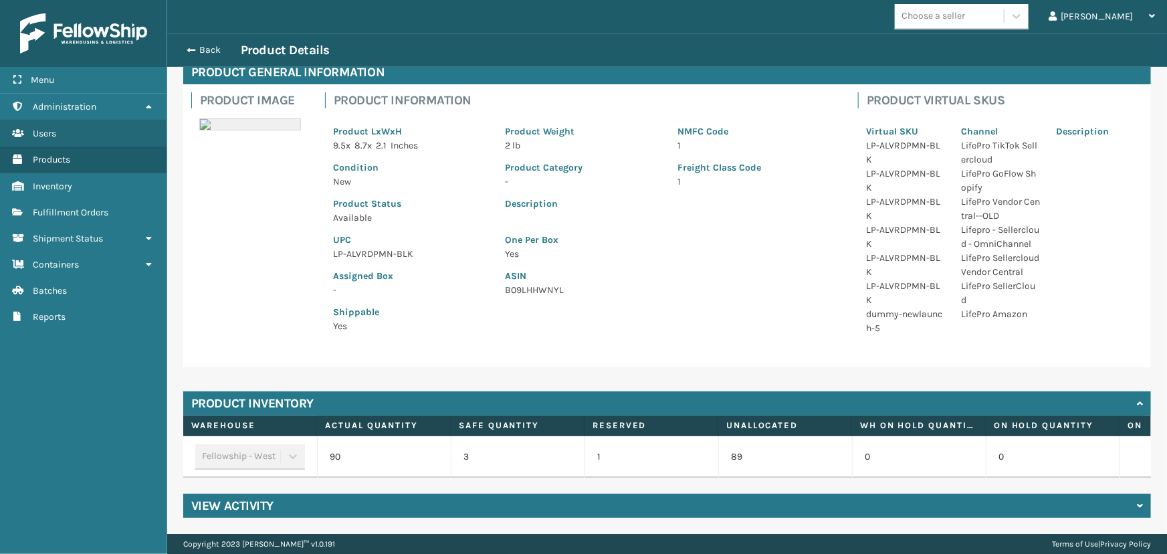
scroll to position [78, 0]
click at [386, 247] on p "LP-ALVRDPMN-BLK" at bounding box center [411, 254] width 157 height 14
copy p "LP-ALVRDPMN-BLK"
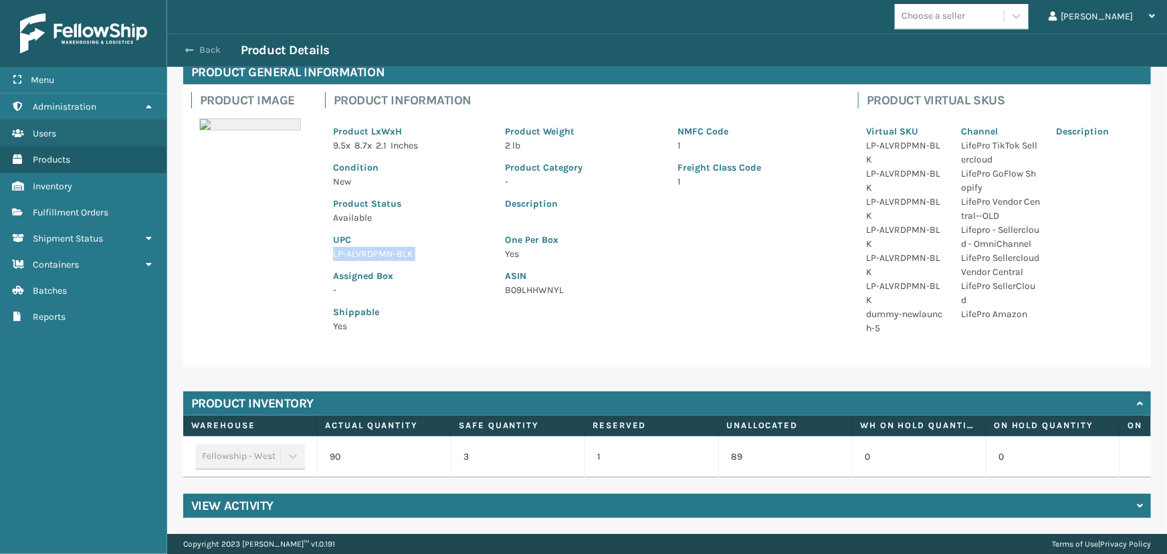
click at [194, 52] on button "Back" at bounding box center [210, 50] width 62 height 12
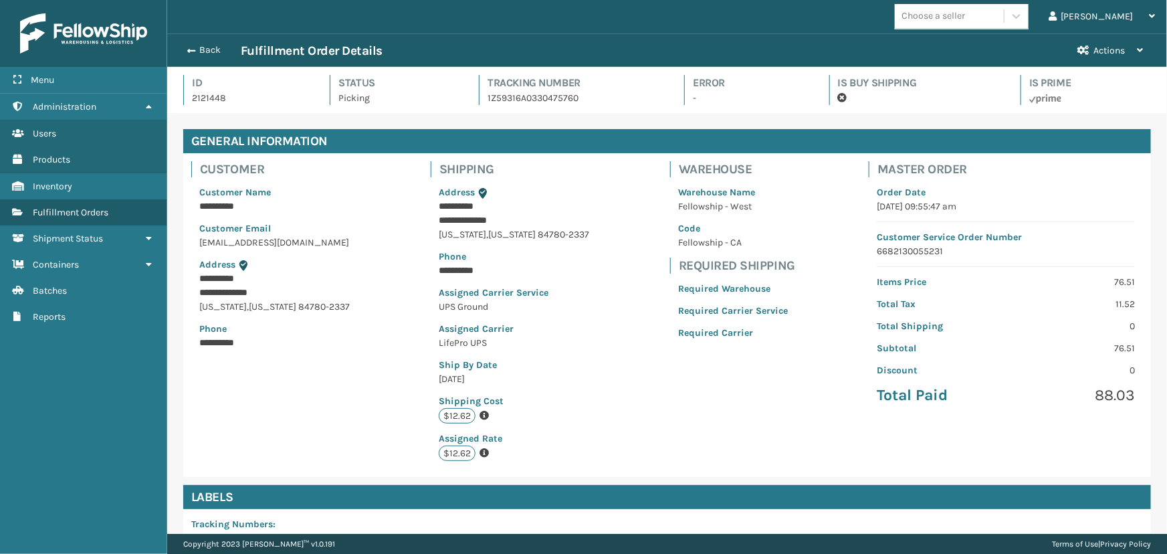
scroll to position [32, 1000]
click at [202, 50] on button "Back" at bounding box center [210, 50] width 62 height 12
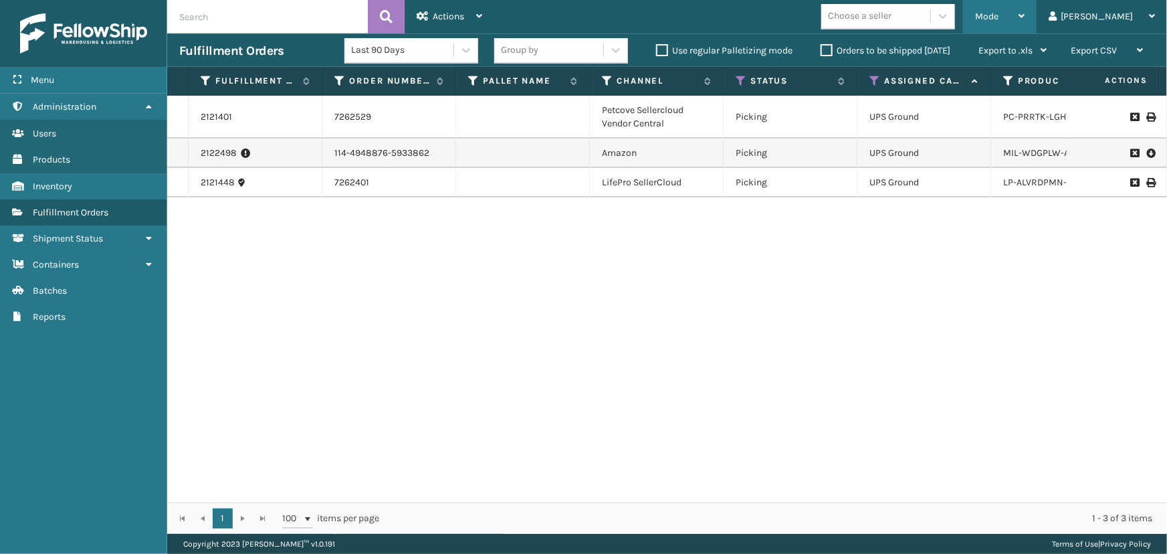
click at [999, 14] on span "Mode" at bounding box center [986, 16] width 23 height 11
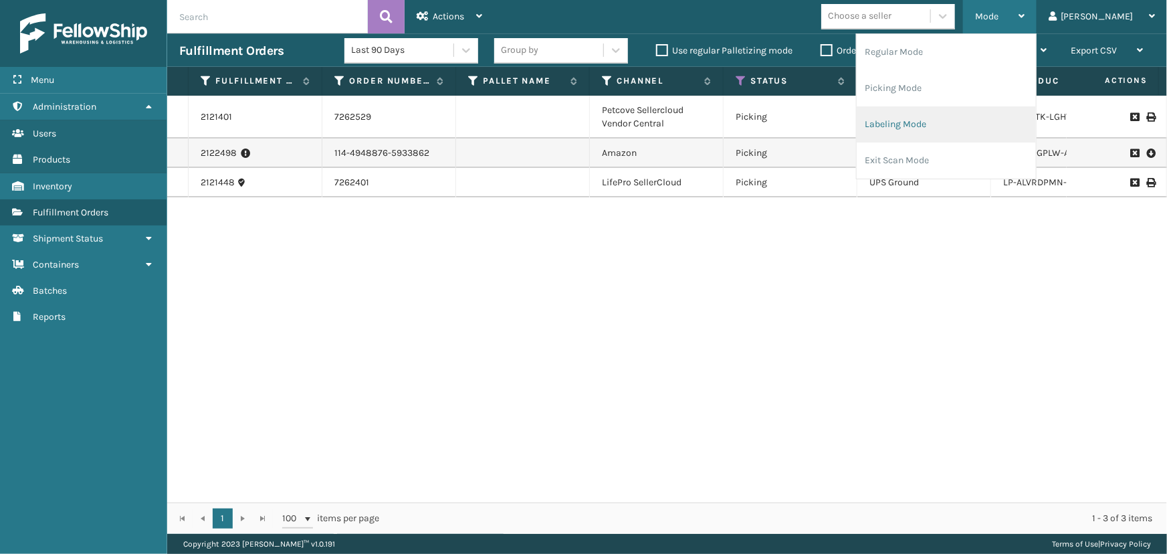
click at [957, 125] on li "Labeling Mode" at bounding box center [946, 124] width 179 height 36
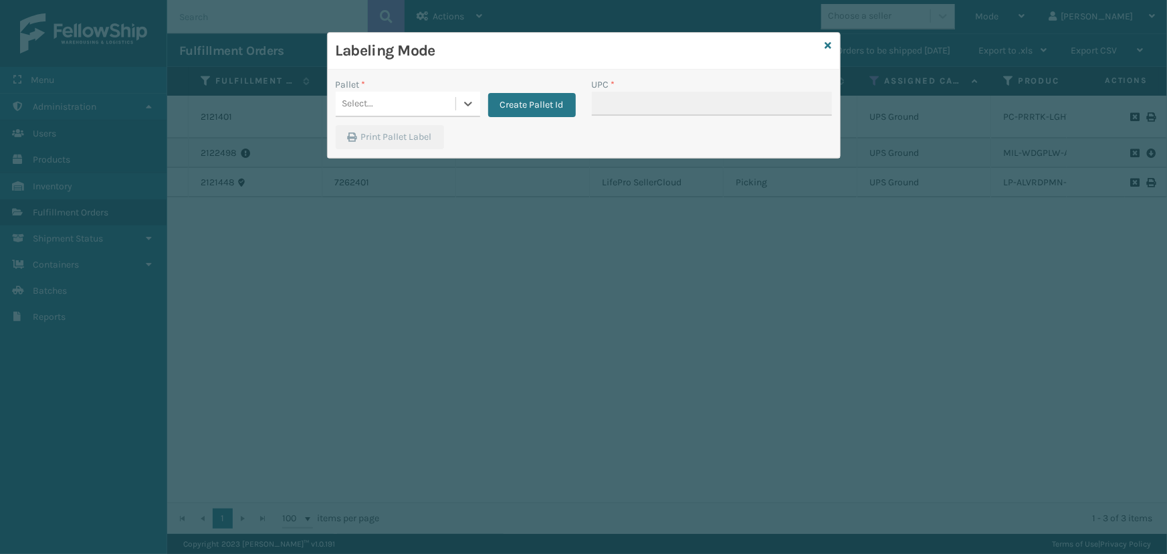
drag, startPoint x: 441, startPoint y: 101, endPoint x: 421, endPoint y: 102, distance: 19.4
click at [423, 98] on div "Select..." at bounding box center [396, 104] width 120 height 22
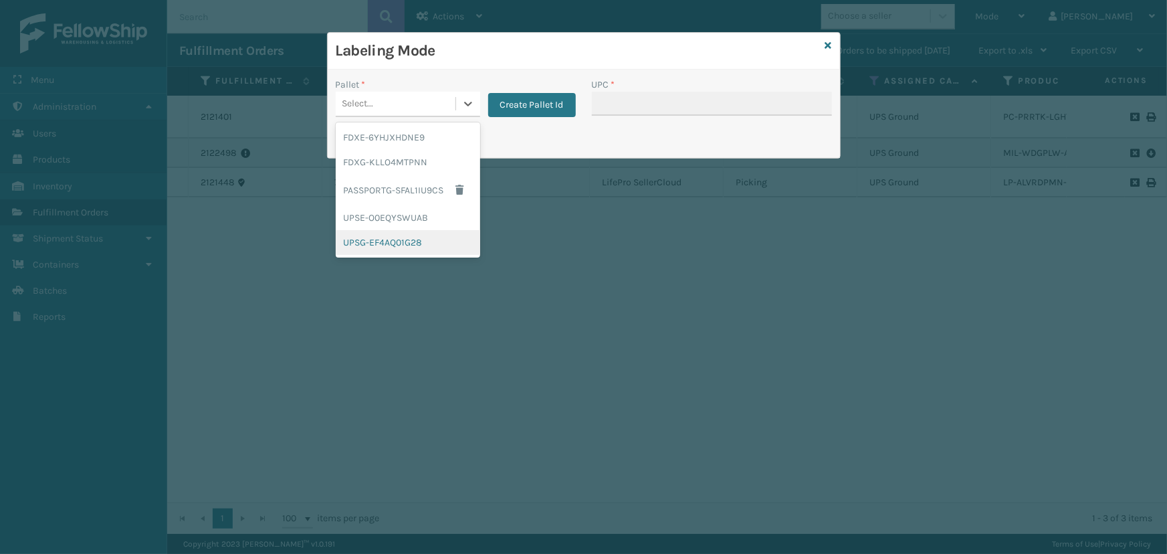
click at [421, 241] on div "UPSG-EF4AQ01G28" at bounding box center [408, 242] width 145 height 25
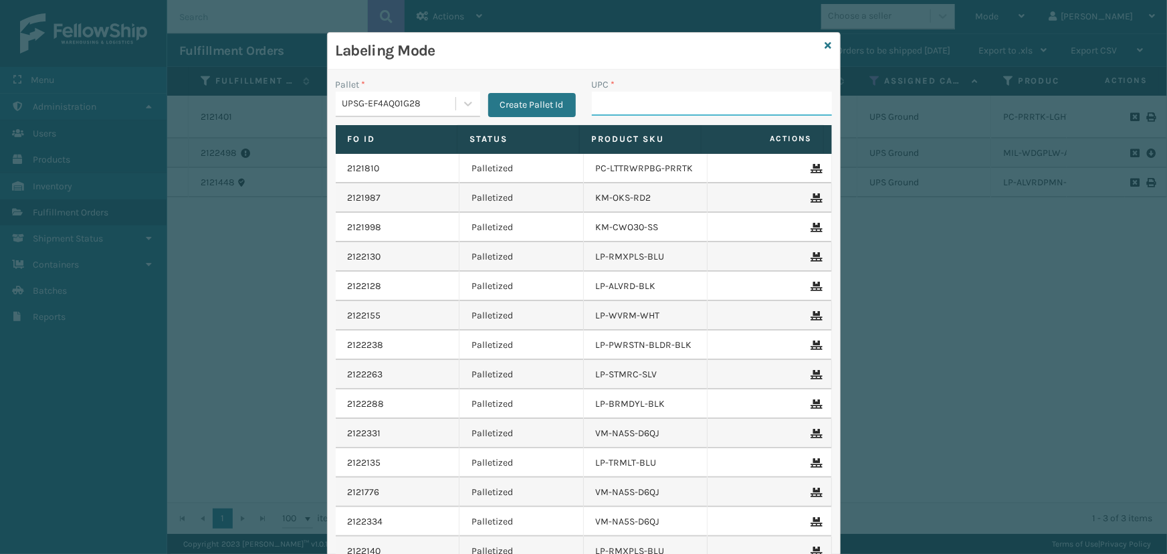
click at [629, 113] on input "UPC *" at bounding box center [712, 104] width 240 height 24
paste input "LP-ALVRDPMN-BLK"
click at [828, 43] on div "Labeling Mode" at bounding box center [584, 51] width 512 height 37
click at [826, 43] on icon at bounding box center [829, 45] width 7 height 9
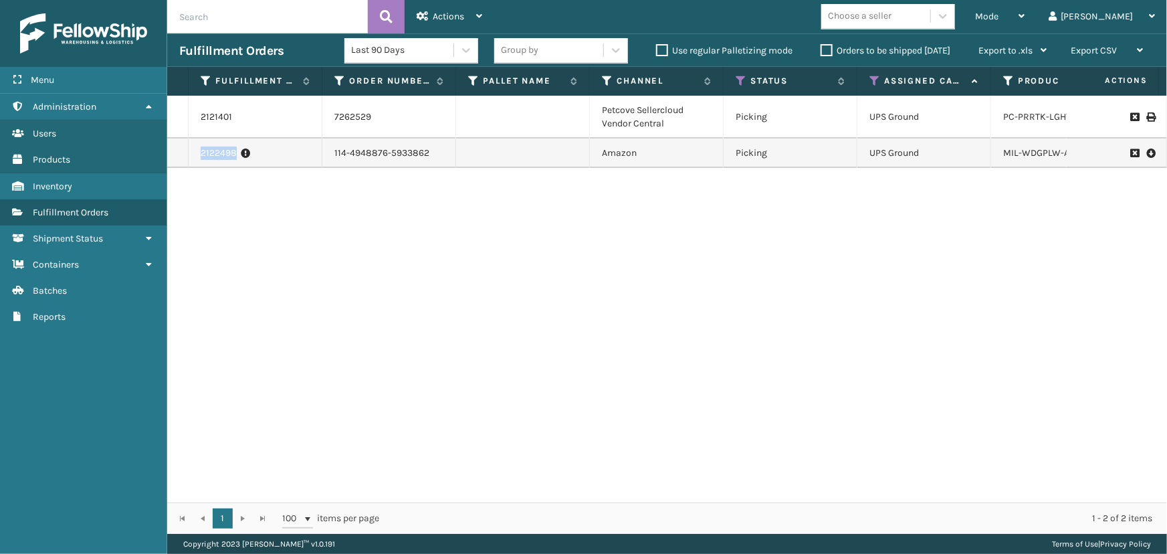
drag, startPoint x: 196, startPoint y: 149, endPoint x: 240, endPoint y: 153, distance: 44.3
click at [240, 153] on td "2122498" at bounding box center [256, 152] width 134 height 29
